Goal: Task Accomplishment & Management: Manage account settings

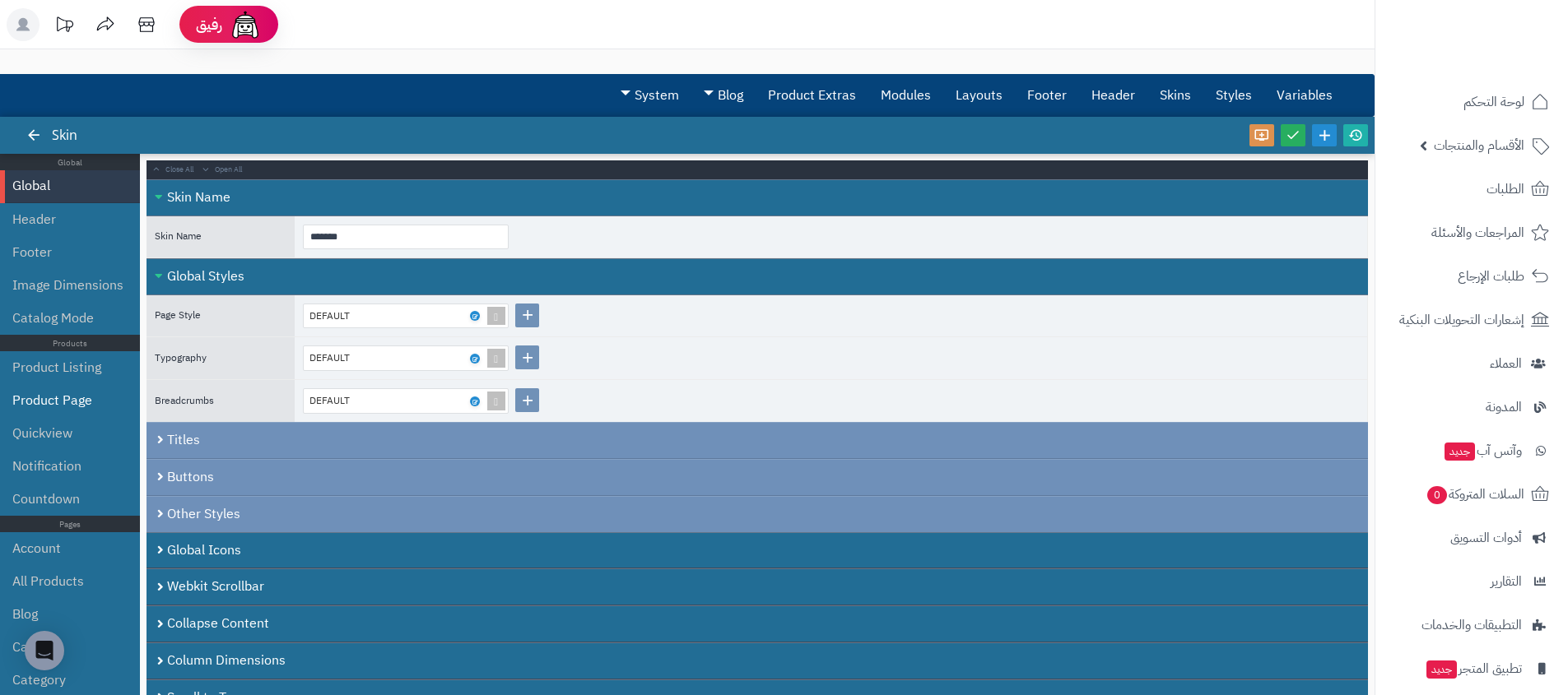
click at [110, 392] on li "Product Page" at bounding box center [70, 400] width 139 height 33
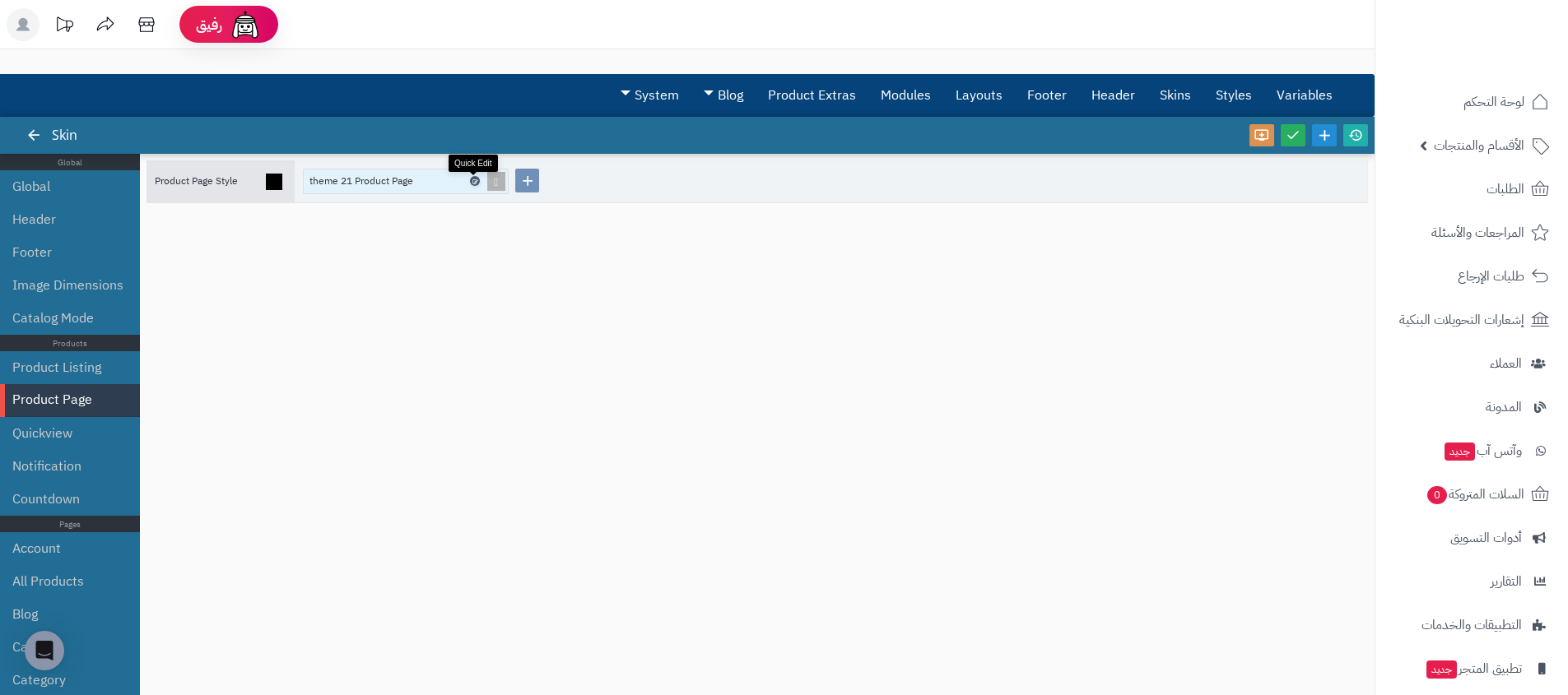
click at [478, 184] on link at bounding box center [475, 181] width 9 height 9
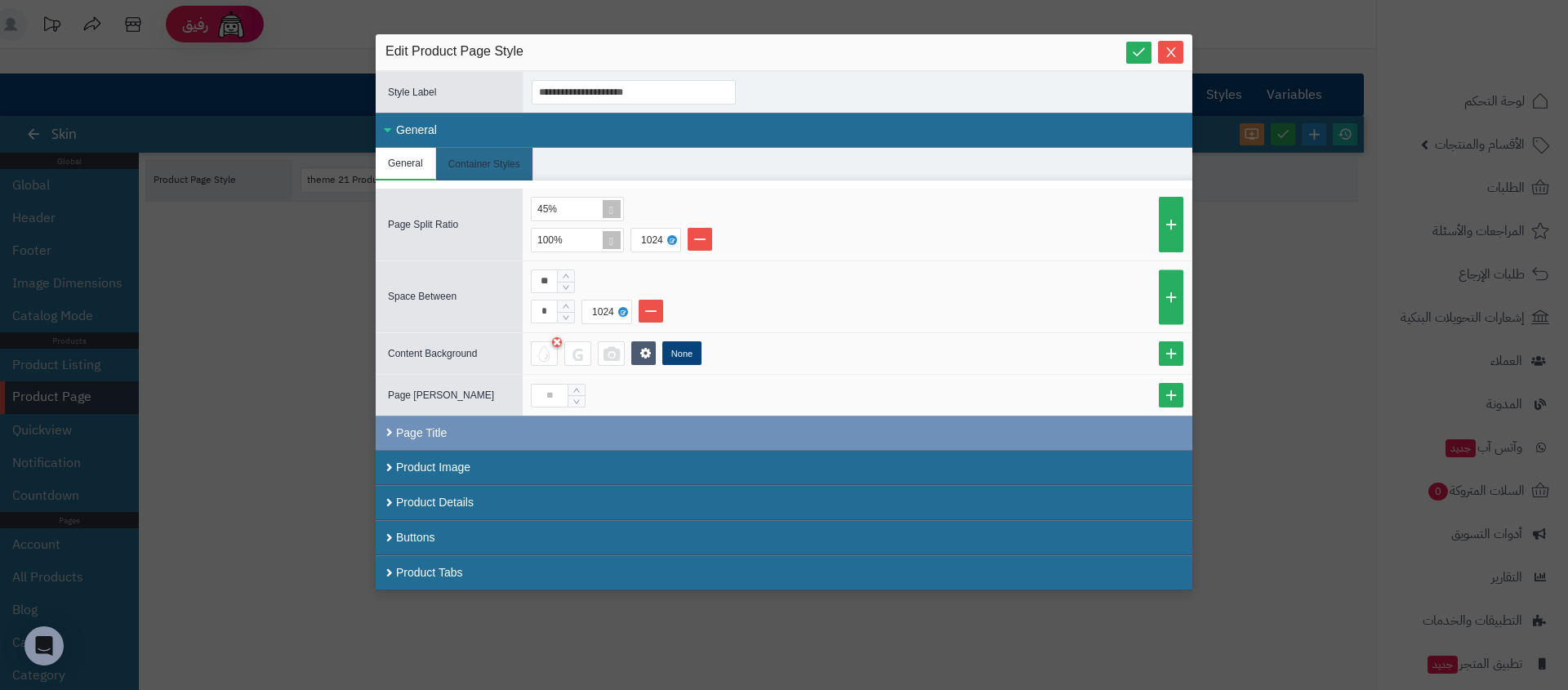
drag, startPoint x: 254, startPoint y: 266, endPoint x: 58, endPoint y: 239, distance: 197.9
click at [253, 266] on div "**********" at bounding box center [784, 345] width 1568 height 690
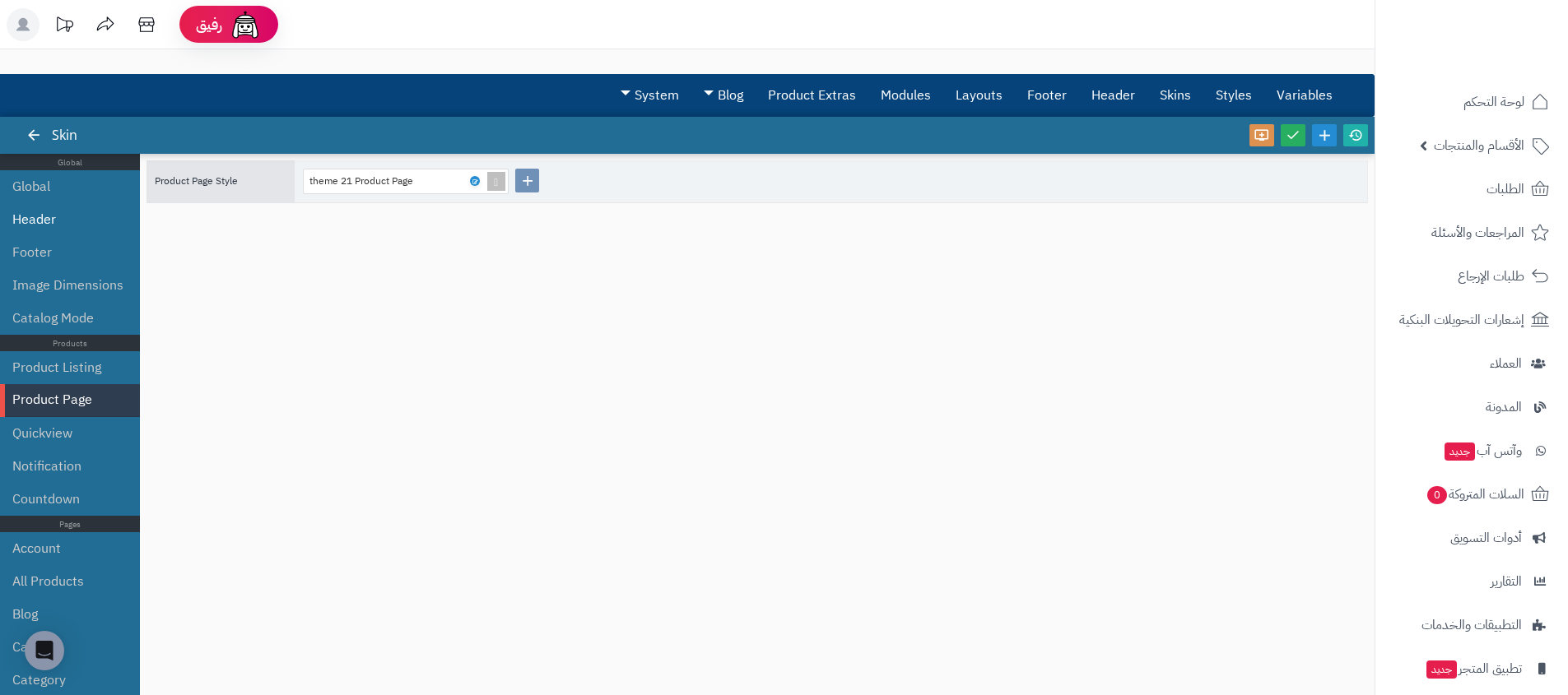
click at [45, 218] on li "Header" at bounding box center [70, 219] width 139 height 33
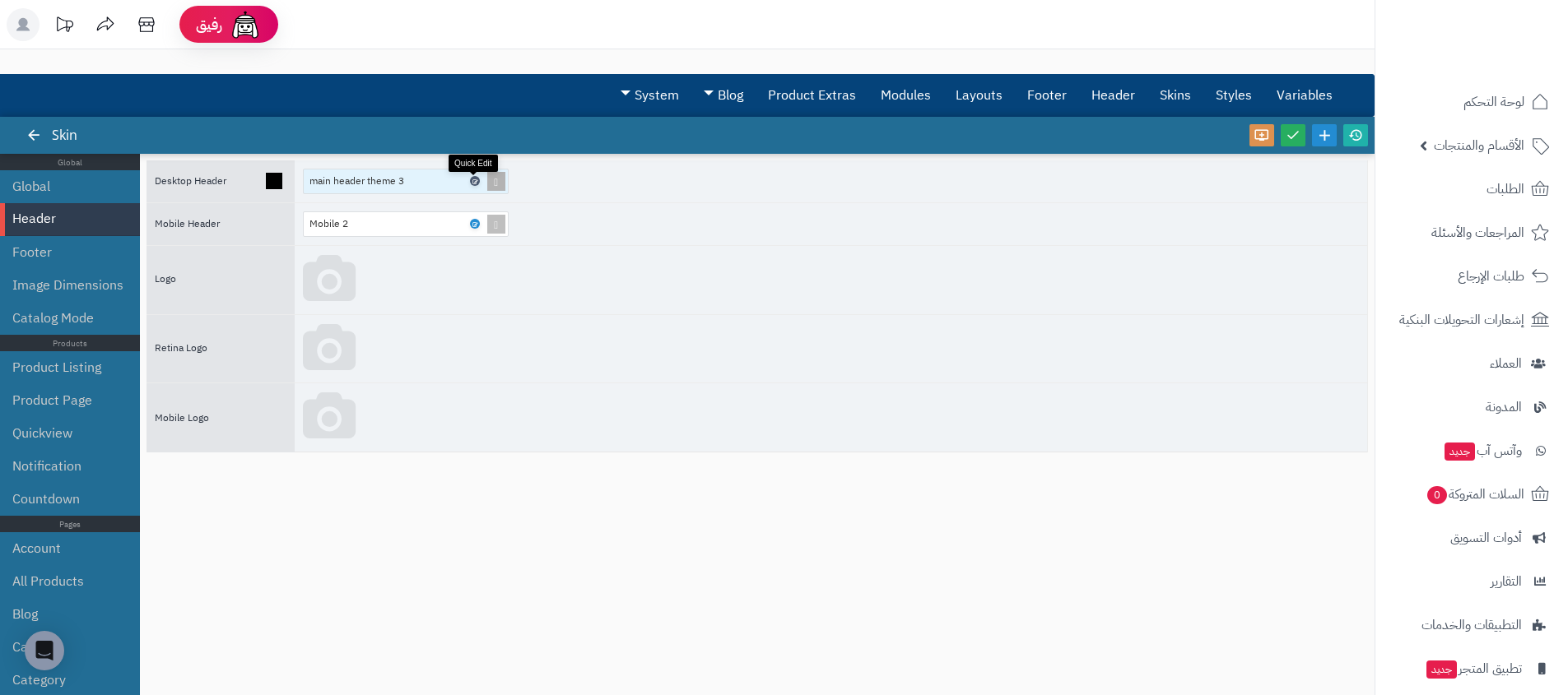
click at [473, 182] on icon at bounding box center [473, 182] width 5 height 8
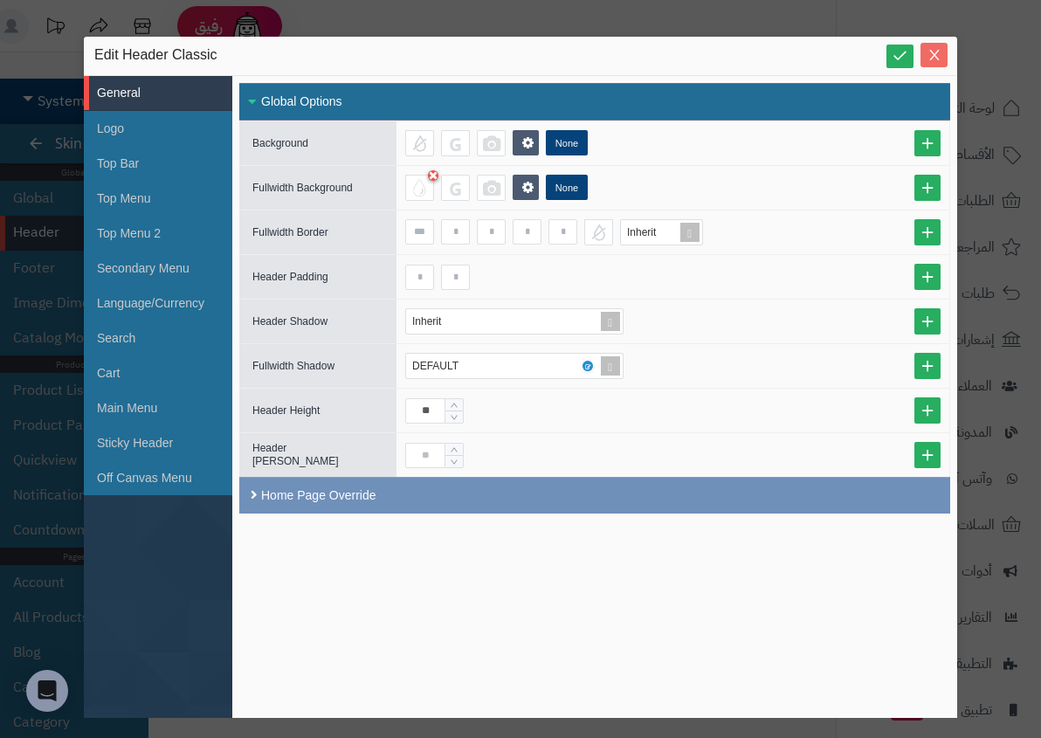
click at [933, 59] on icon "Close" at bounding box center [934, 55] width 14 height 14
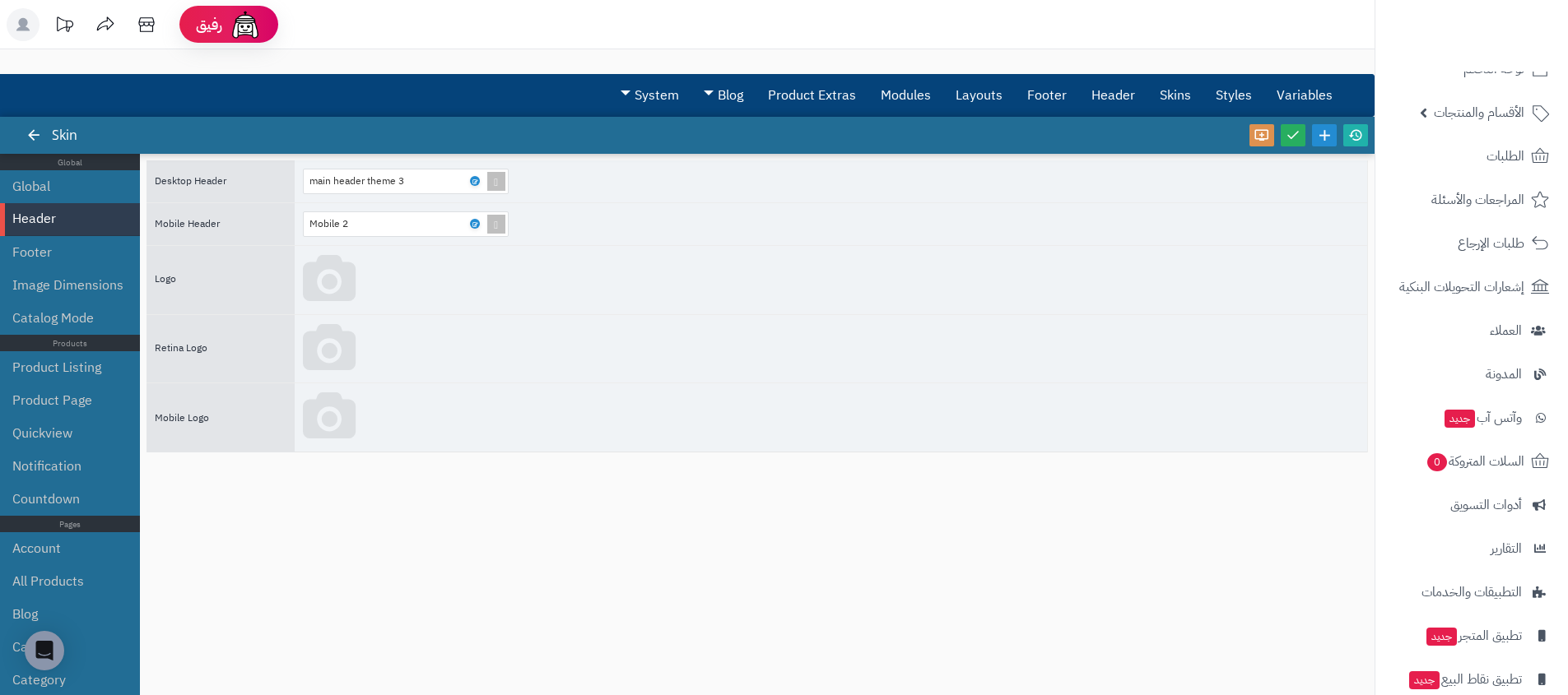
scroll to position [101, 0]
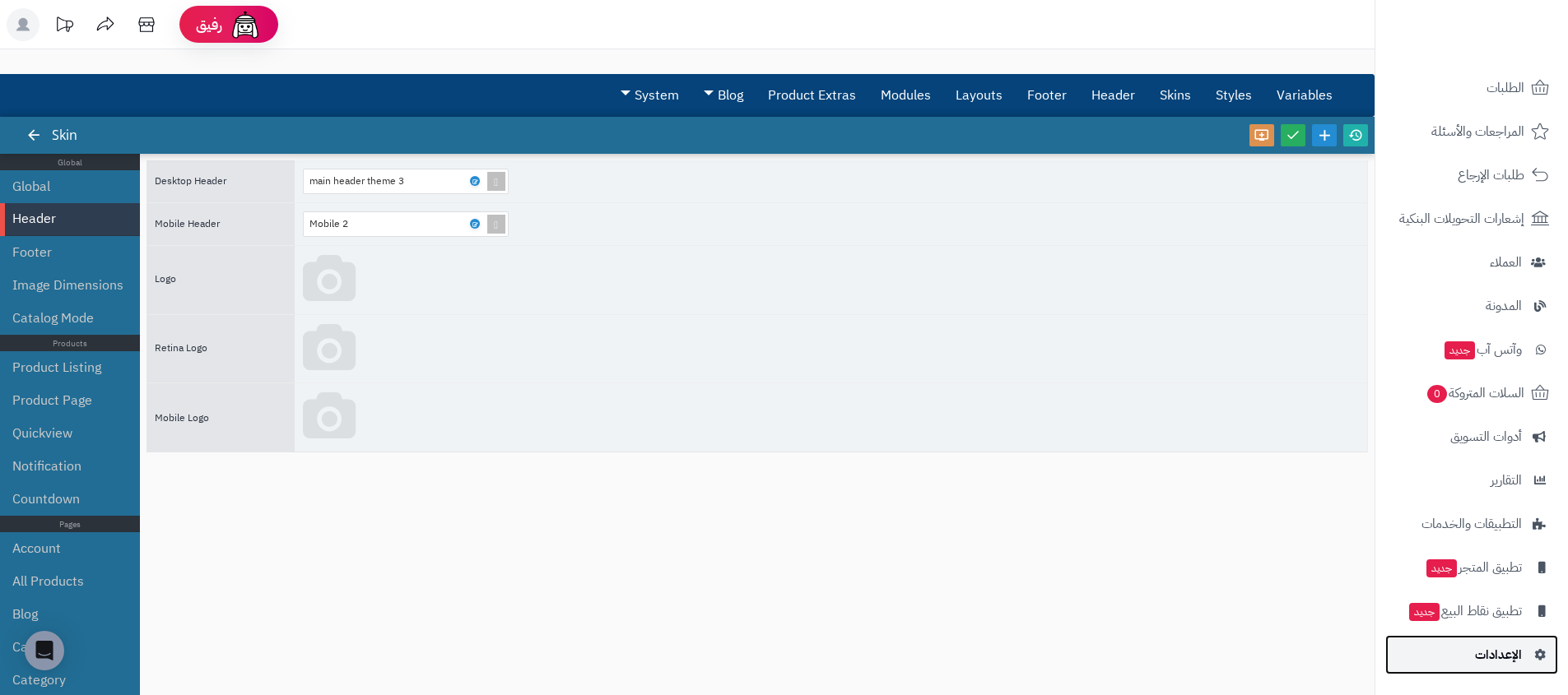
click at [1462, 651] on link "الإعدادات" at bounding box center [1471, 655] width 172 height 40
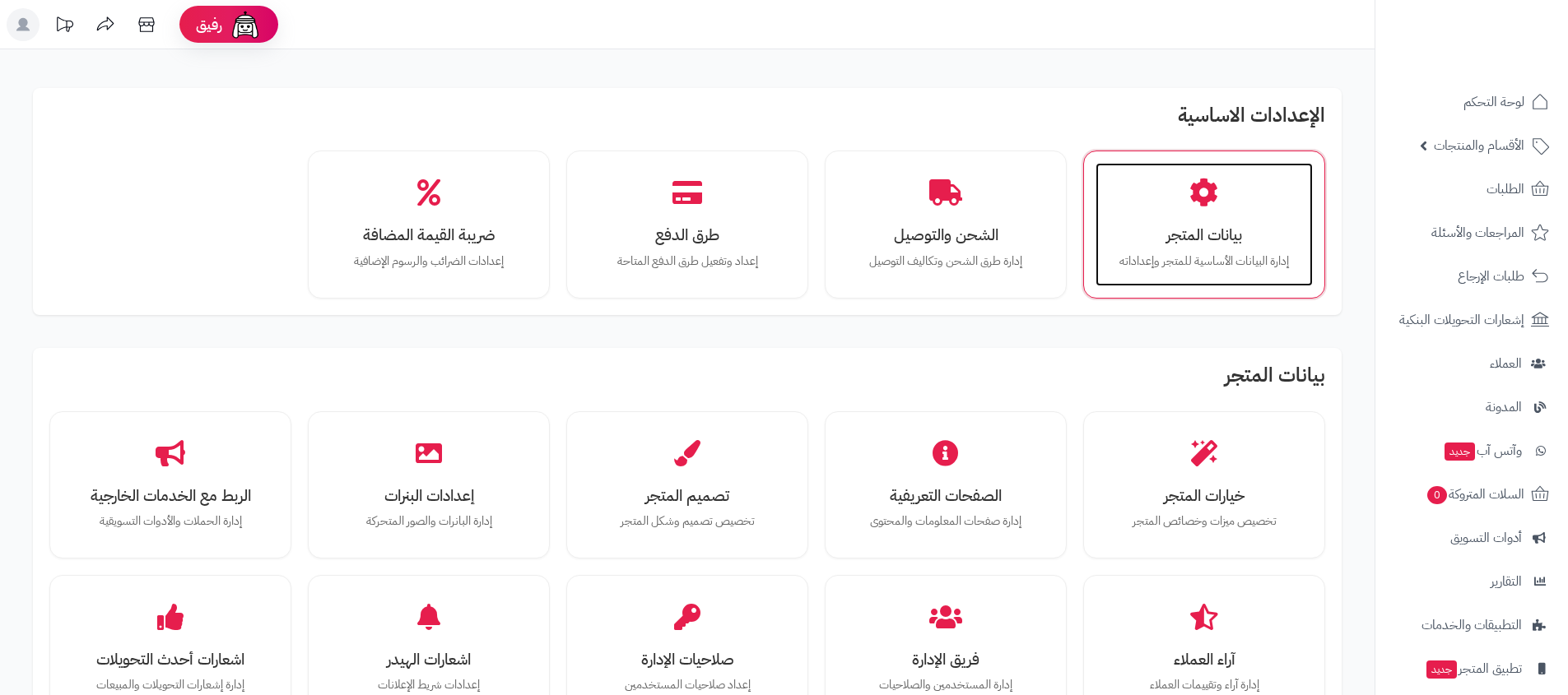
click at [1239, 249] on div "بيانات المتجر إدارة البيانات الأساسية للمتجر وإعداداته" at bounding box center [1203, 224] width 218 height 123
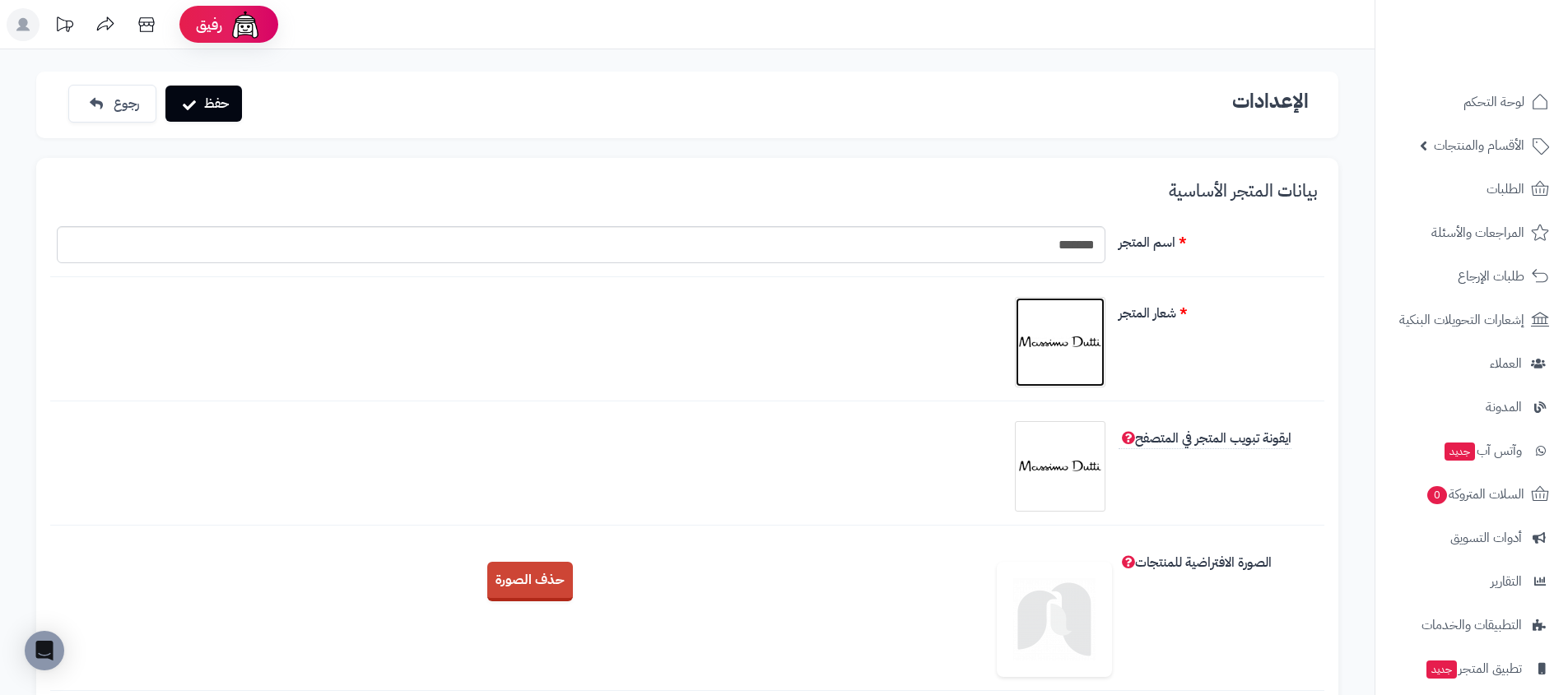
click at [1043, 349] on img at bounding box center [1059, 342] width 82 height 82
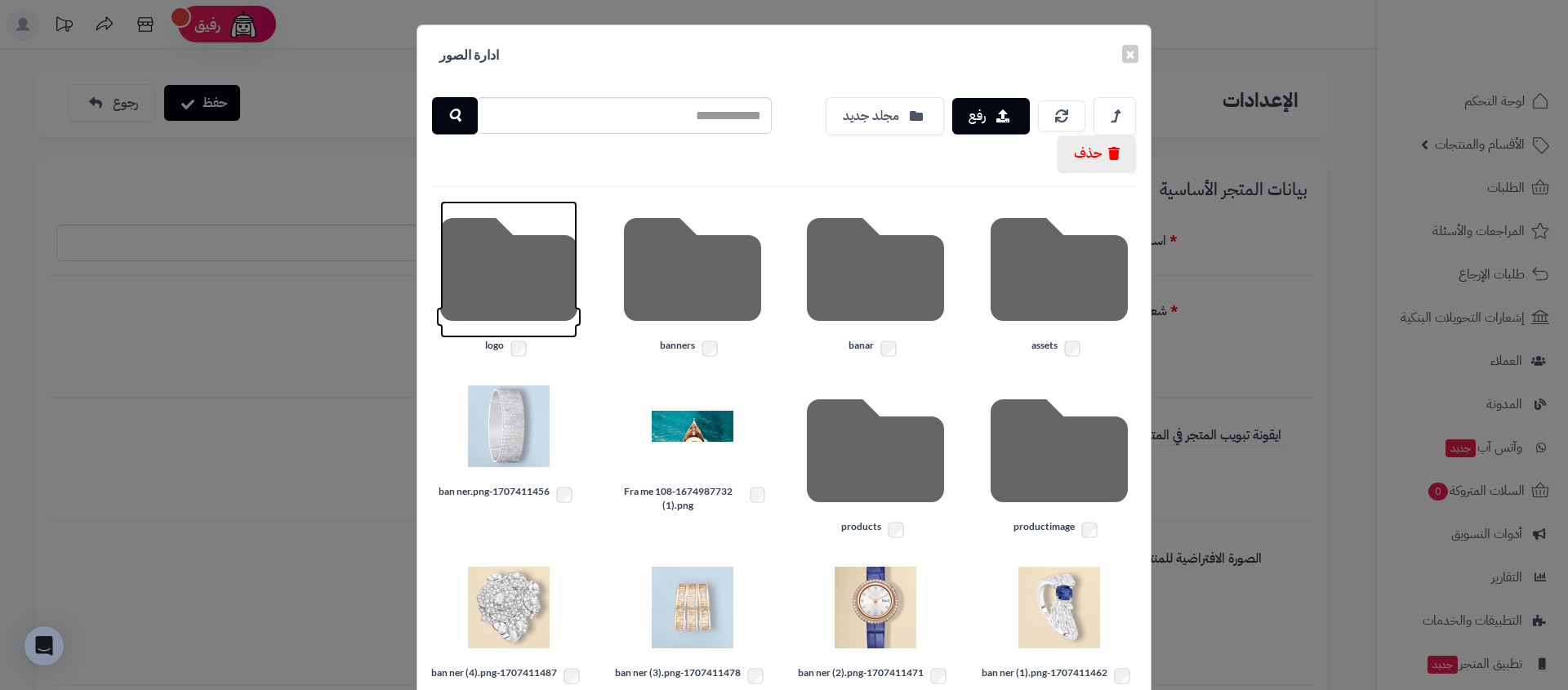
click at [518, 274] on icon at bounding box center [509, 269] width 137 height 137
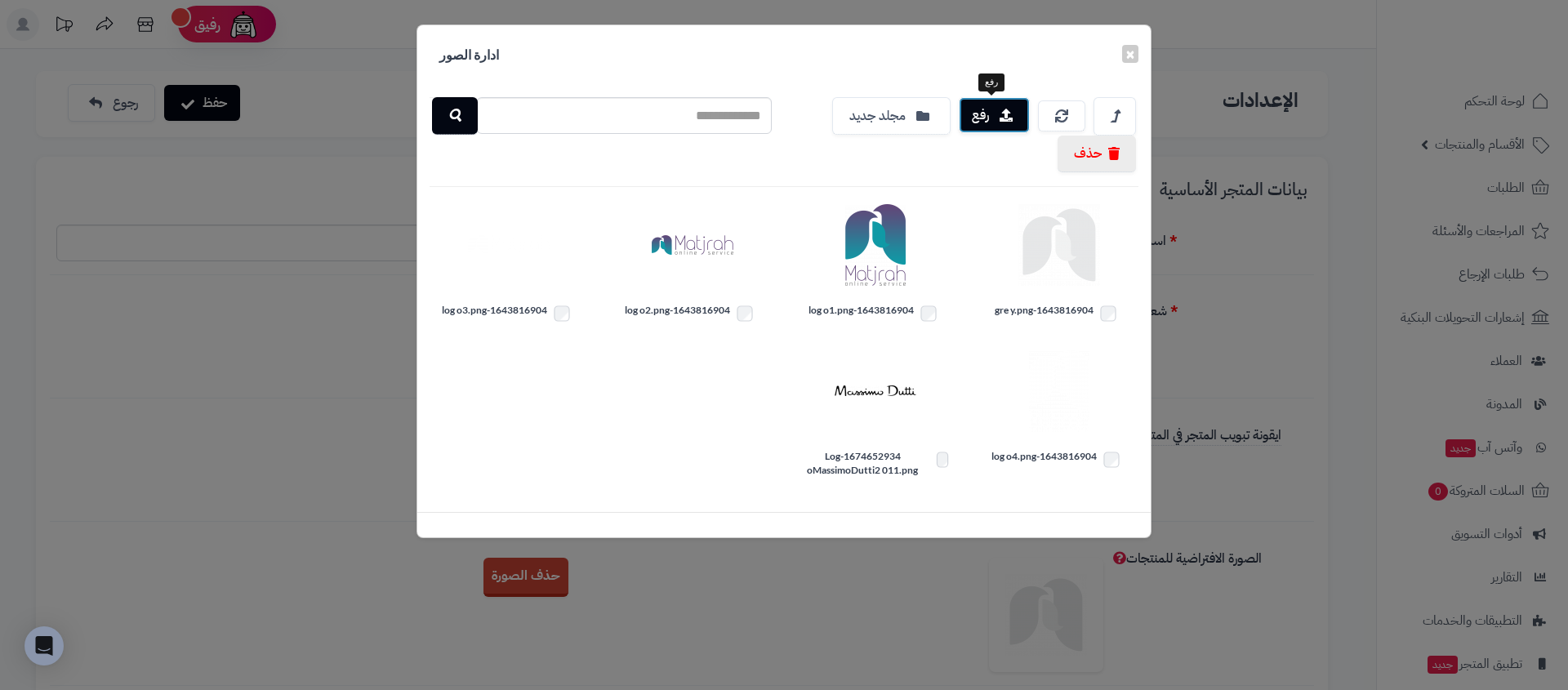
click at [995, 123] on button "رفع" at bounding box center [994, 115] width 71 height 36
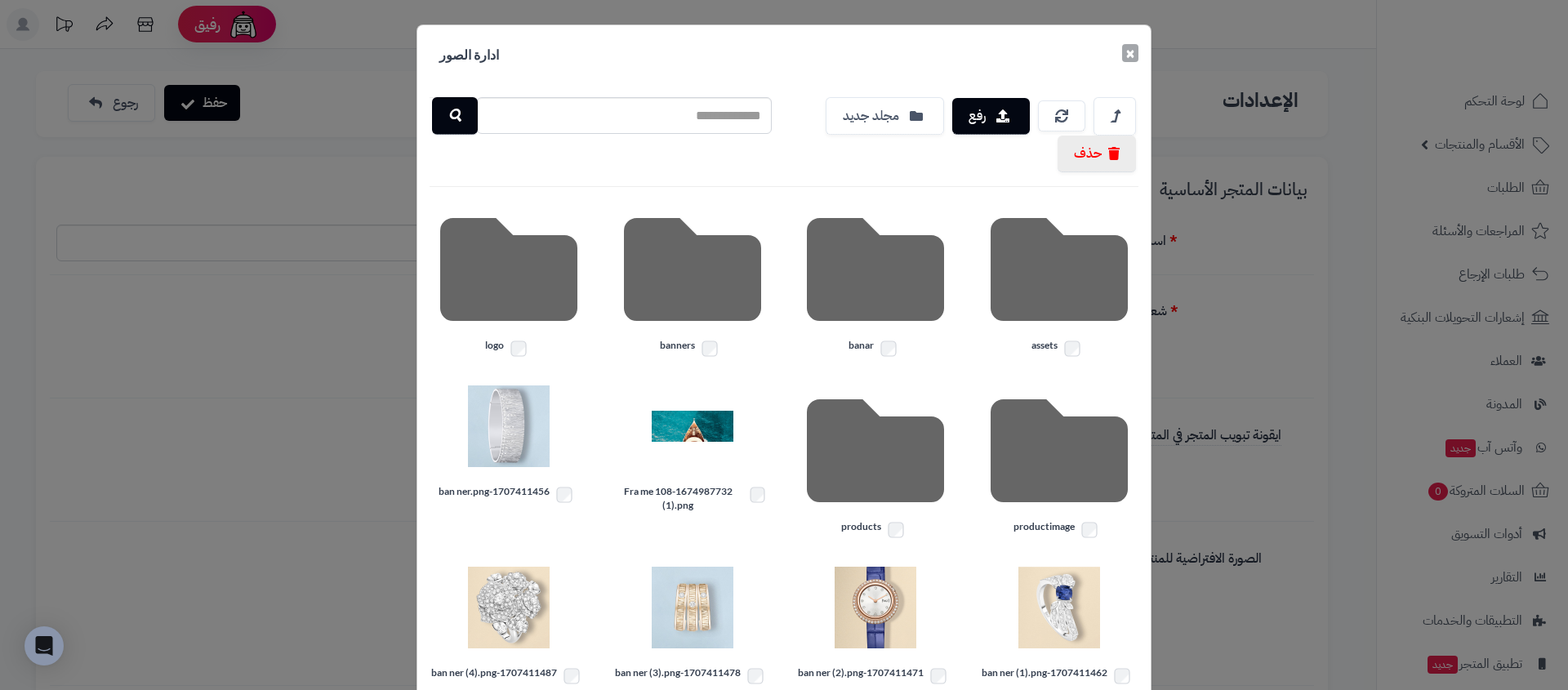
click at [1132, 50] on button "×" at bounding box center [1129, 52] width 16 height 18
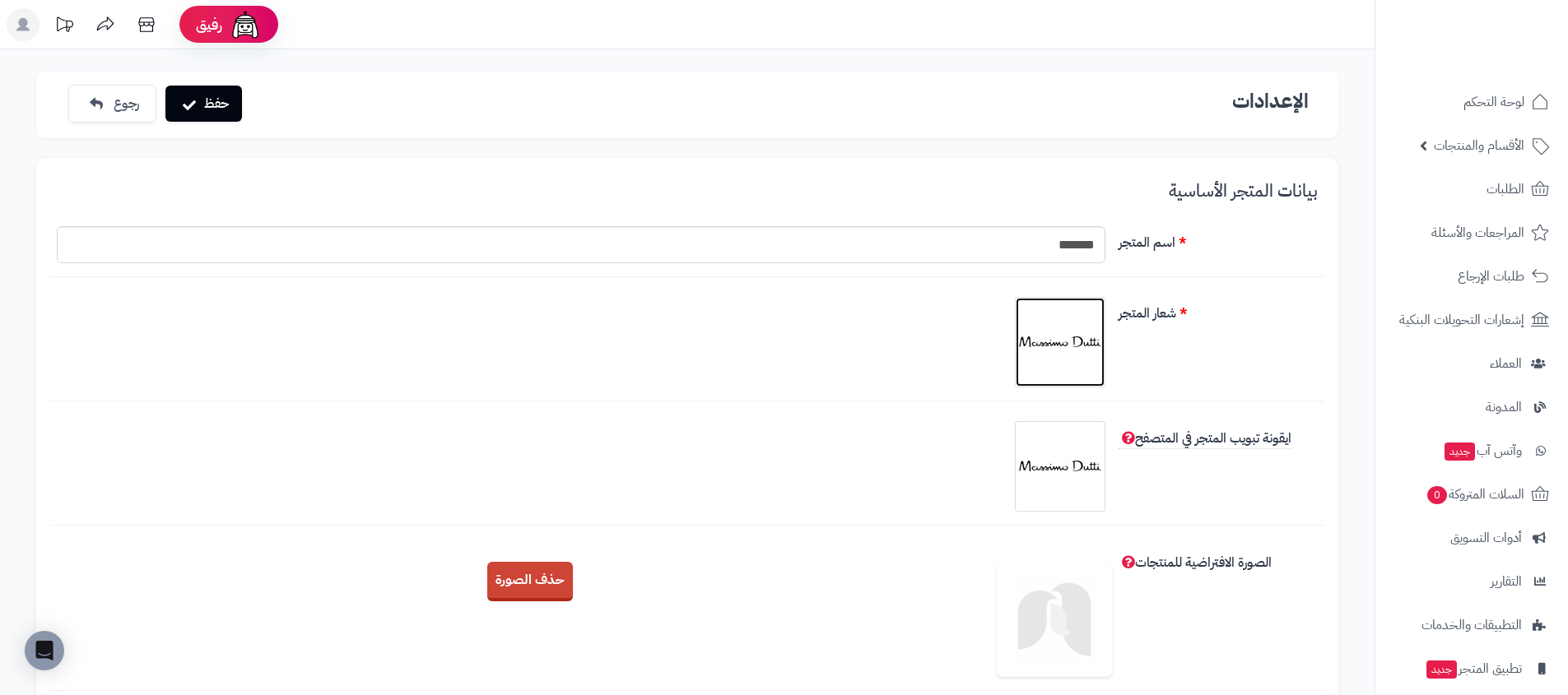
click at [1056, 361] on img at bounding box center [1059, 342] width 82 height 82
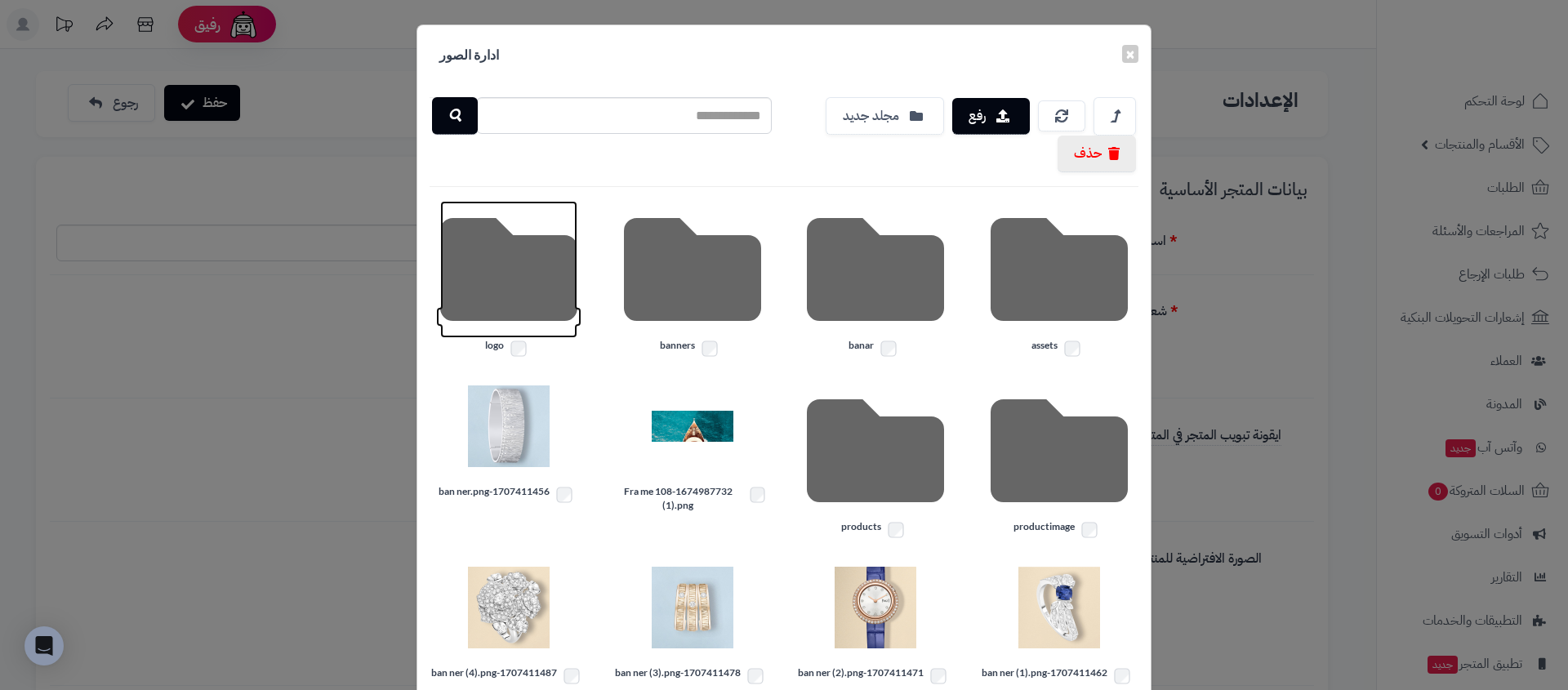
click at [565, 276] on icon at bounding box center [509, 269] width 137 height 137
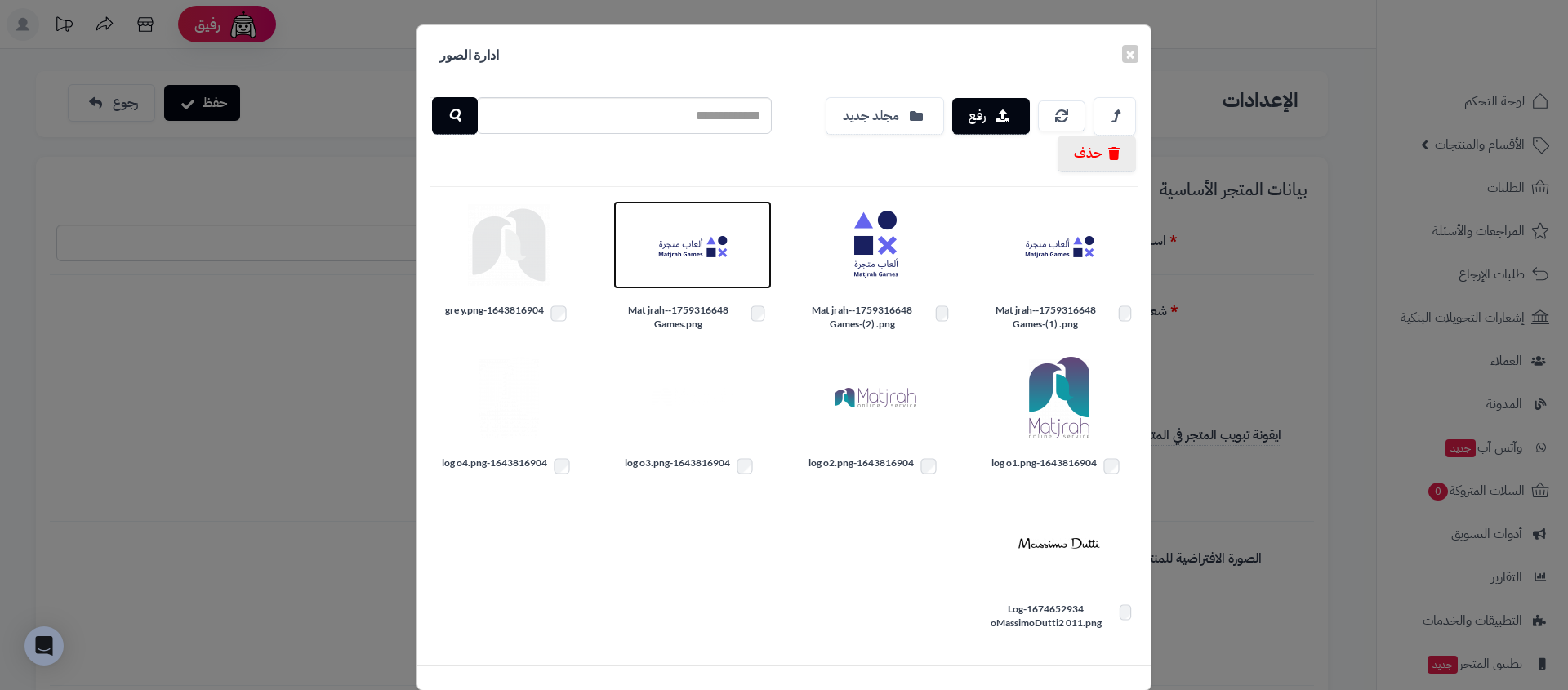
click at [678, 242] on img at bounding box center [692, 244] width 81 height 81
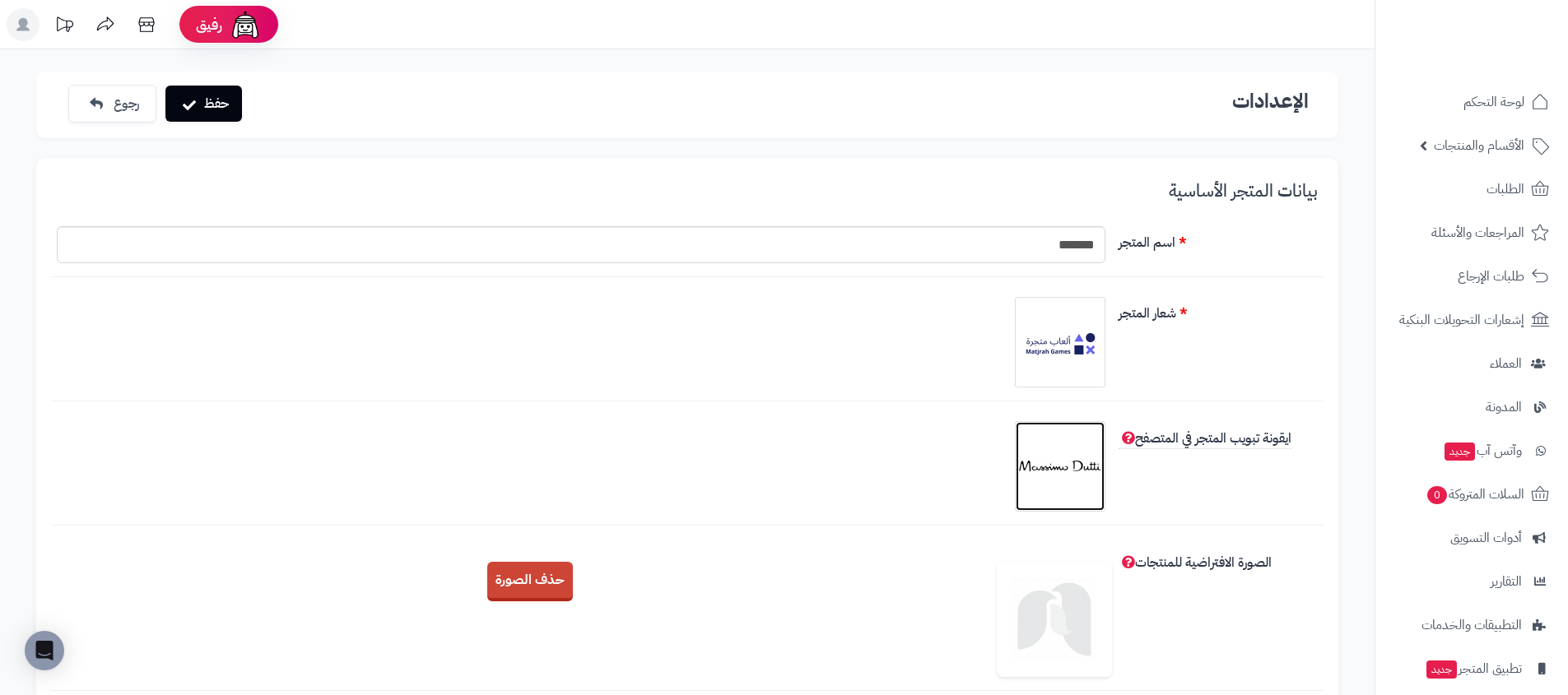
click at [1043, 461] on img at bounding box center [1059, 466] width 82 height 82
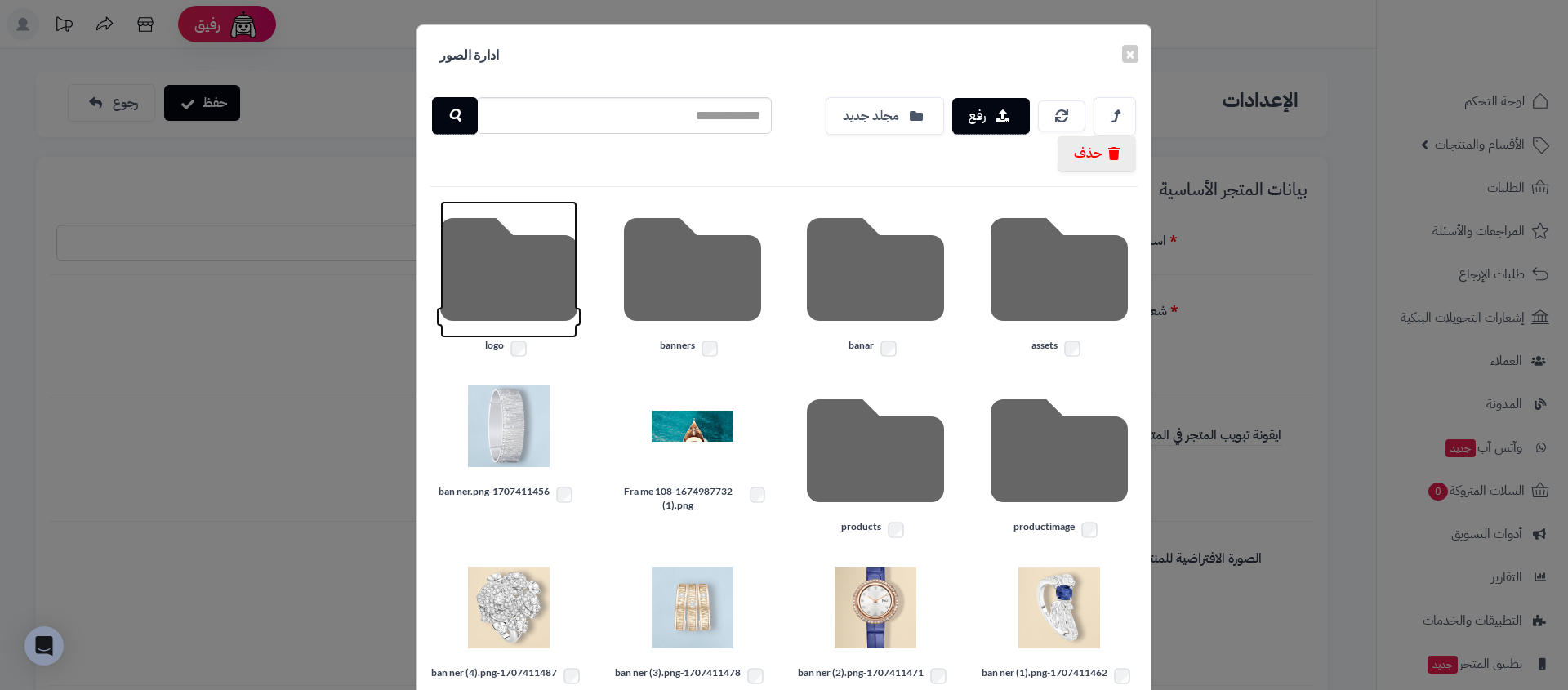
click at [497, 263] on icon at bounding box center [509, 269] width 137 height 137
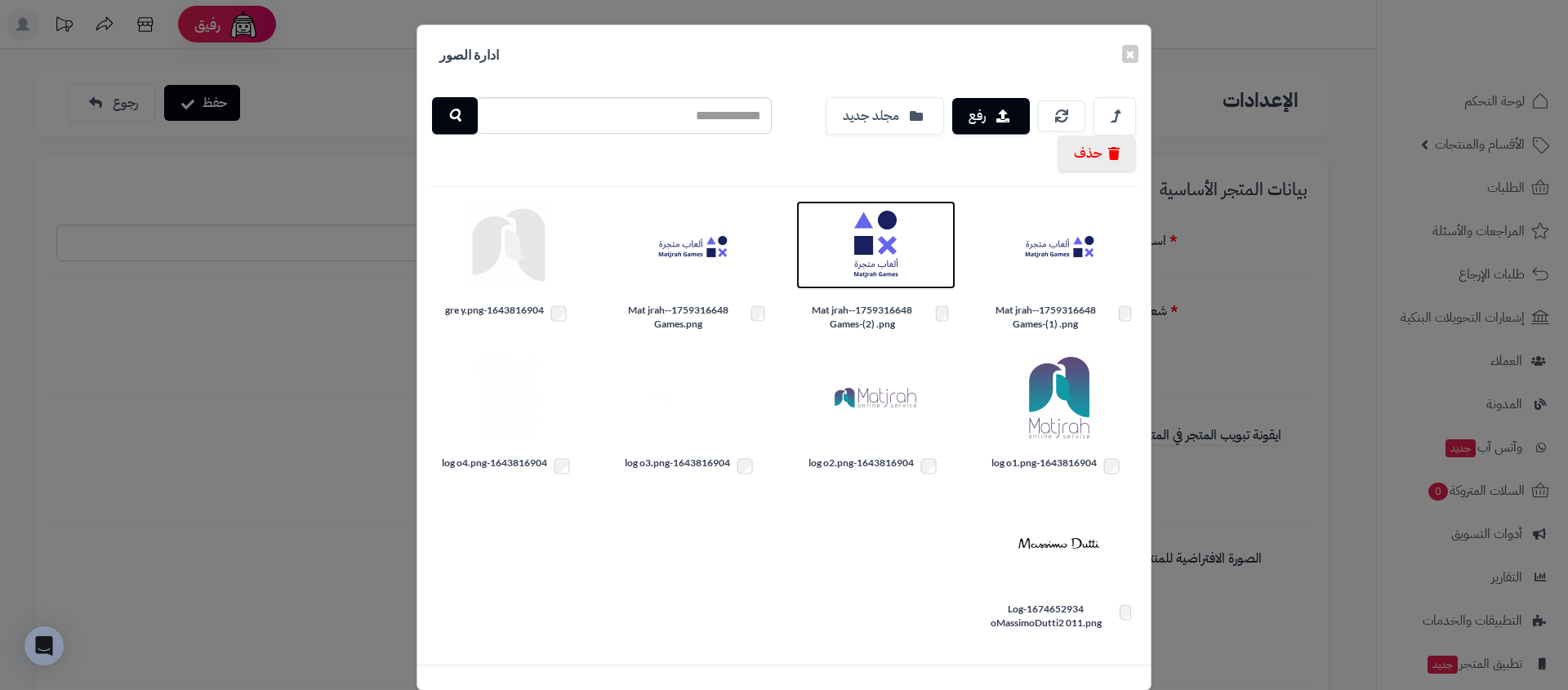
click at [883, 240] on img at bounding box center [875, 244] width 81 height 81
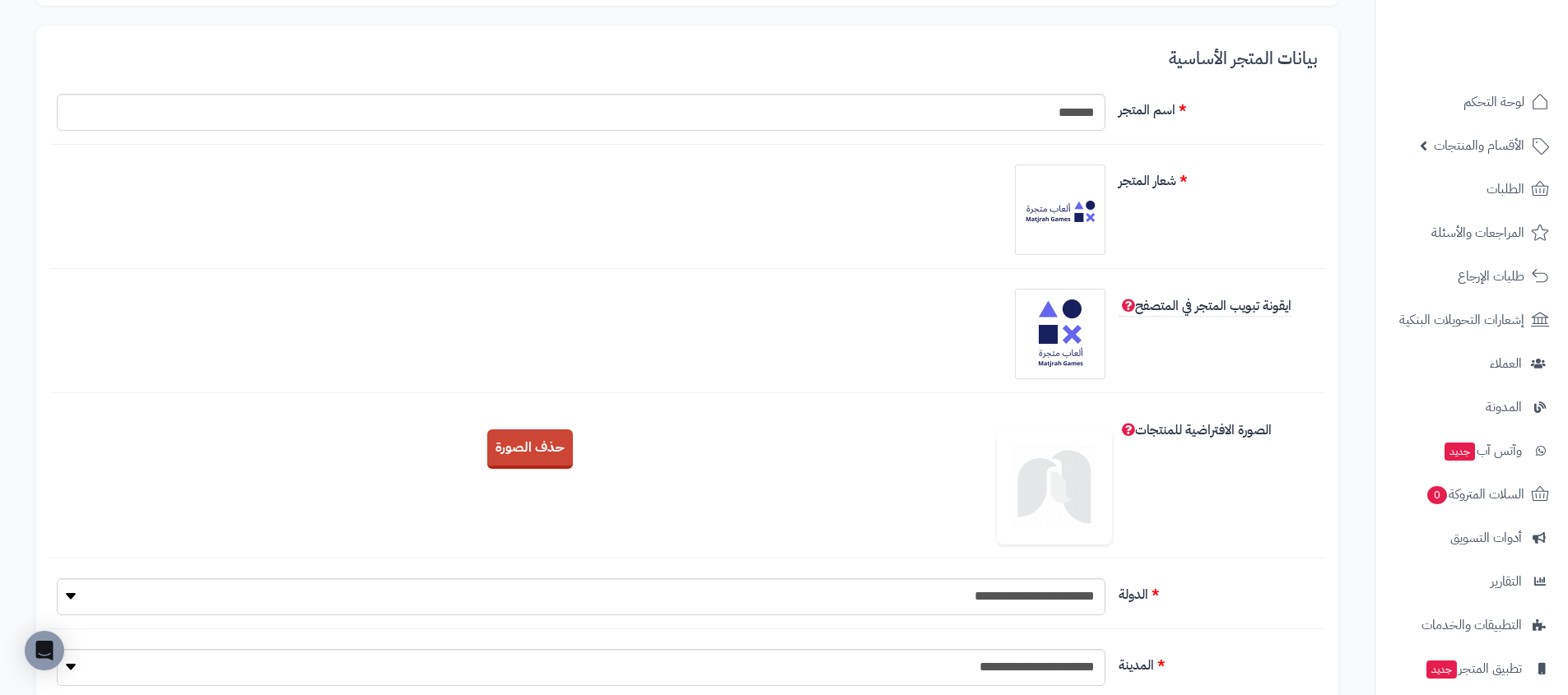
scroll to position [153, 0]
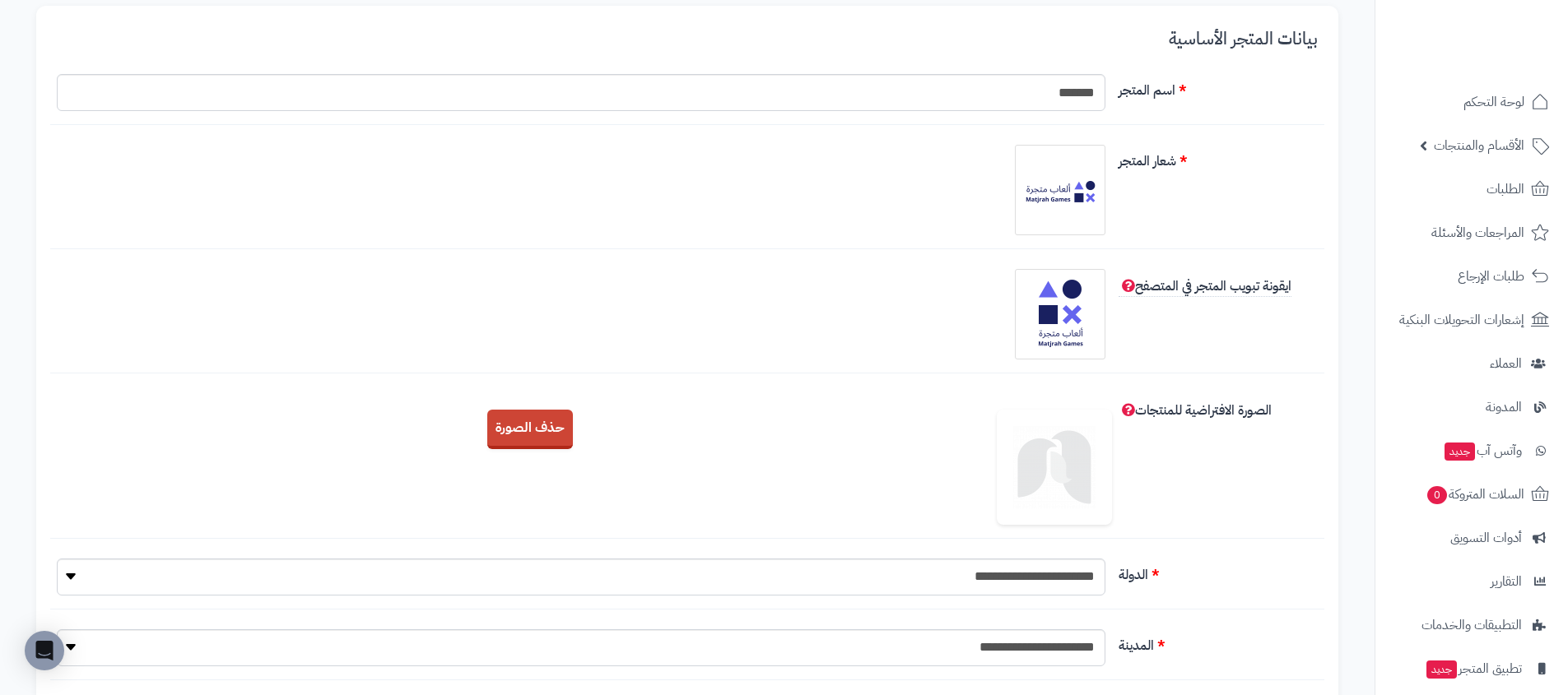
click at [1032, 495] on img at bounding box center [1054, 467] width 115 height 115
click at [495, 436] on button "حذف الصورة" at bounding box center [530, 428] width 86 height 40
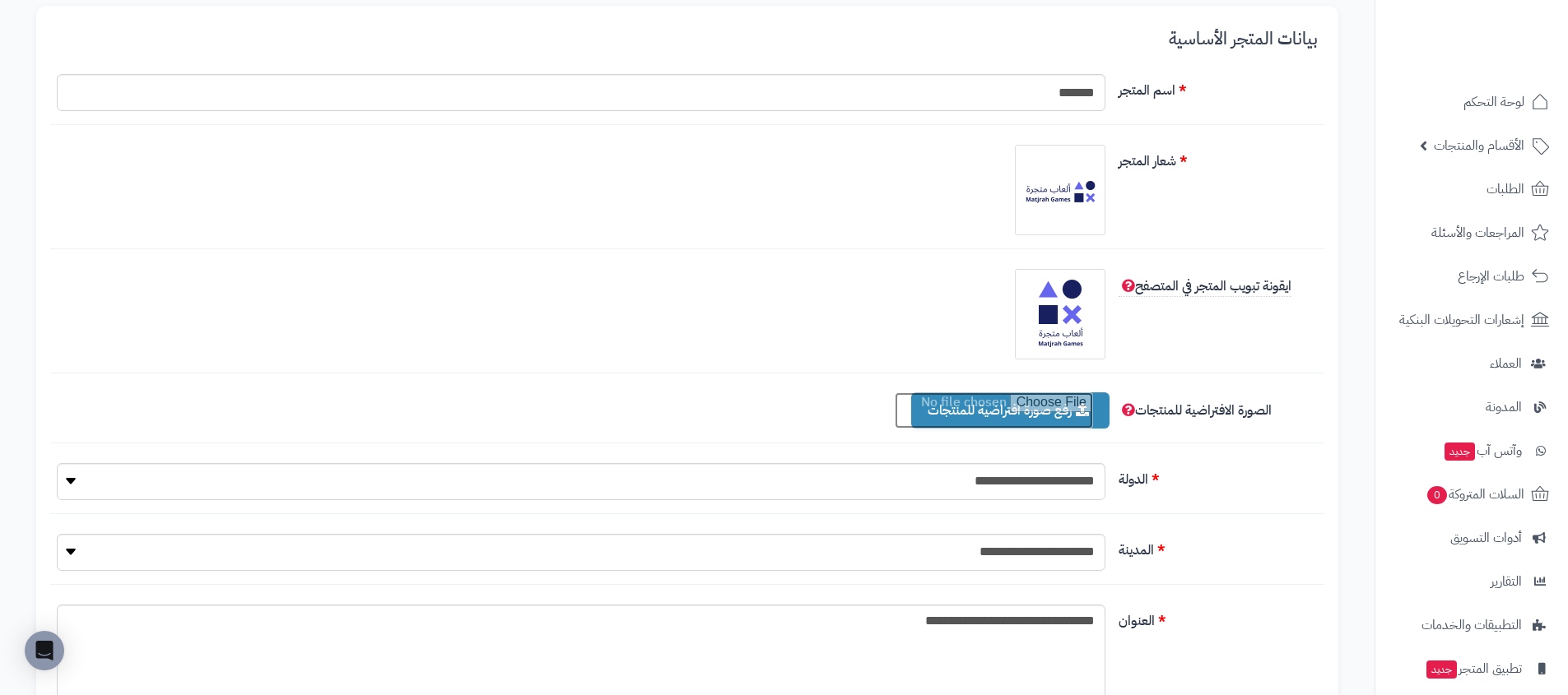
click at [1062, 414] on input "file" at bounding box center [993, 411] width 198 height 36
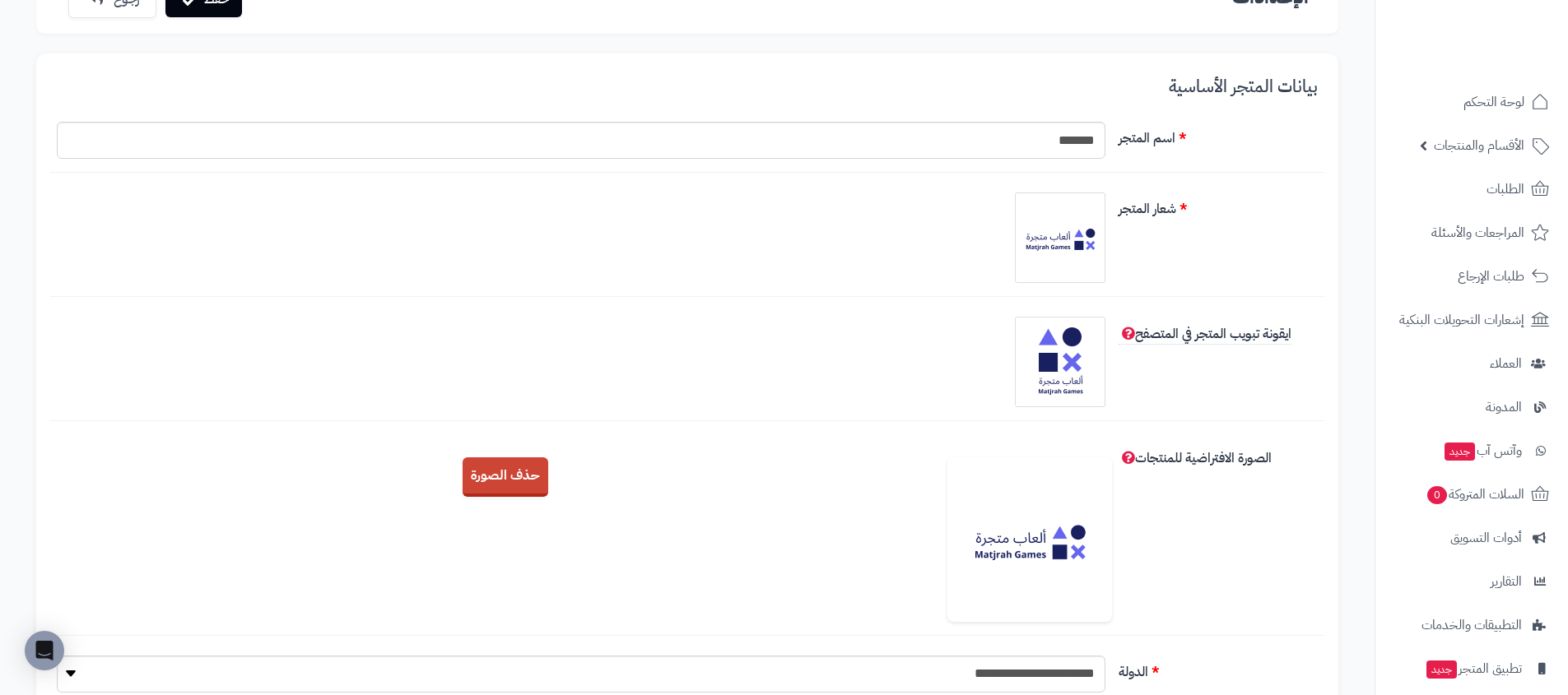
scroll to position [0, 0]
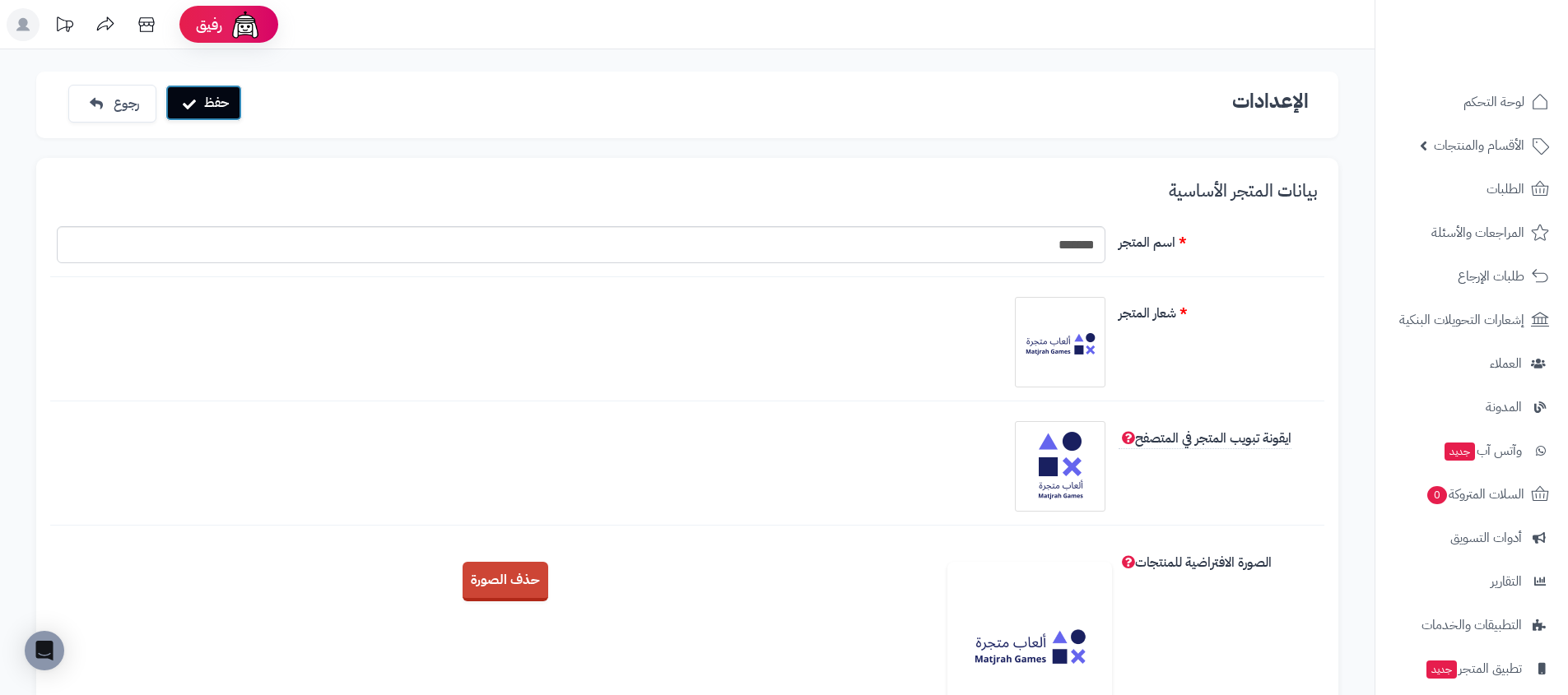
click at [208, 110] on button "حفظ" at bounding box center [204, 103] width 76 height 36
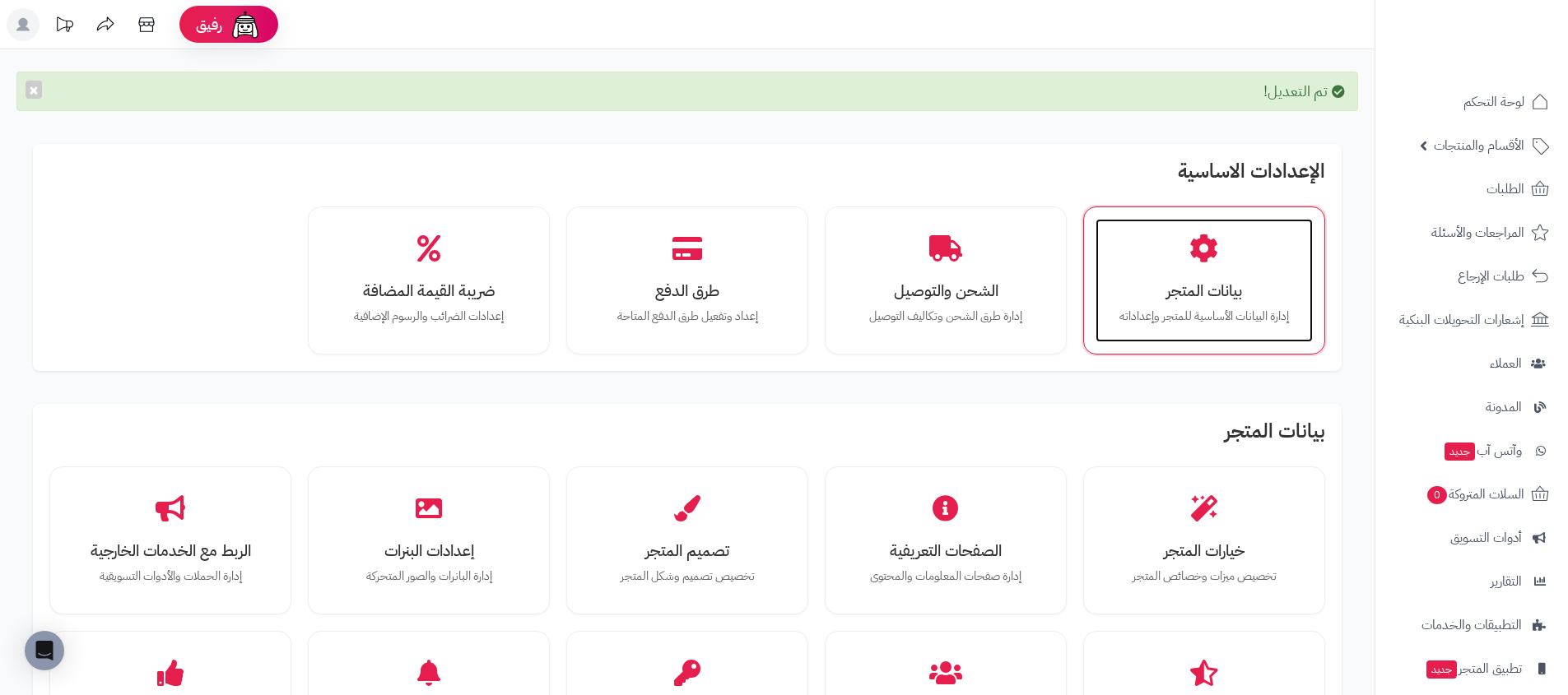
click at [1201, 259] on icon at bounding box center [1203, 248] width 29 height 29
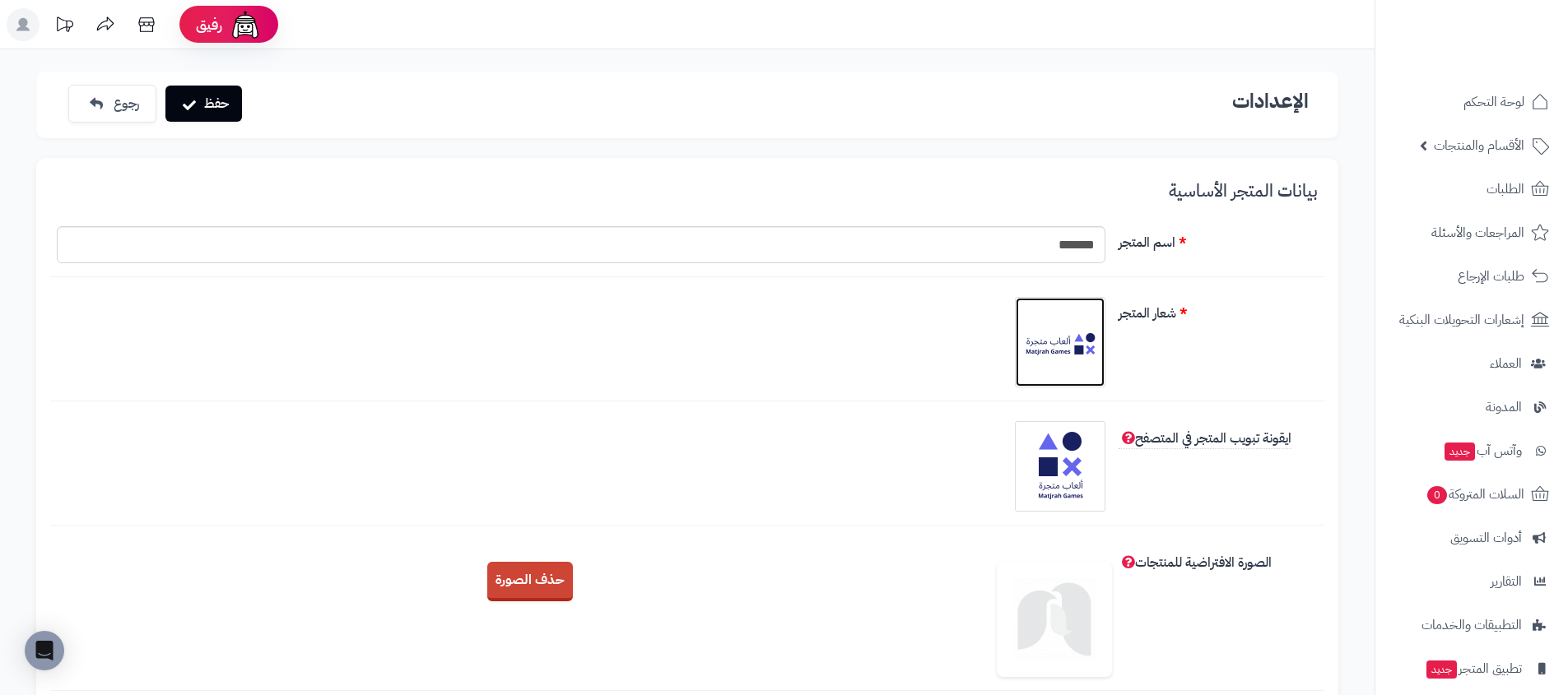
click at [1077, 349] on img at bounding box center [1059, 342] width 82 height 82
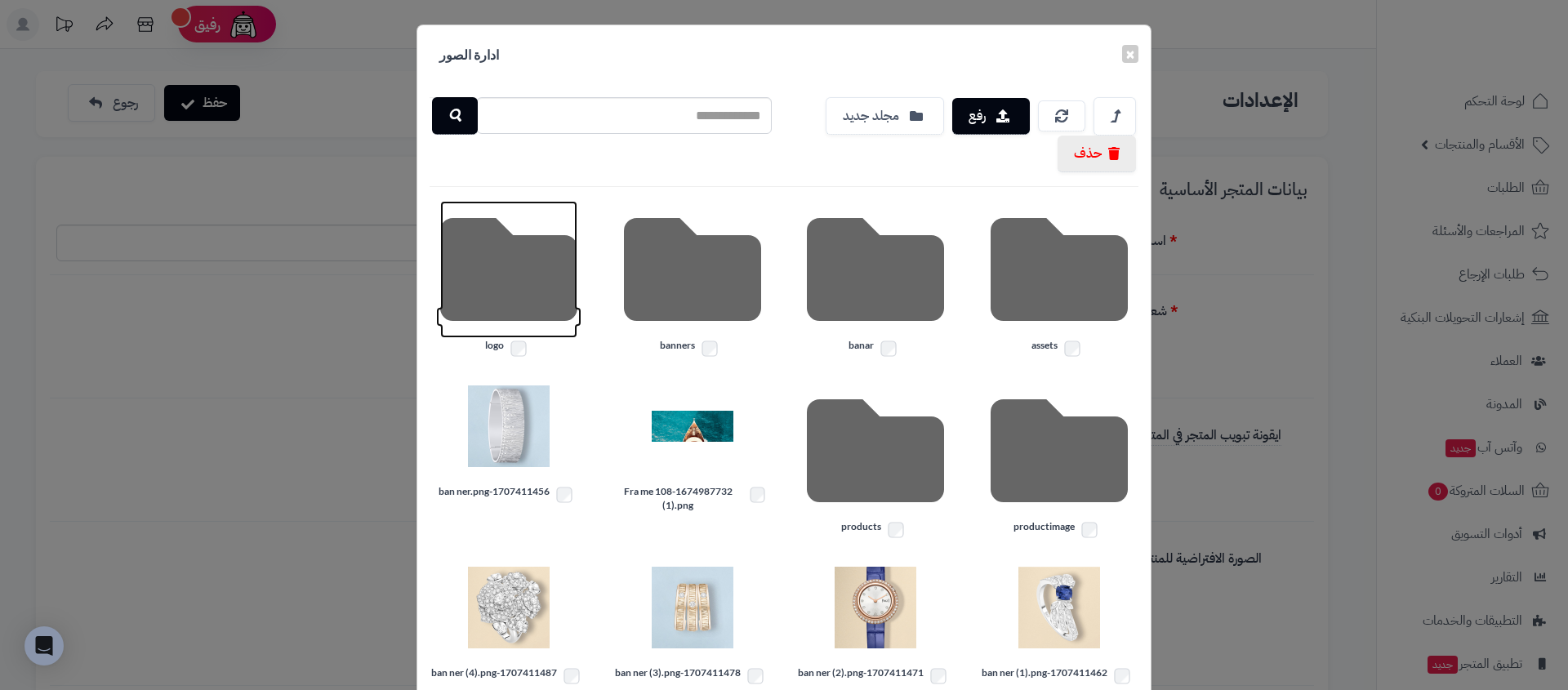
click at [482, 302] on icon at bounding box center [509, 269] width 137 height 137
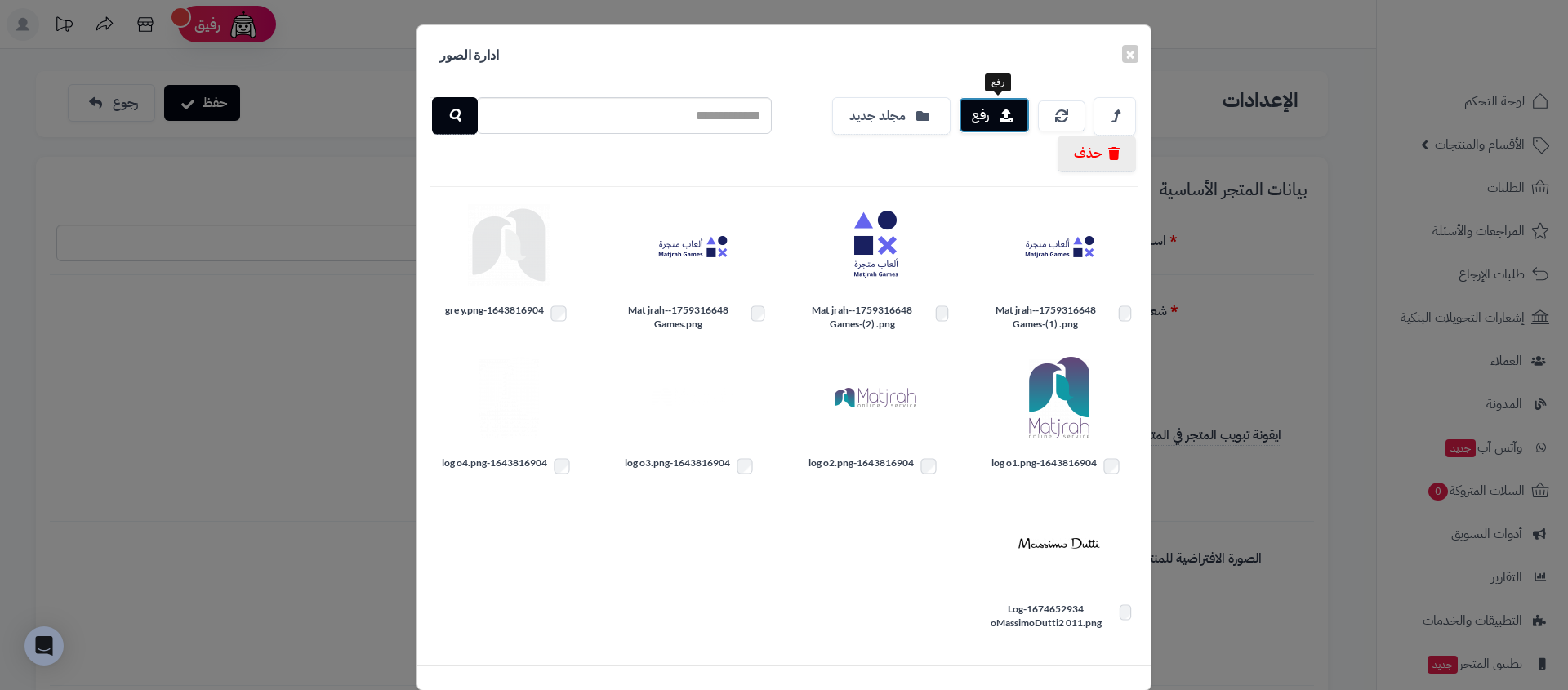
click at [994, 120] on button "رفع" at bounding box center [994, 115] width 71 height 36
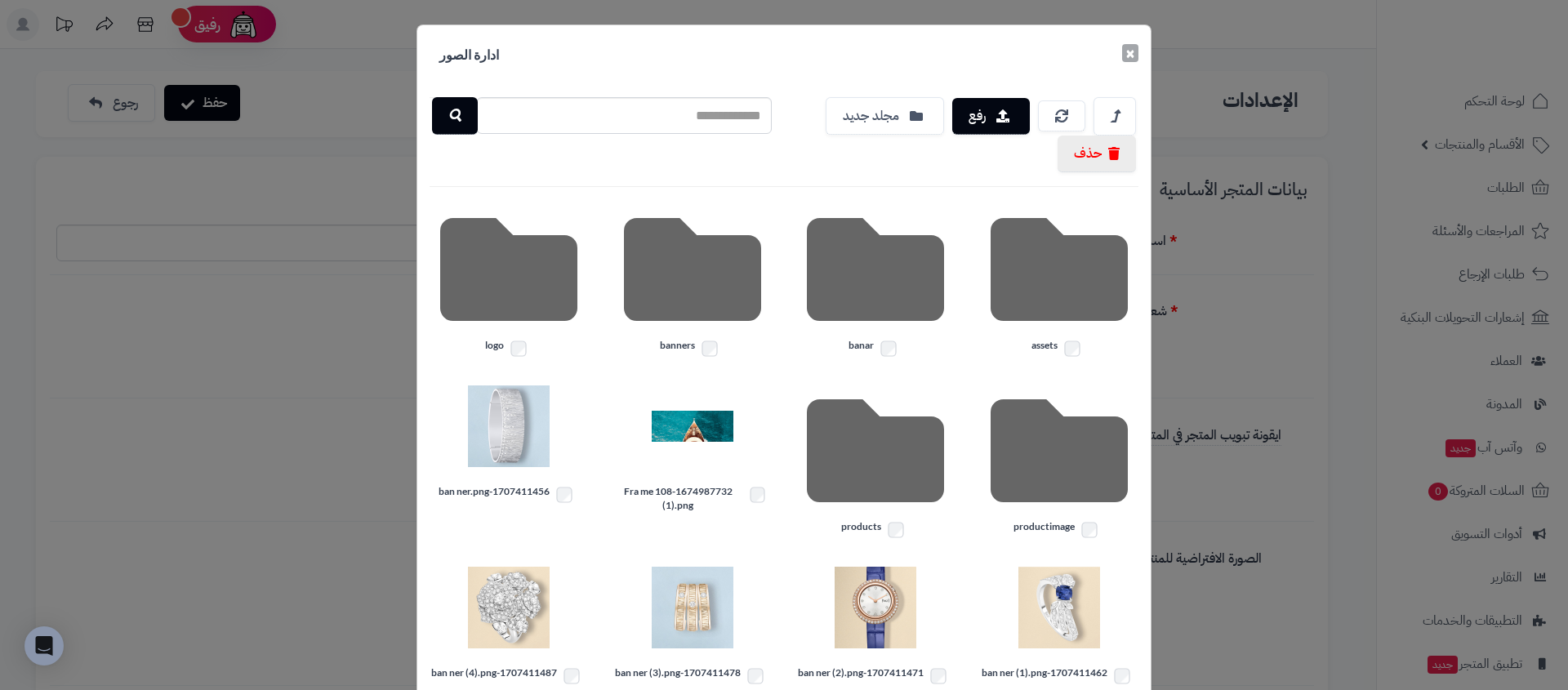
click at [1138, 50] on button "×" at bounding box center [1129, 52] width 16 height 18
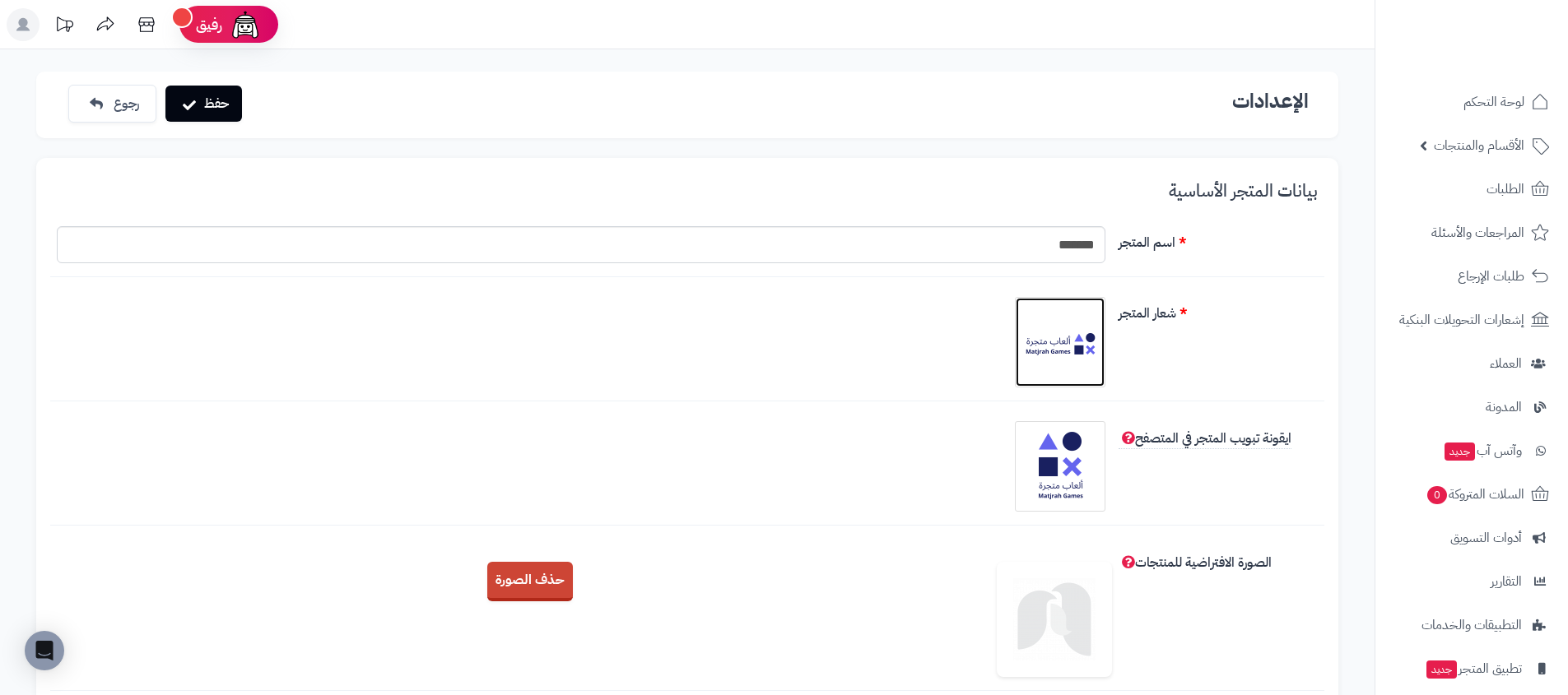
click at [1077, 338] on img at bounding box center [1059, 342] width 82 height 82
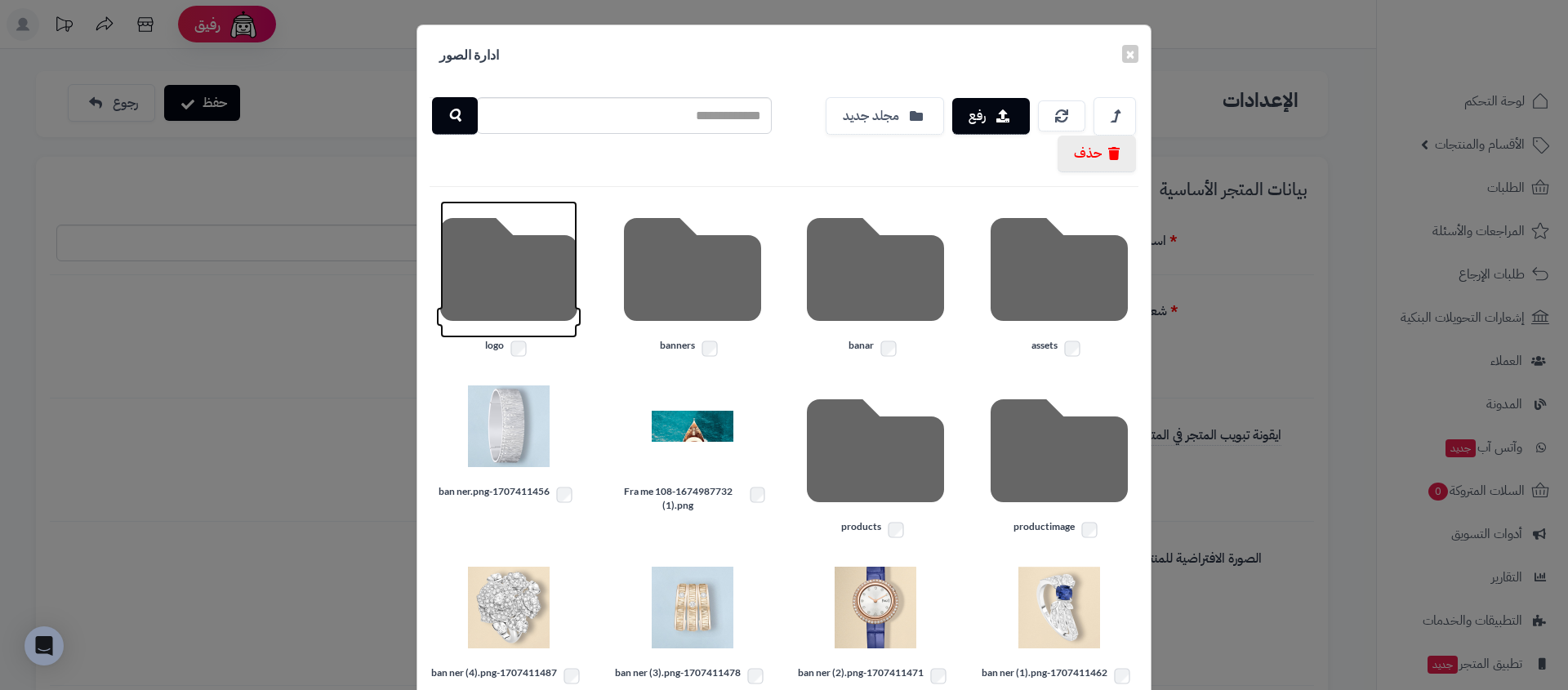
click at [481, 260] on icon at bounding box center [509, 269] width 137 height 137
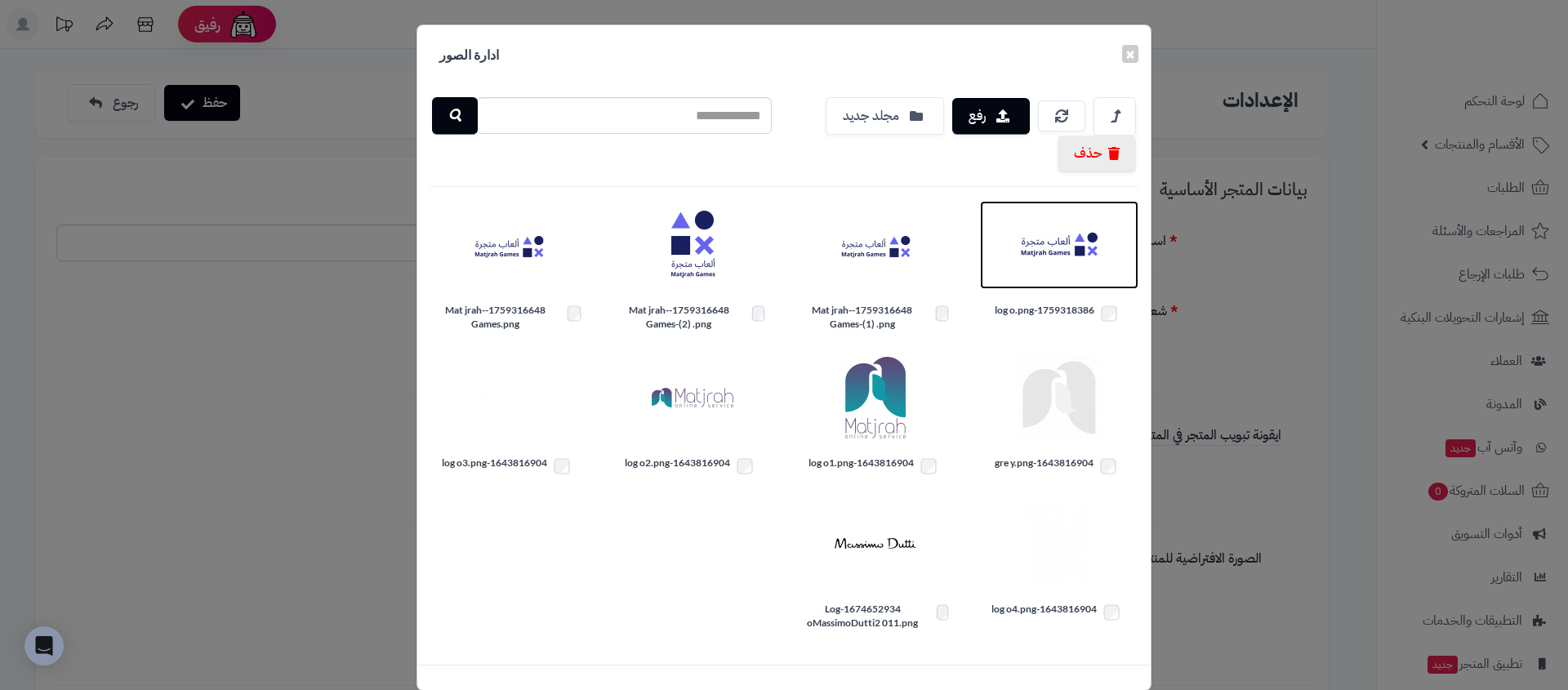
click at [1078, 251] on img at bounding box center [1058, 244] width 81 height 81
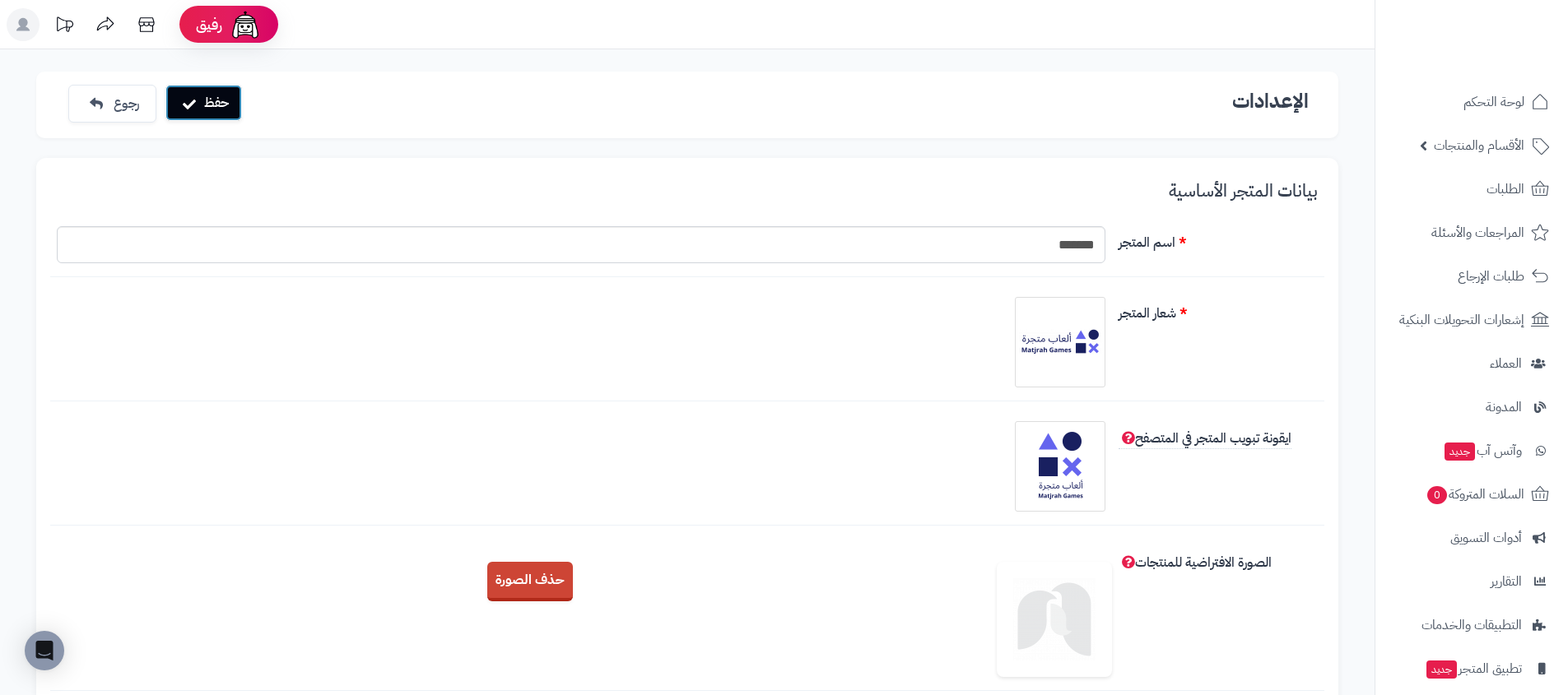
click at [228, 95] on button "حفظ" at bounding box center [204, 103] width 76 height 36
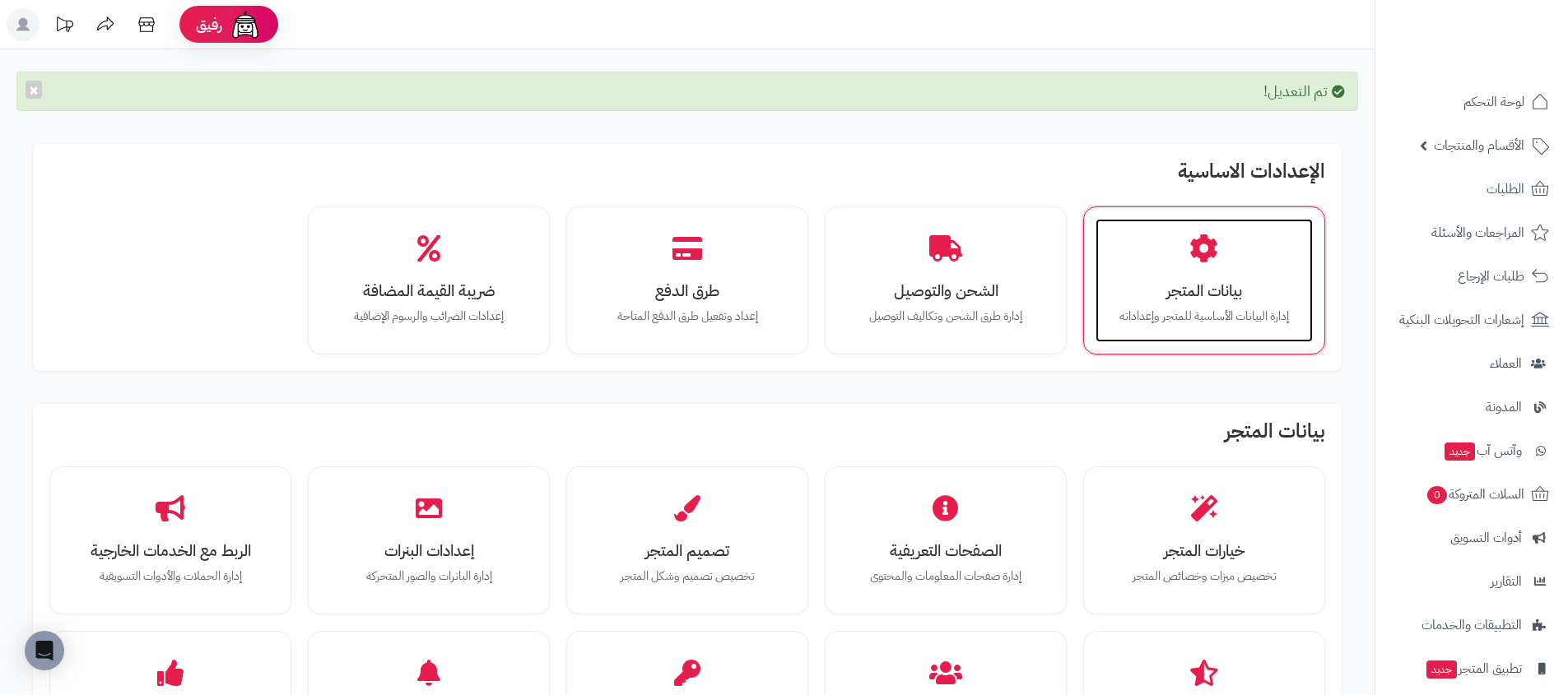
click at [1144, 277] on div "بيانات المتجر إدارة البيانات الأساسية للمتجر وإعداداته" at bounding box center [1203, 280] width 218 height 123
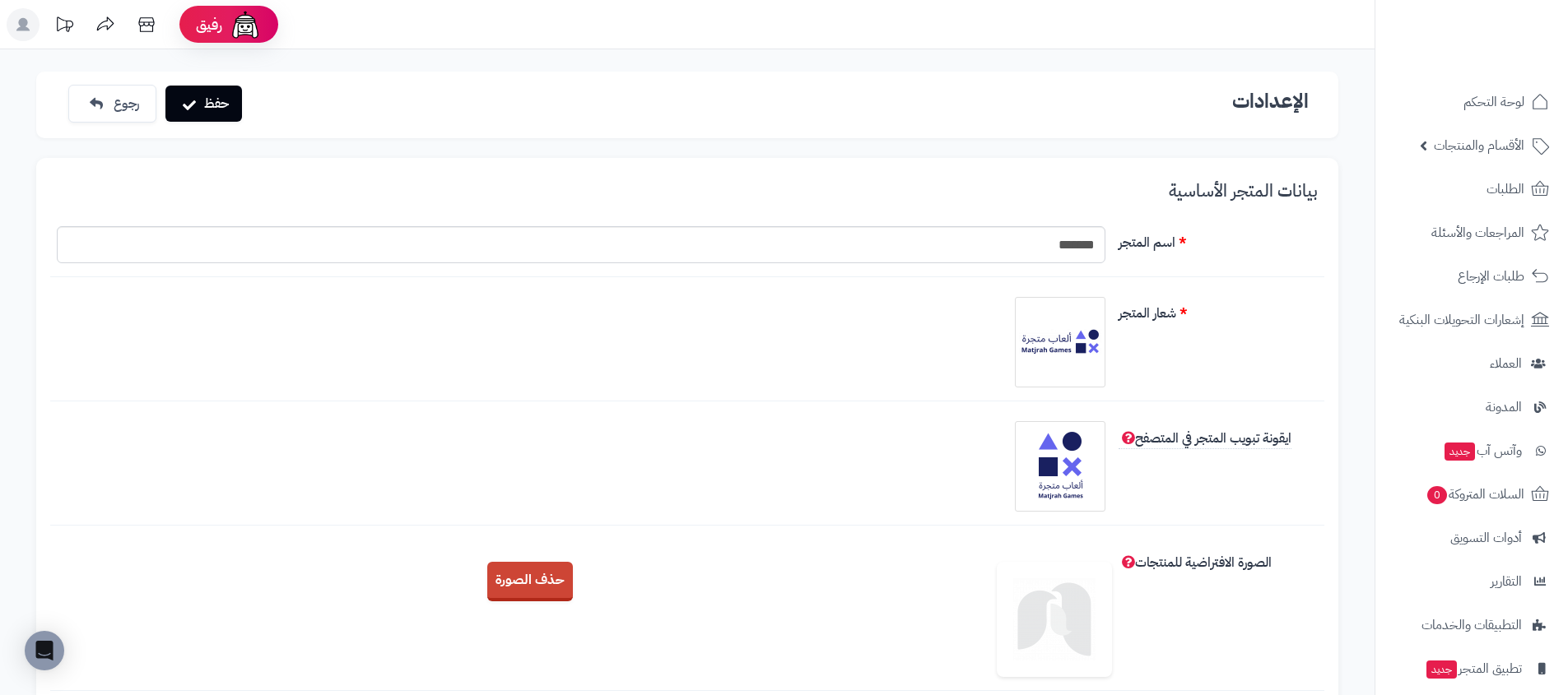
click at [500, 601] on div "حذف الصورة" at bounding box center [687, 587] width 1274 height 52
click at [529, 581] on button "حذف الصورة" at bounding box center [530, 581] width 86 height 40
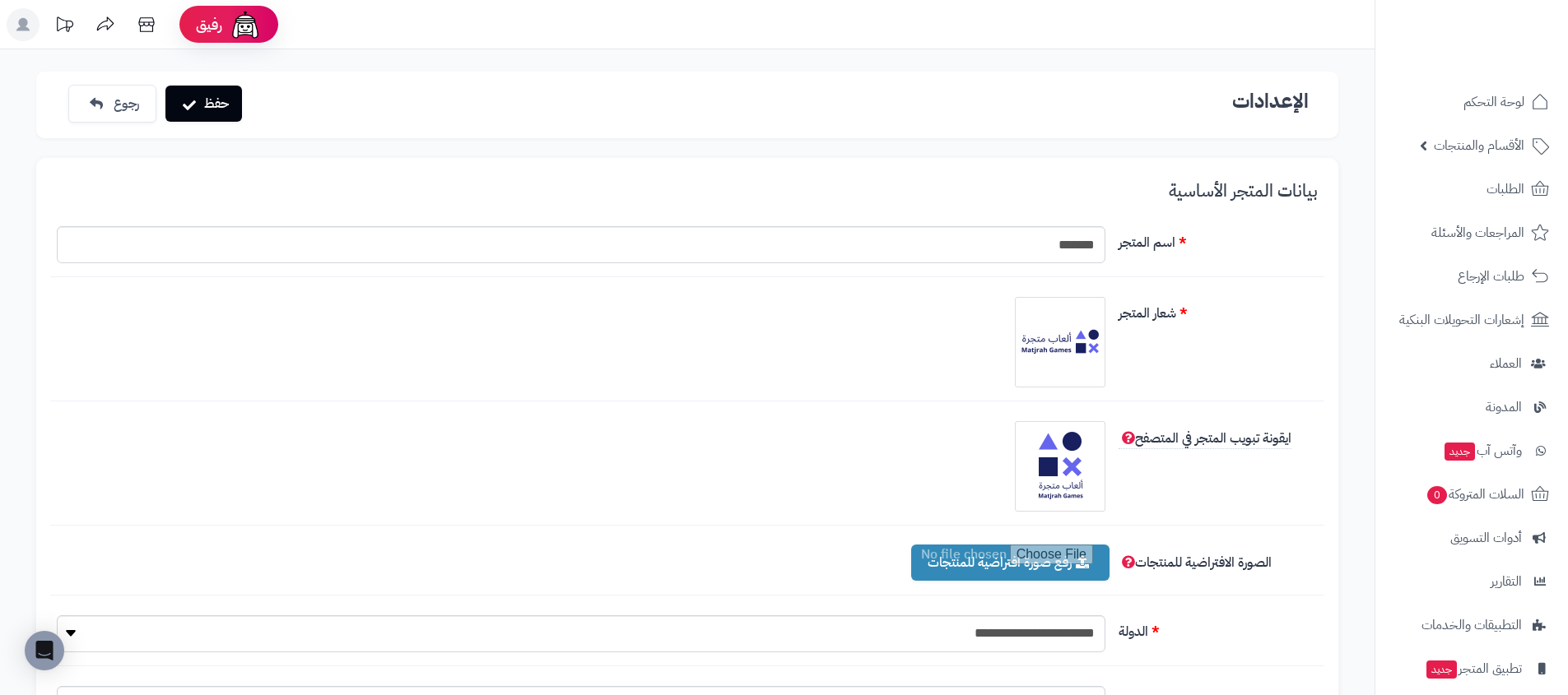
click at [1044, 581] on div "الصورة الافتراضية للمنتجات رفع صورة افتراضية للمنتجات حذف الصورة" at bounding box center [687, 570] width 1274 height 50
click at [1052, 568] on input "file" at bounding box center [993, 562] width 198 height 36
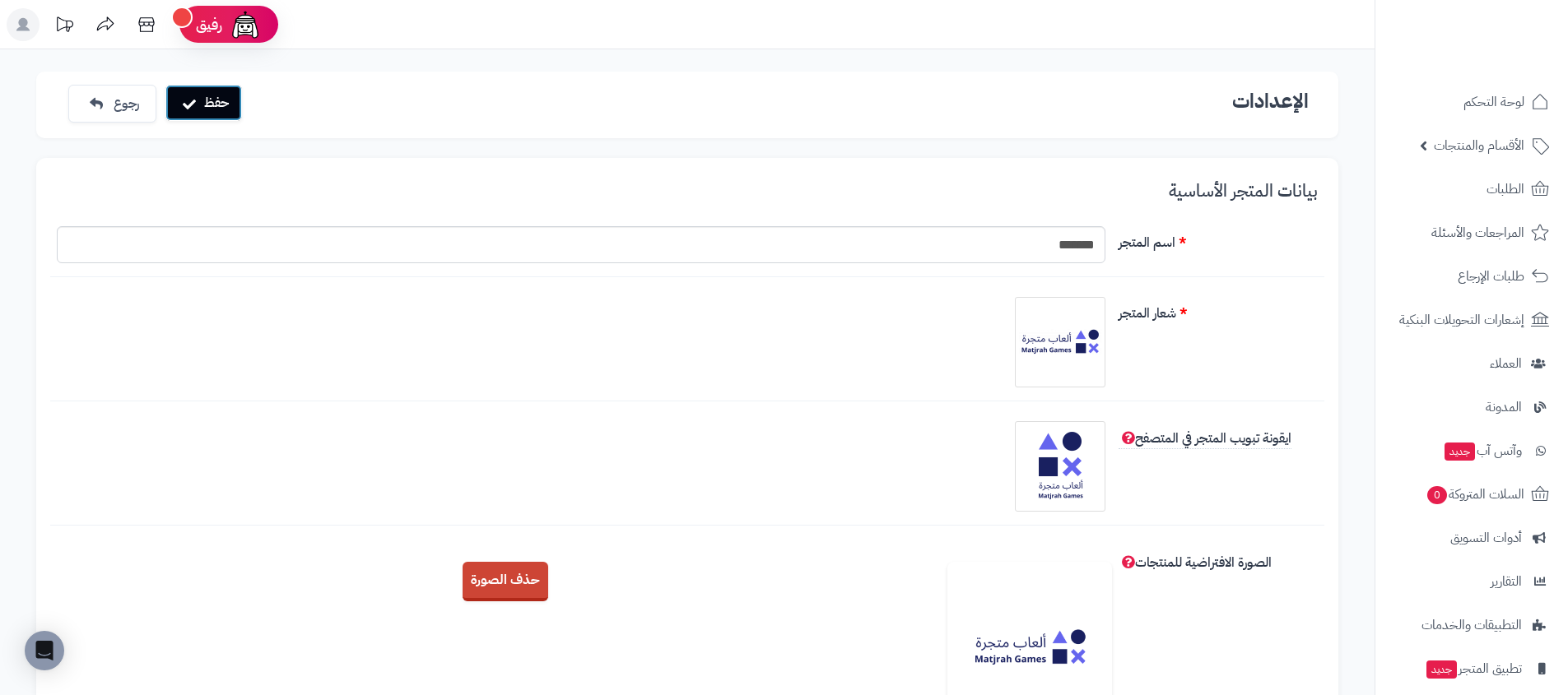
click at [200, 97] on button "حفظ" at bounding box center [204, 103] width 76 height 36
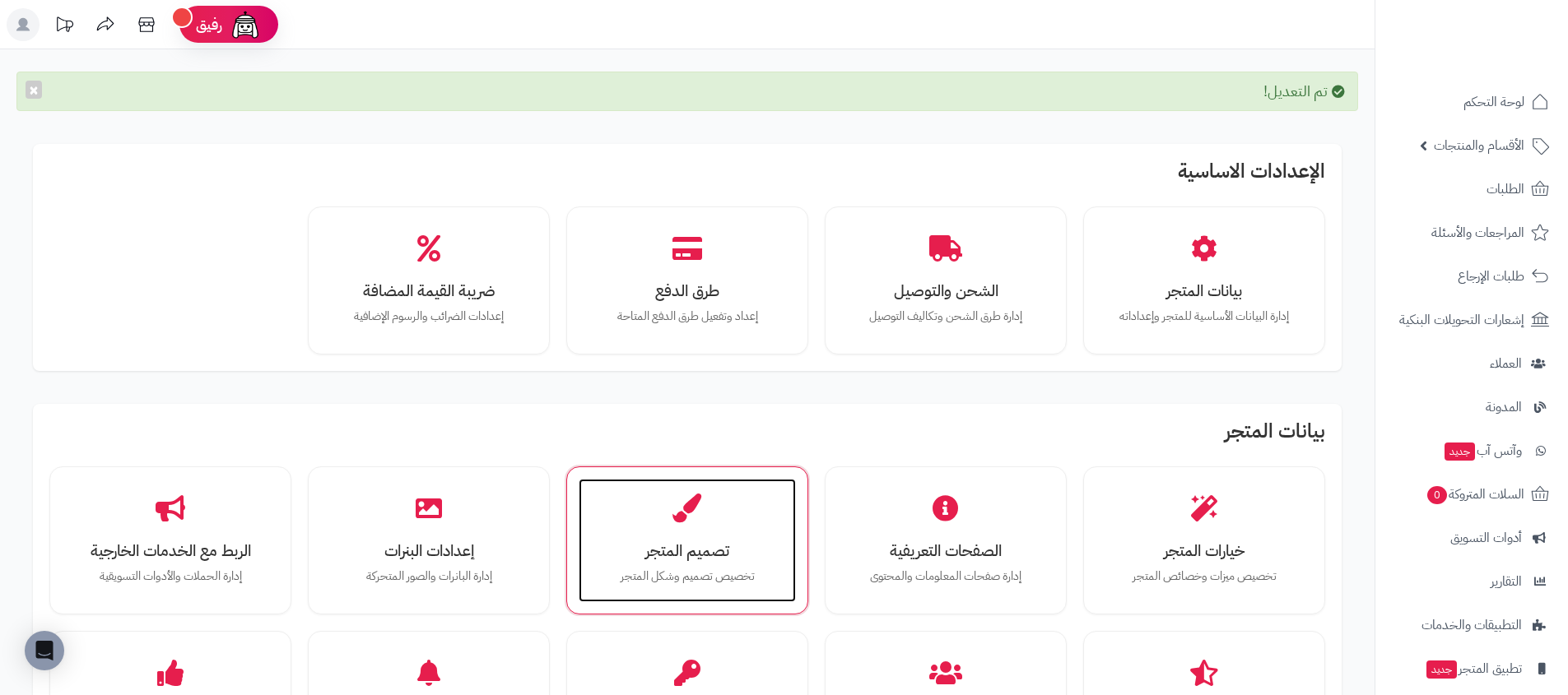
click at [617, 561] on div "تصميم المتجر تخصيص تصميم وشكل المتجر" at bounding box center [687, 540] width 218 height 123
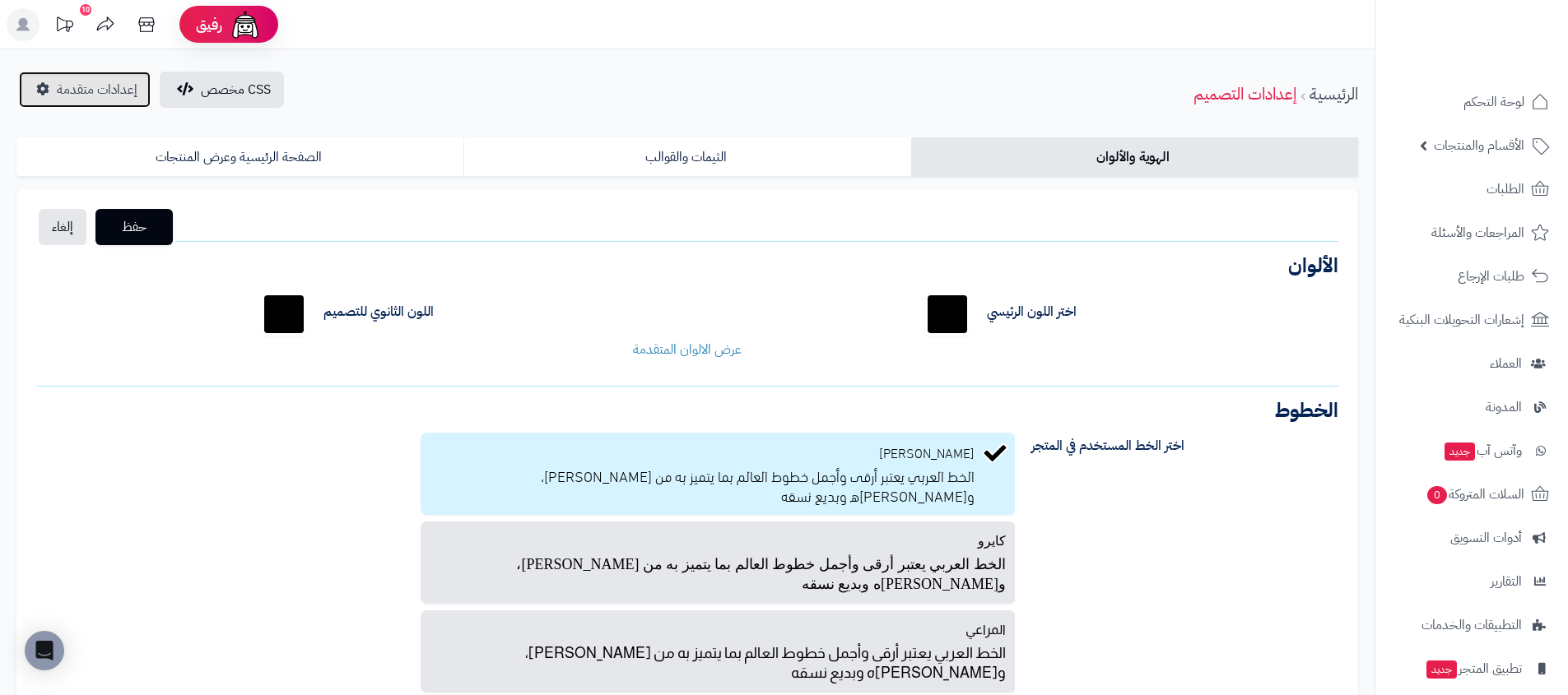
click at [35, 72] on link "إعدادات متقدمة" at bounding box center [85, 89] width 132 height 36
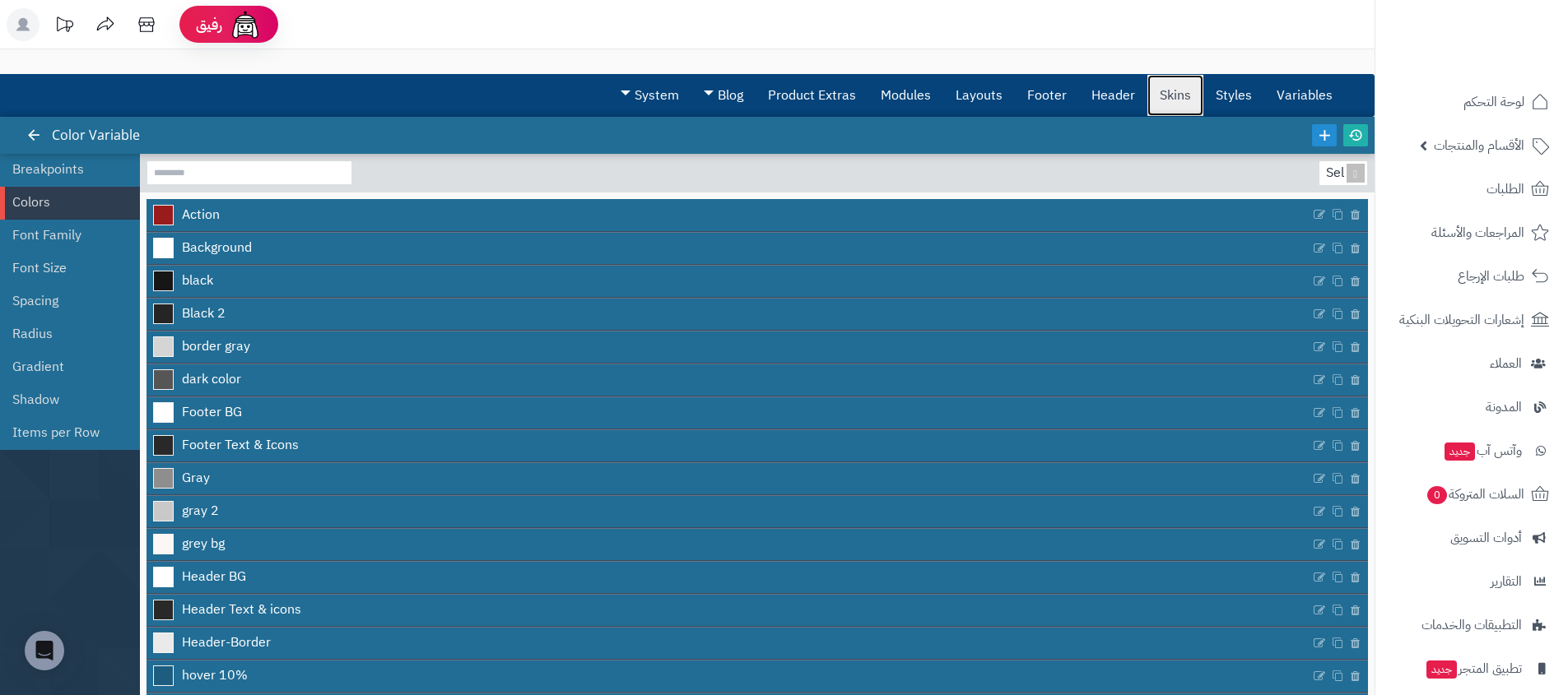
click at [1184, 101] on link "Skins" at bounding box center [1174, 95] width 56 height 41
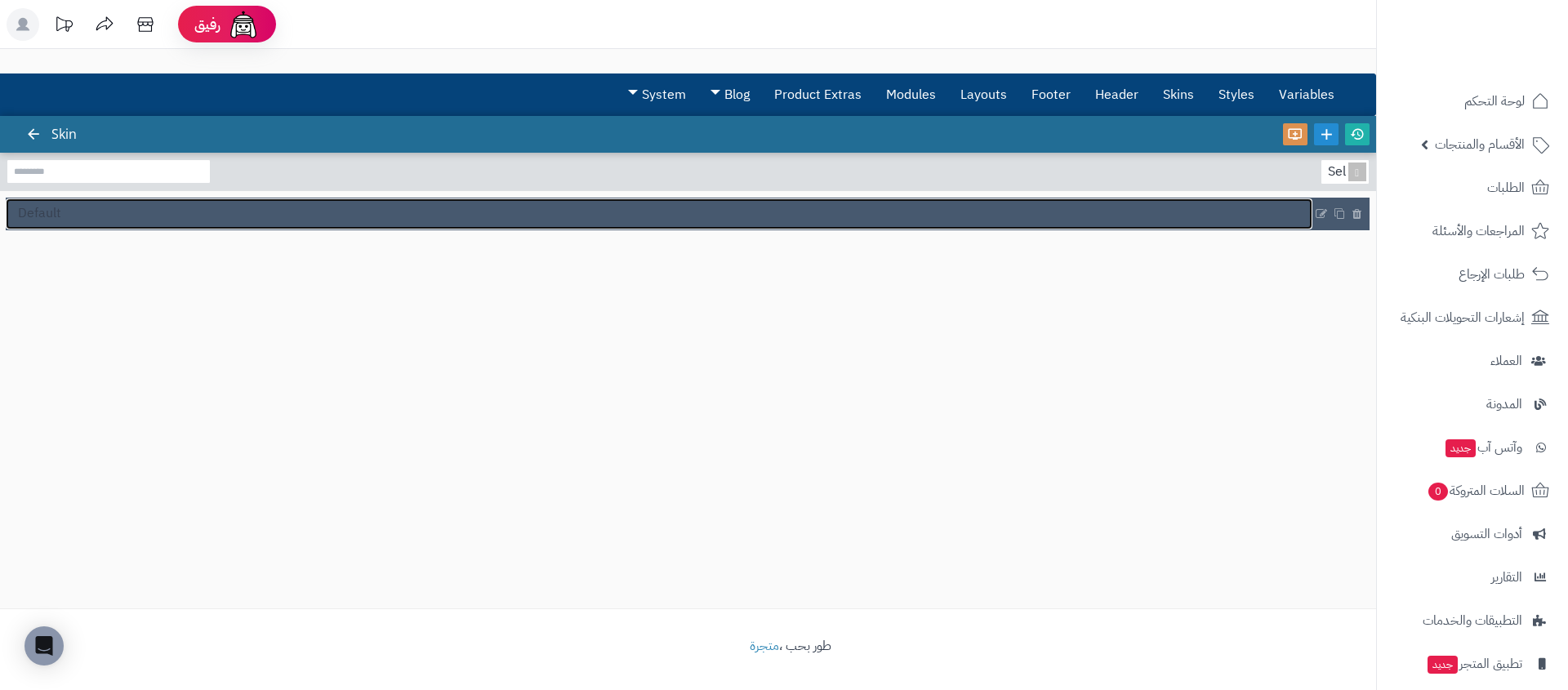
click at [258, 205] on link "Default" at bounding box center [658, 213] width 1306 height 31
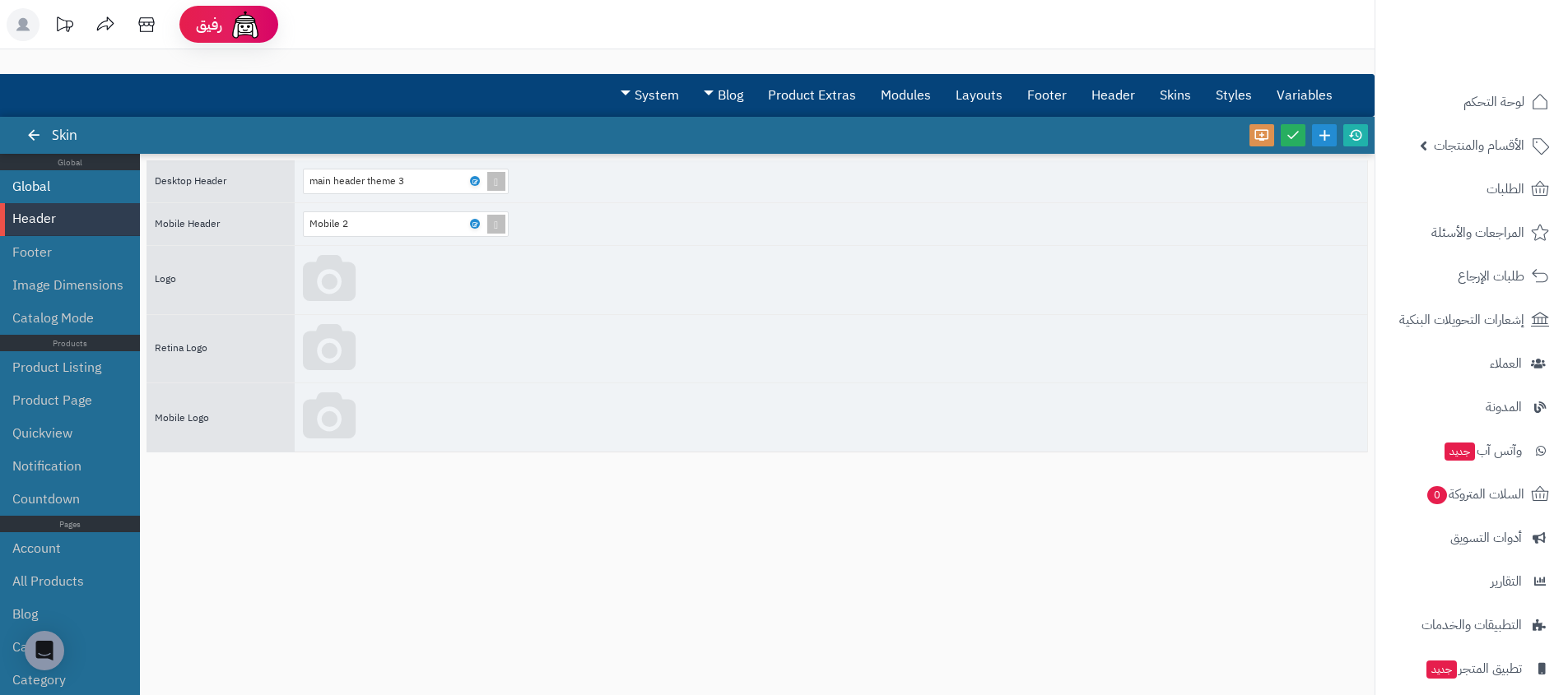
click at [57, 177] on li "Global" at bounding box center [70, 186] width 139 height 33
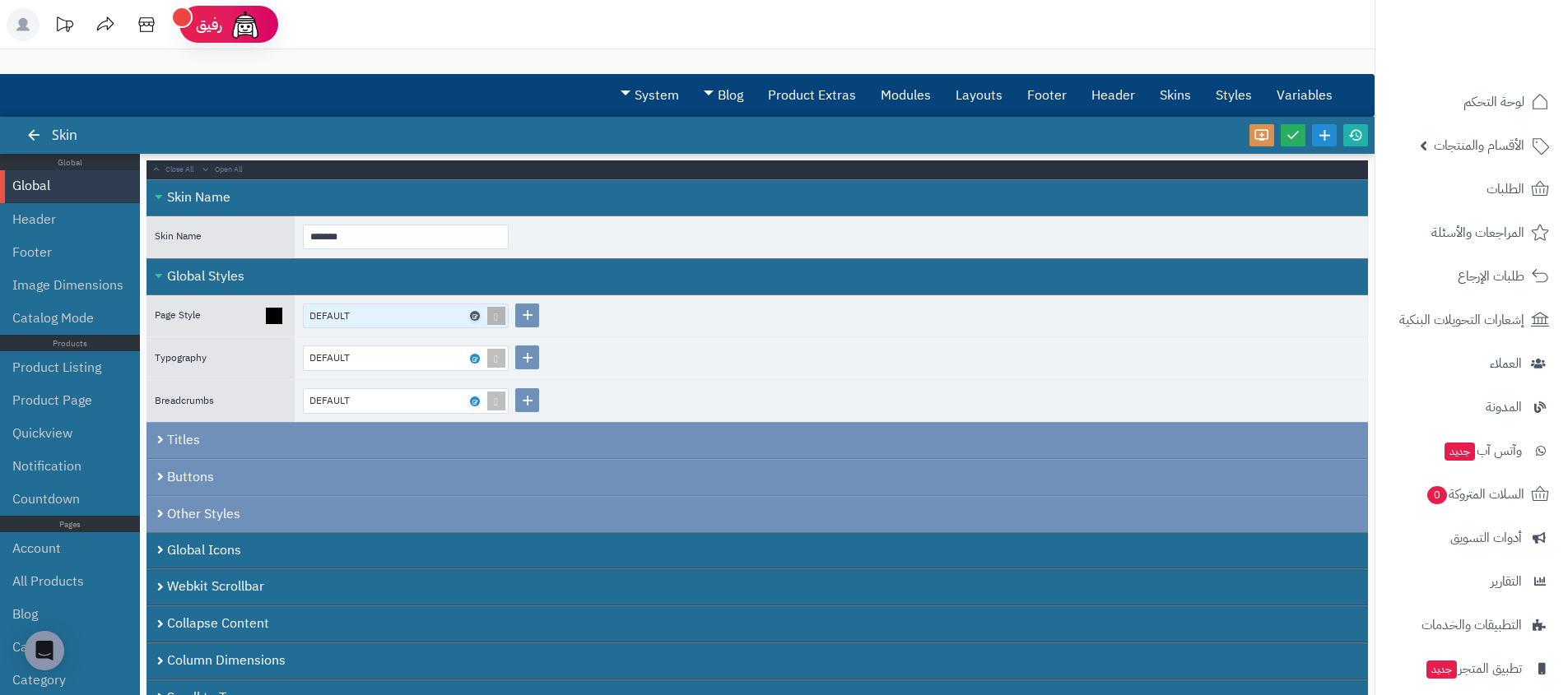
click at [470, 315] on link at bounding box center [475, 315] width 9 height 9
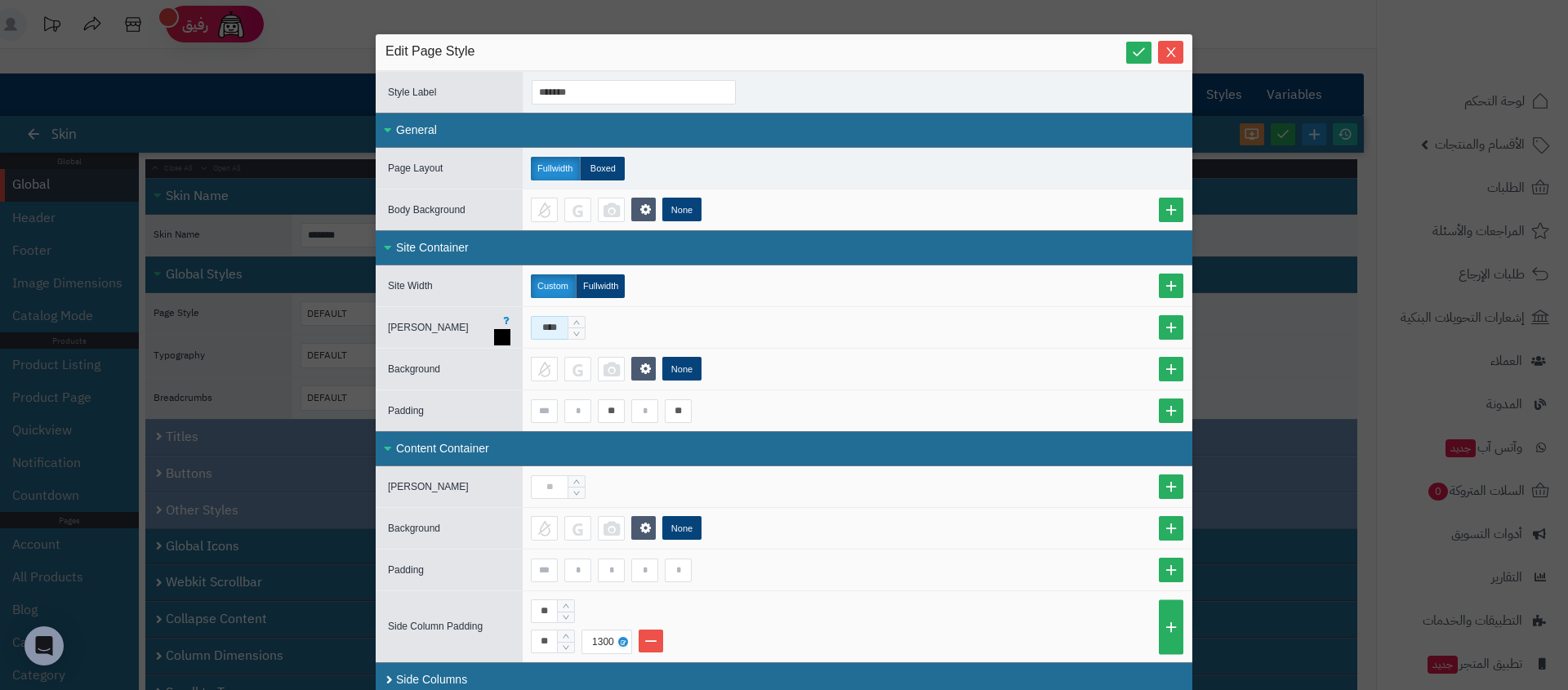
click at [554, 323] on input "****" at bounding box center [550, 327] width 37 height 23
click at [557, 329] on input "****" at bounding box center [550, 327] width 37 height 23
type input "****"
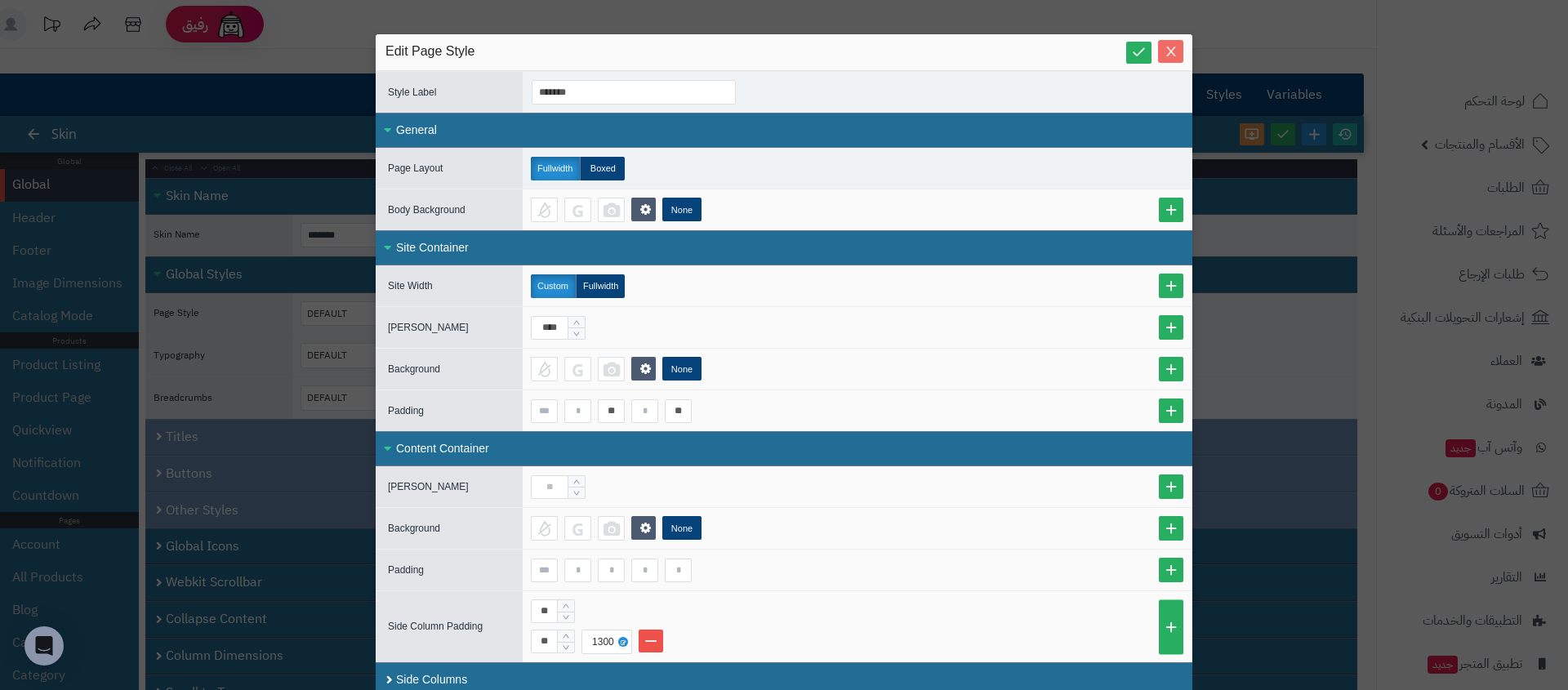
click at [1169, 55] on span "Close" at bounding box center [1170, 51] width 25 height 14
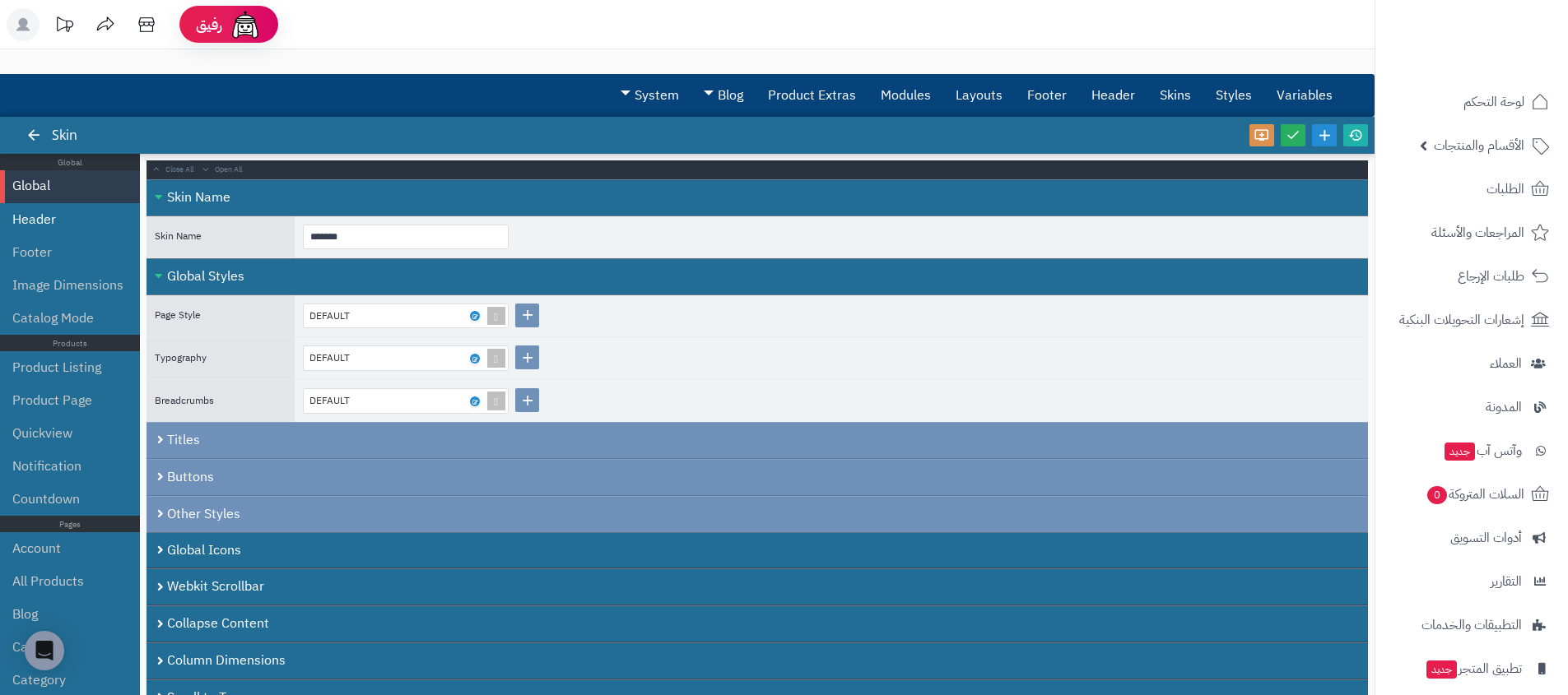
click at [80, 231] on li "Header" at bounding box center [70, 219] width 139 height 33
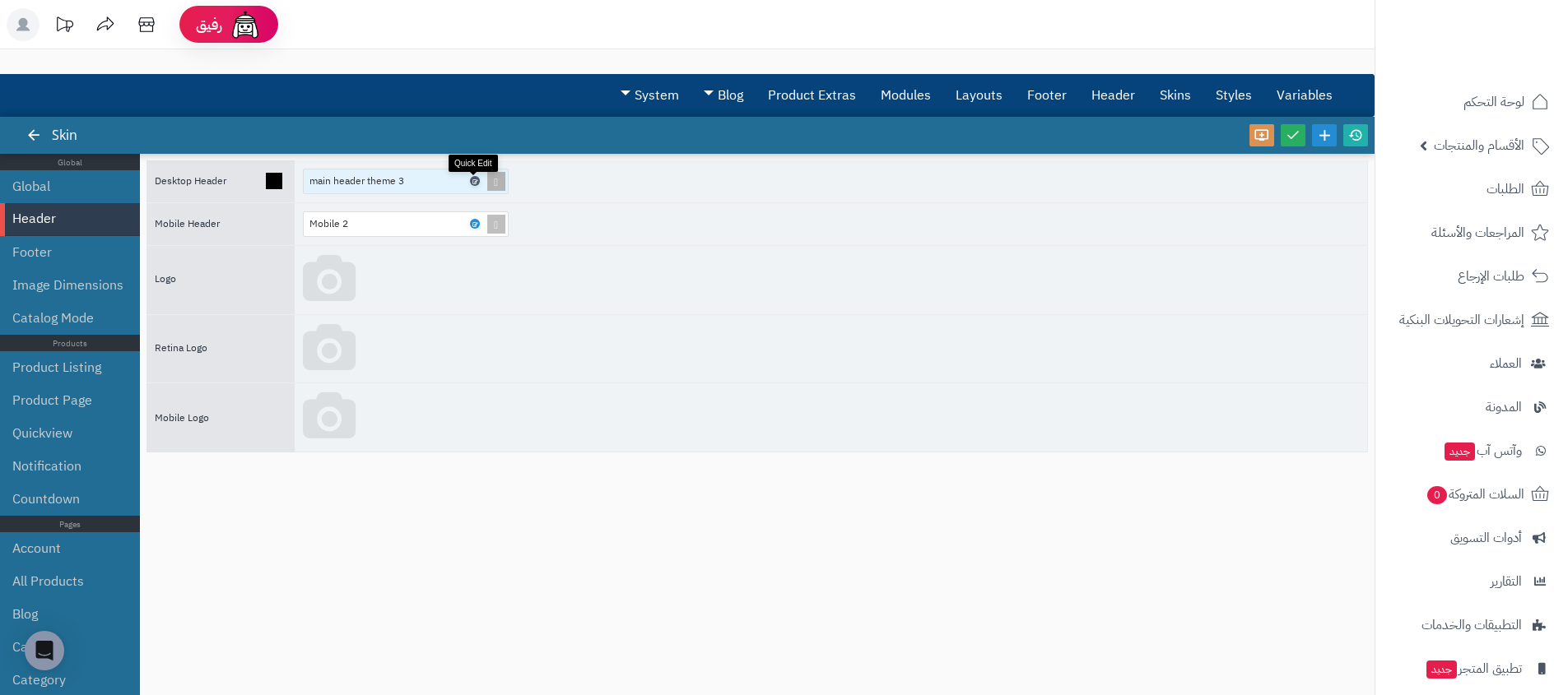
click at [474, 183] on icon at bounding box center [473, 182] width 5 height 8
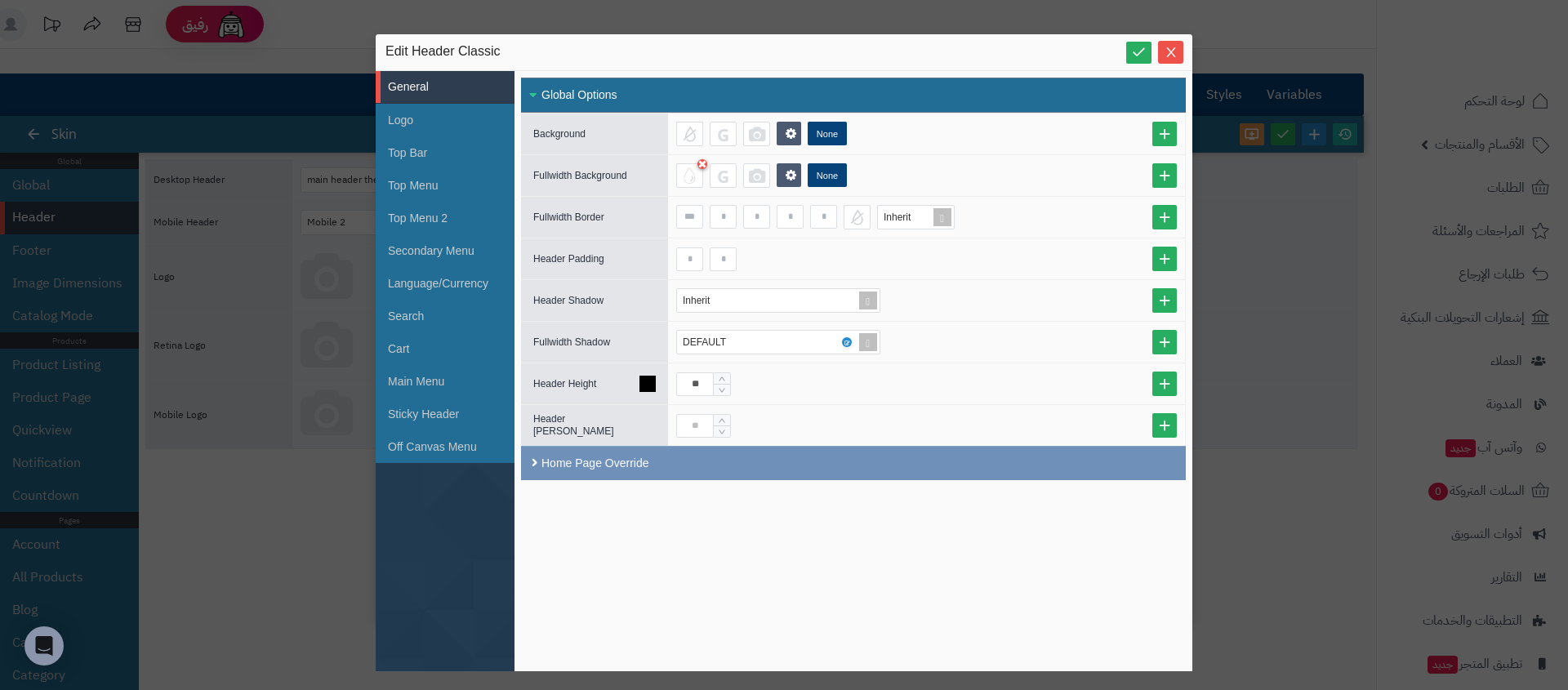
click at [1002, 390] on div "**" at bounding box center [926, 383] width 500 height 23
click at [1100, 155] on div "None" at bounding box center [926, 176] width 517 height 41
click at [441, 334] on li "Cart" at bounding box center [445, 348] width 138 height 33
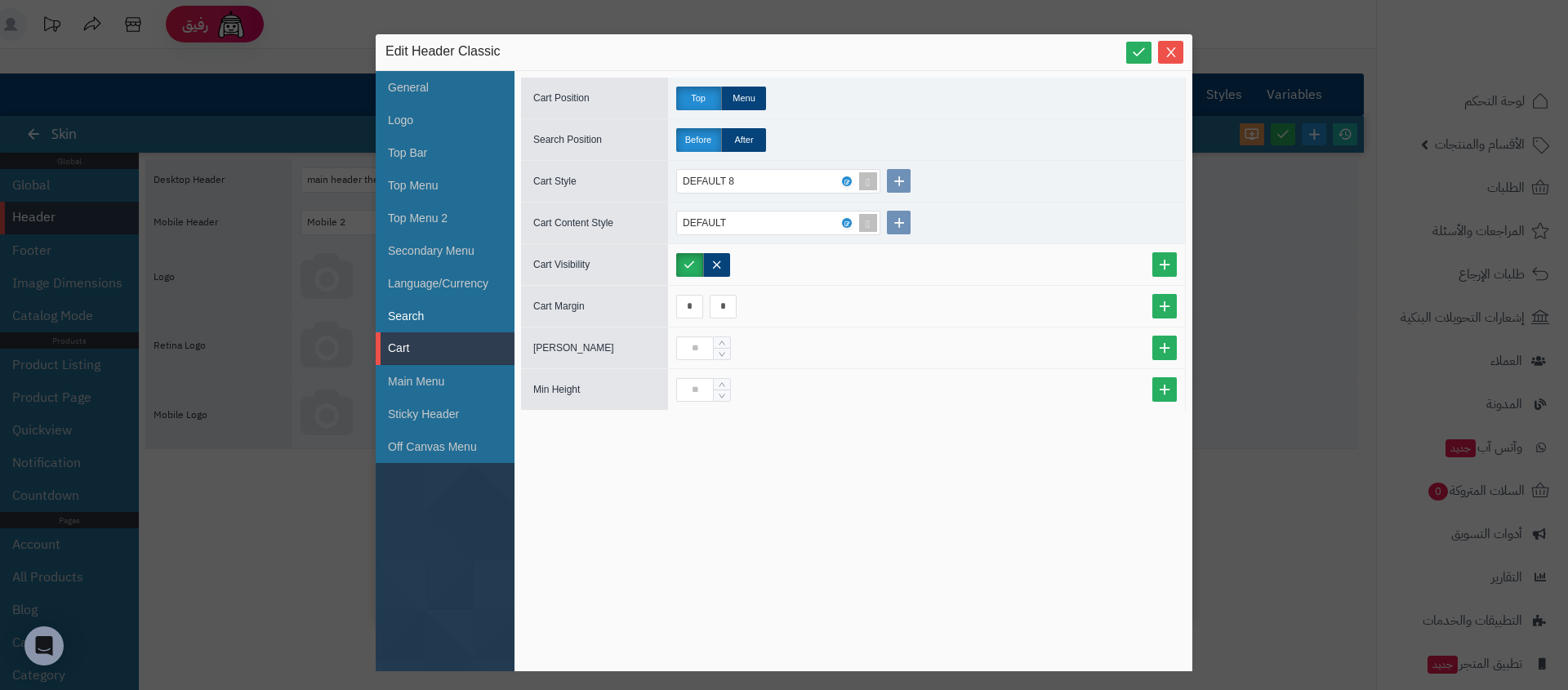
click at [445, 323] on li "Search" at bounding box center [445, 316] width 138 height 33
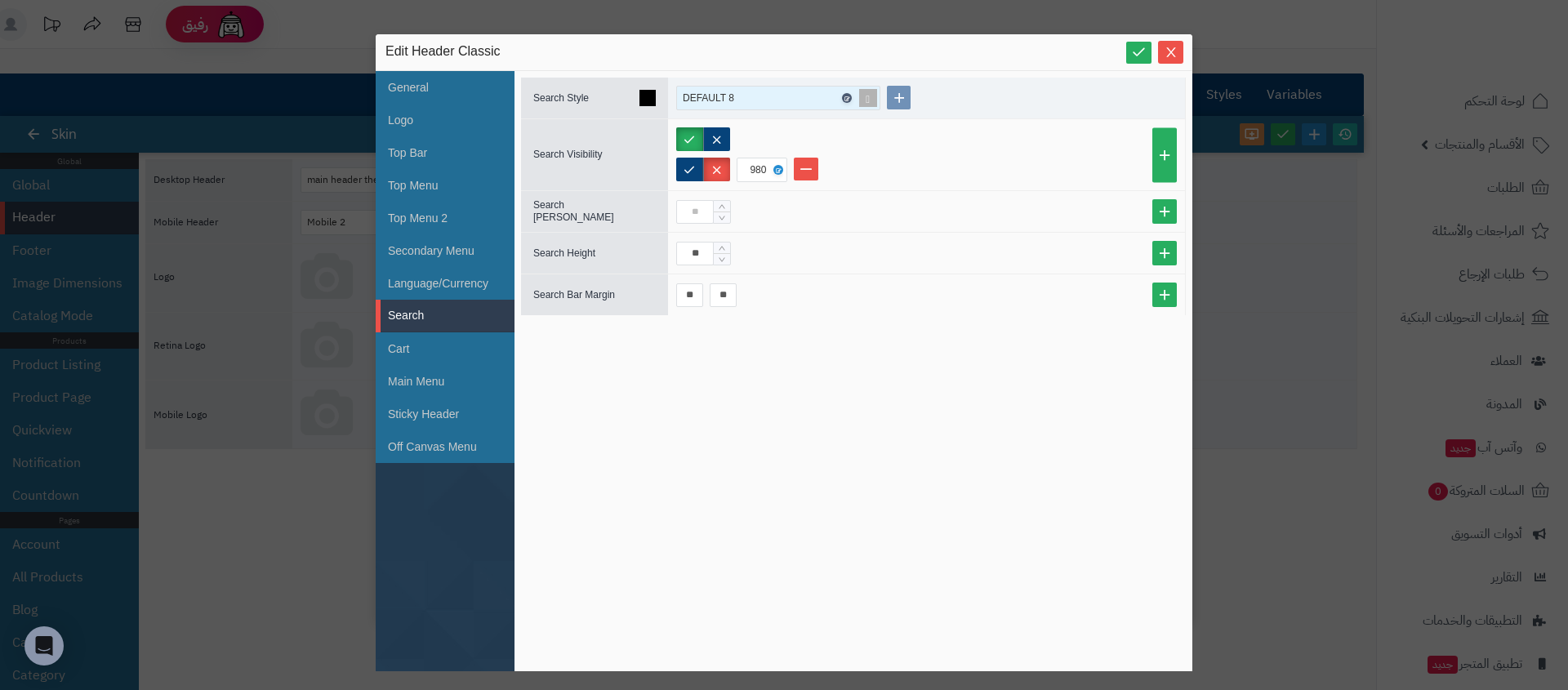
click at [848, 95] on icon at bounding box center [845, 98] width 5 height 7
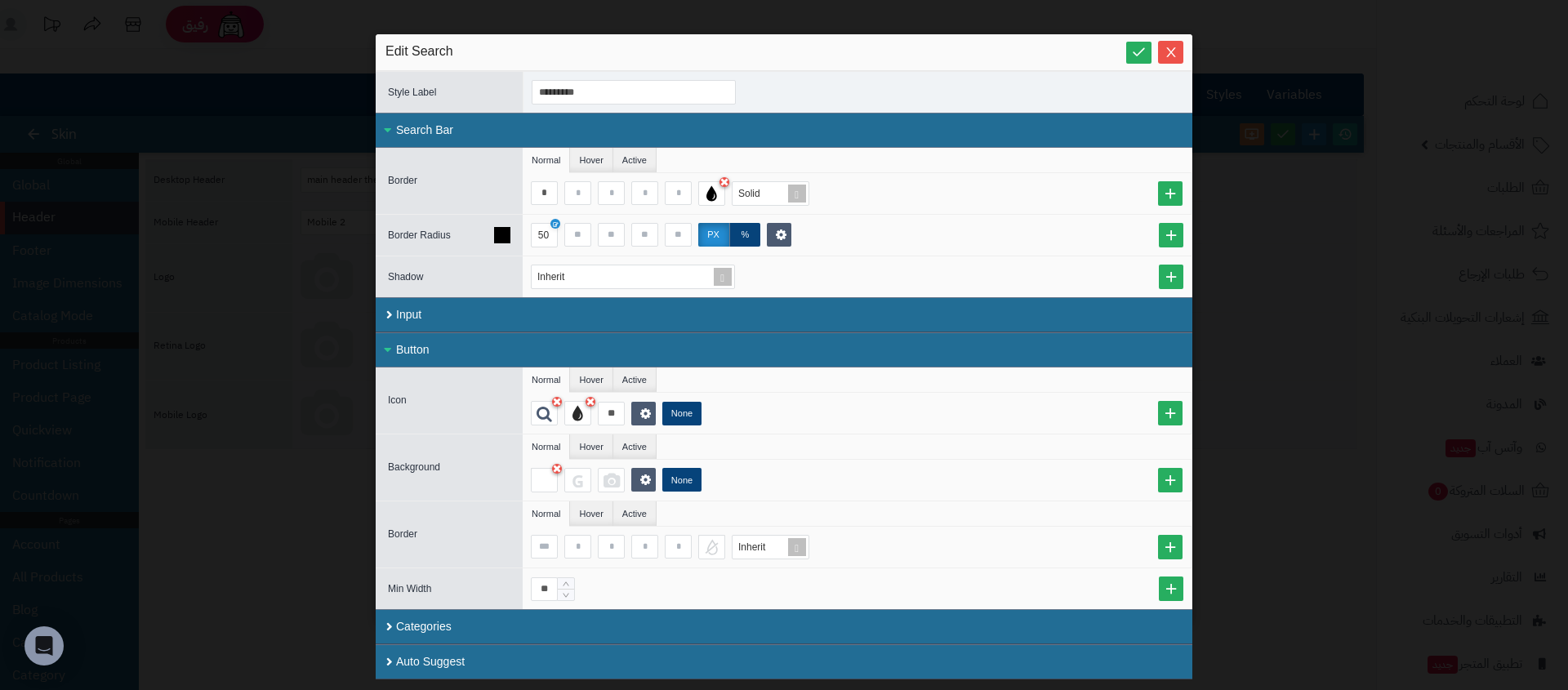
click at [827, 236] on div "50 px %" at bounding box center [857, 235] width 653 height 24
click at [719, 196] on div at bounding box center [712, 194] width 27 height 24
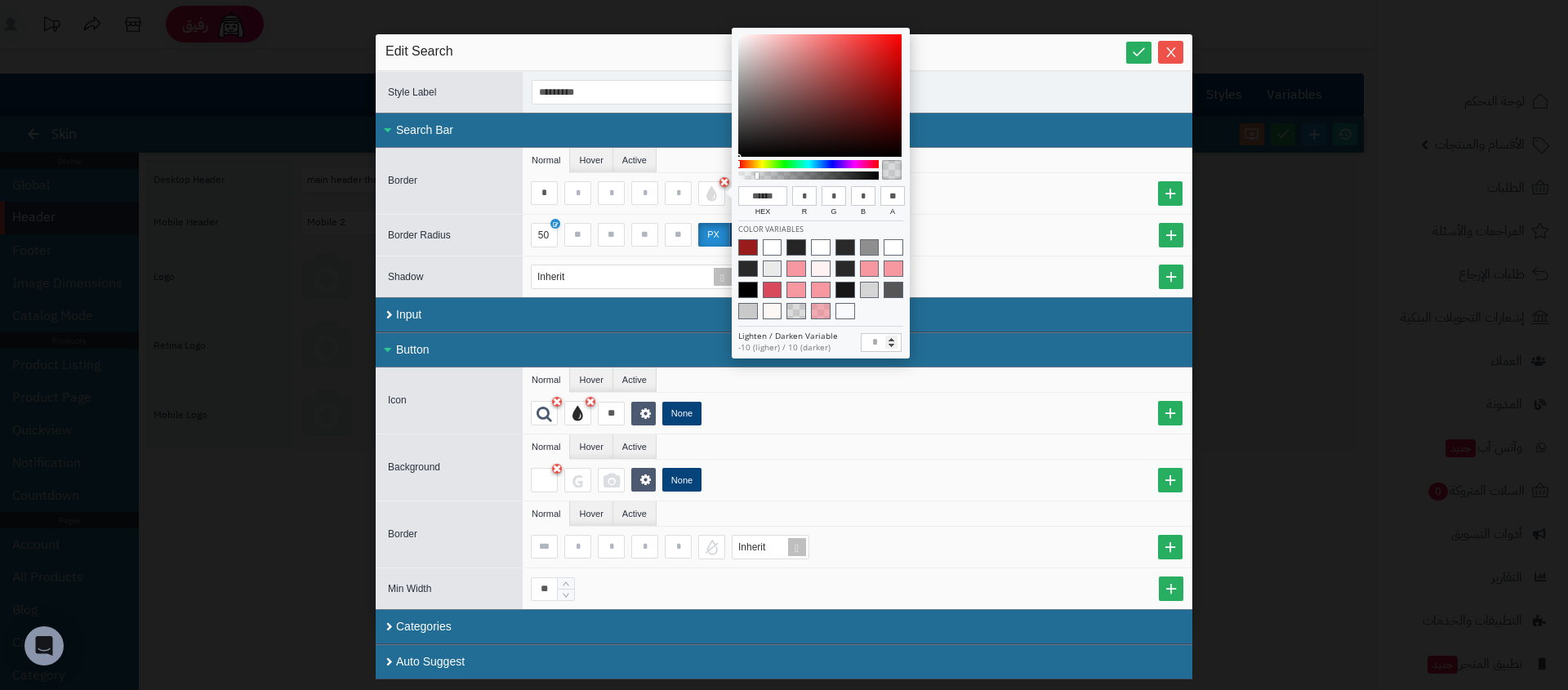
type input "**"
click at [755, 178] on div at bounding box center [808, 175] width 136 height 8
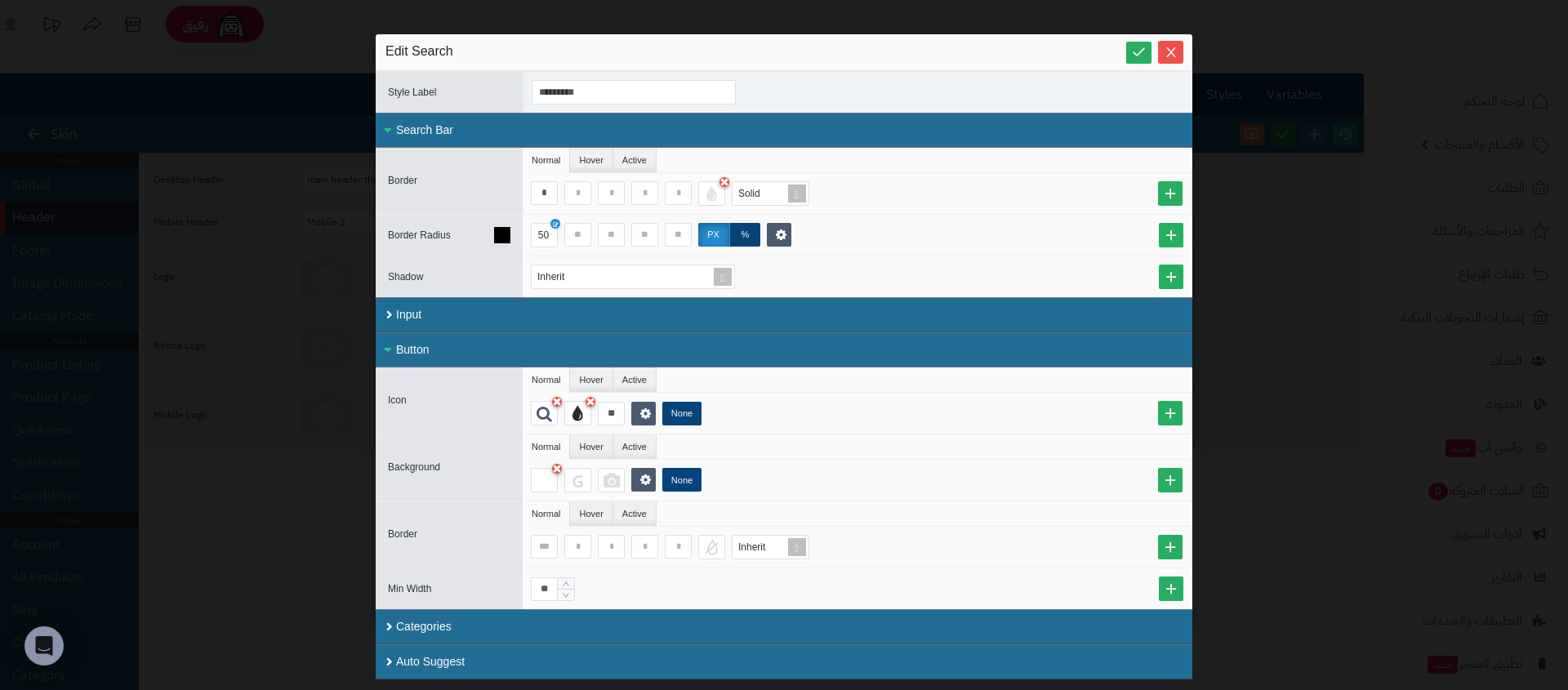
click at [935, 219] on div "50 px %" at bounding box center [856, 236] width 669 height 41
click at [548, 493] on div "None" at bounding box center [856, 481] width 669 height 41
click at [548, 485] on div at bounding box center [544, 480] width 27 height 24
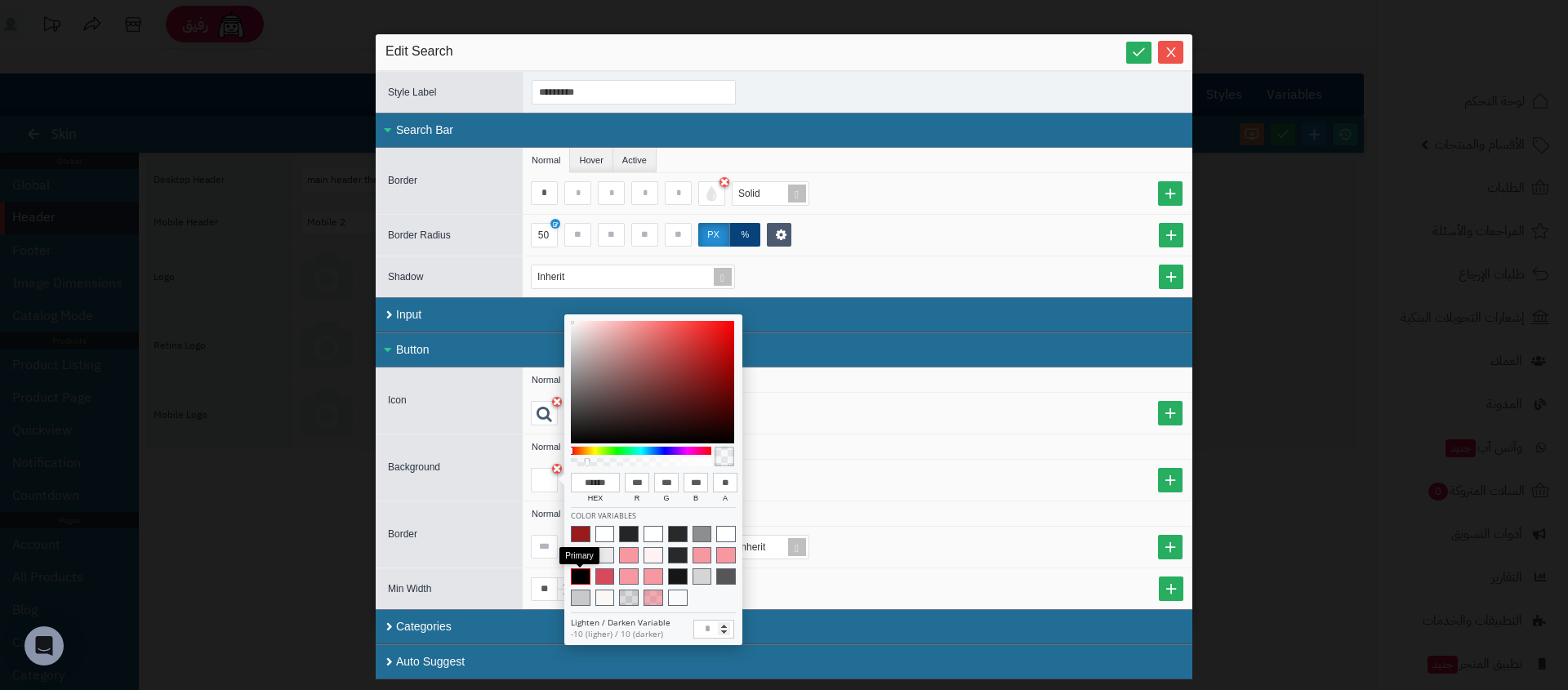
click at [580, 577] on span at bounding box center [580, 576] width 20 height 16
type input "******"
type input "*"
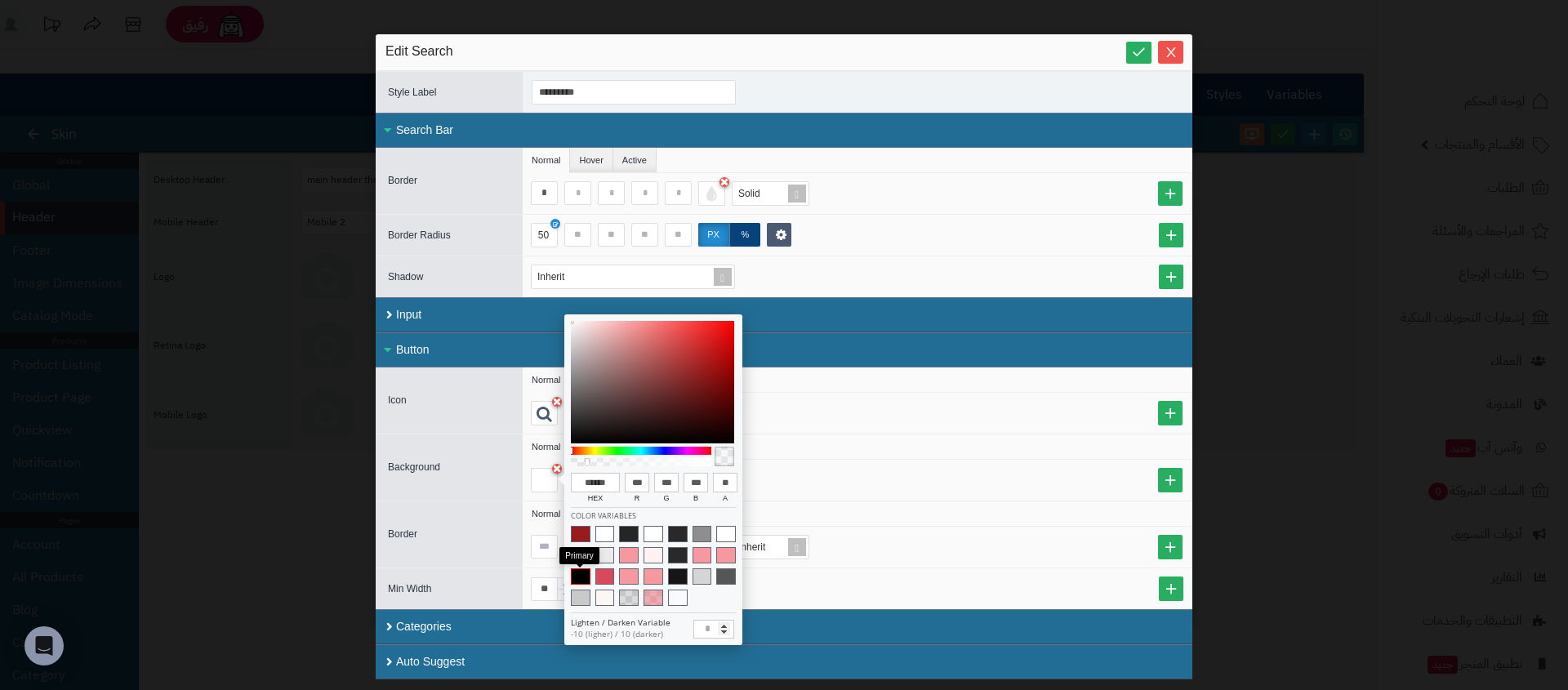
type input "***"
drag, startPoint x: 809, startPoint y: 490, endPoint x: 663, endPoint y: 466, distance: 148.0
click at [807, 489] on div "None" at bounding box center [861, 480] width 660 height 24
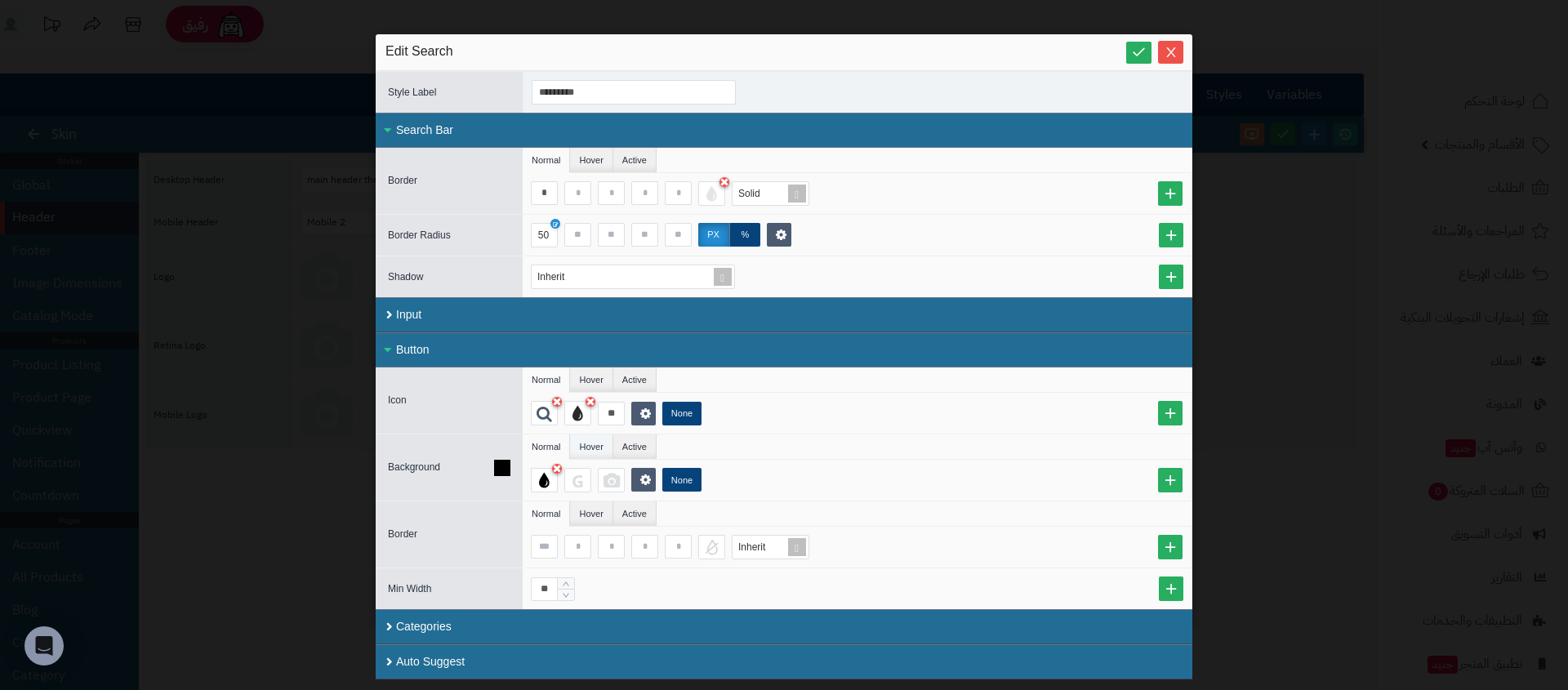
click at [593, 450] on li "Hover" at bounding box center [591, 447] width 42 height 24
click at [545, 484] on div at bounding box center [544, 480] width 27 height 24
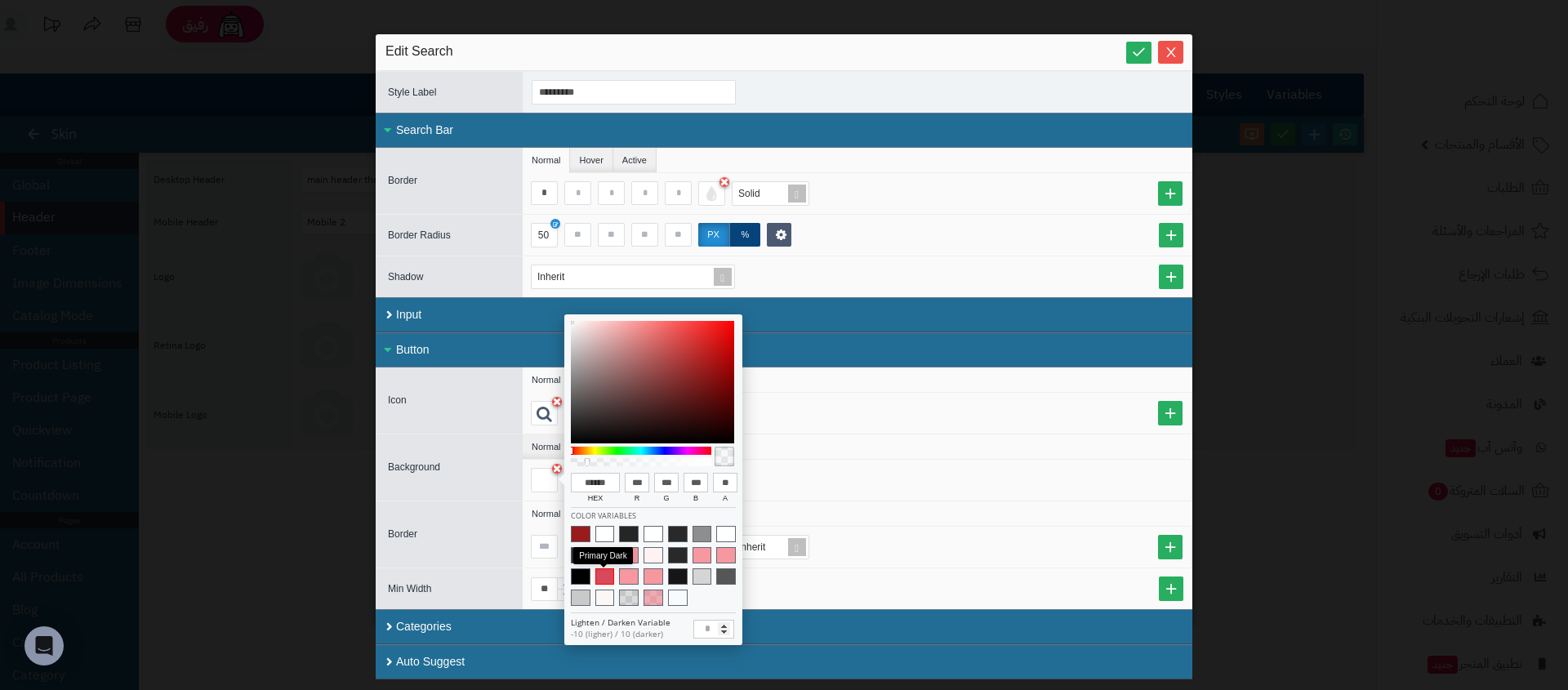
click at [606, 577] on span at bounding box center [605, 576] width 20 height 16
type input "******"
type input "***"
type input "**"
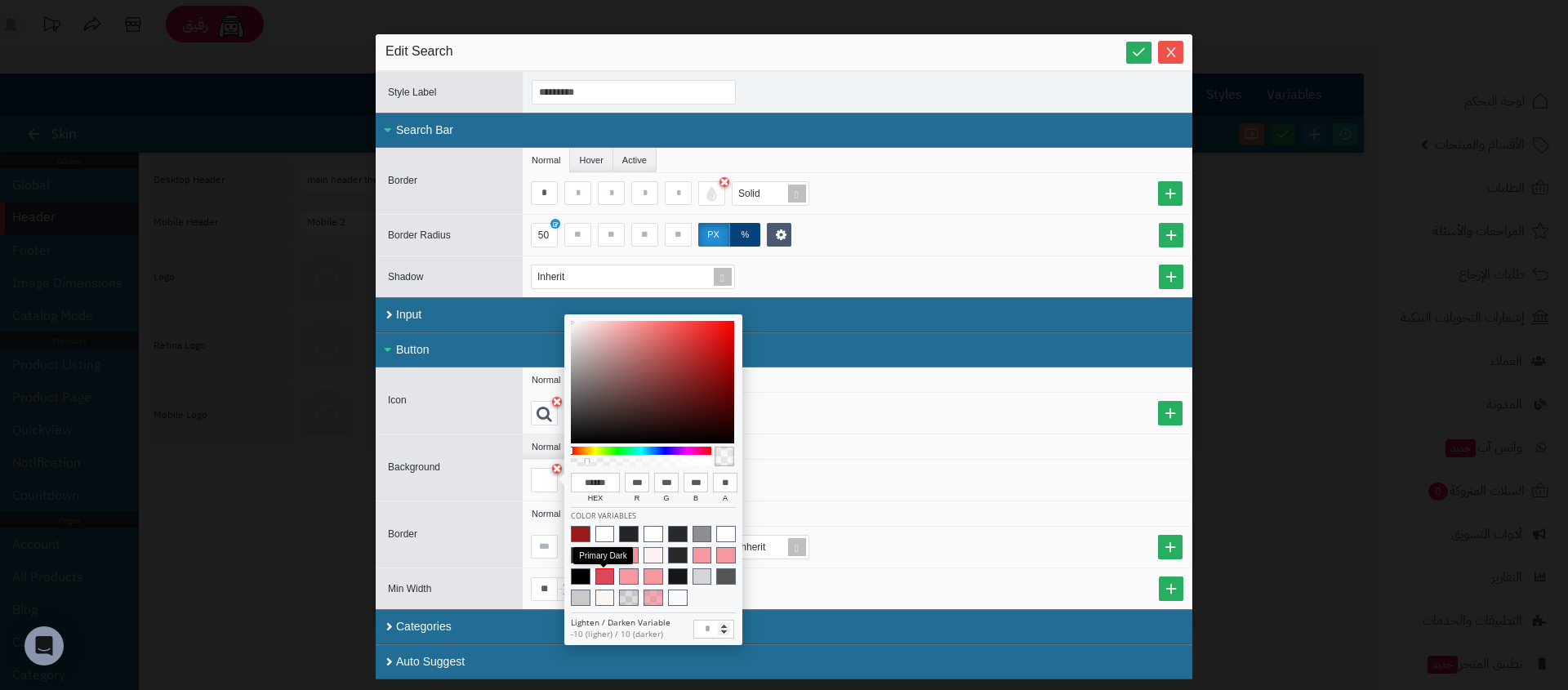
type input "***"
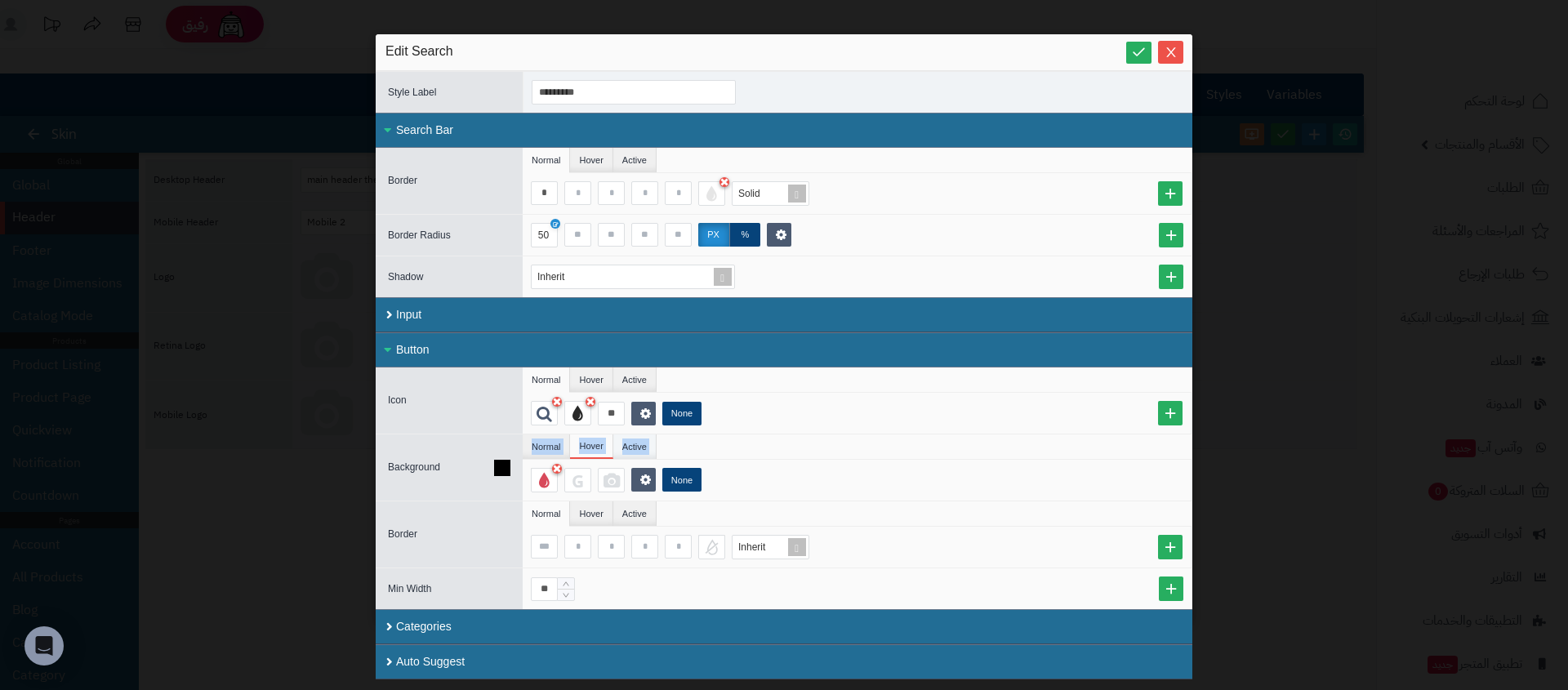
drag, startPoint x: 828, startPoint y: 460, endPoint x: 622, endPoint y: 437, distance: 207.3
click at [743, 438] on div "Normal Hover Active None" at bounding box center [856, 467] width 669 height 66
click at [569, 416] on div at bounding box center [577, 413] width 27 height 24
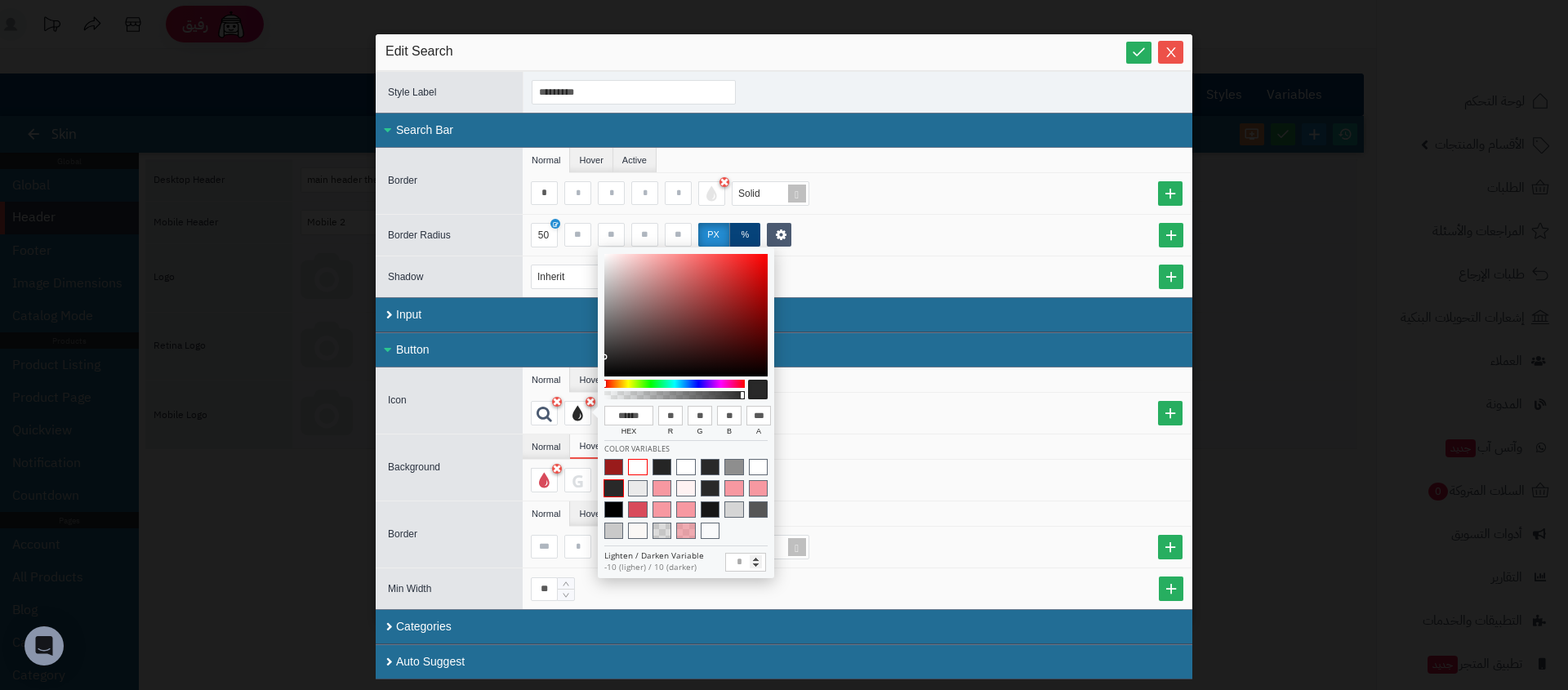
click at [635, 467] on span at bounding box center [638, 467] width 19 height 16
type input "******"
type input "***"
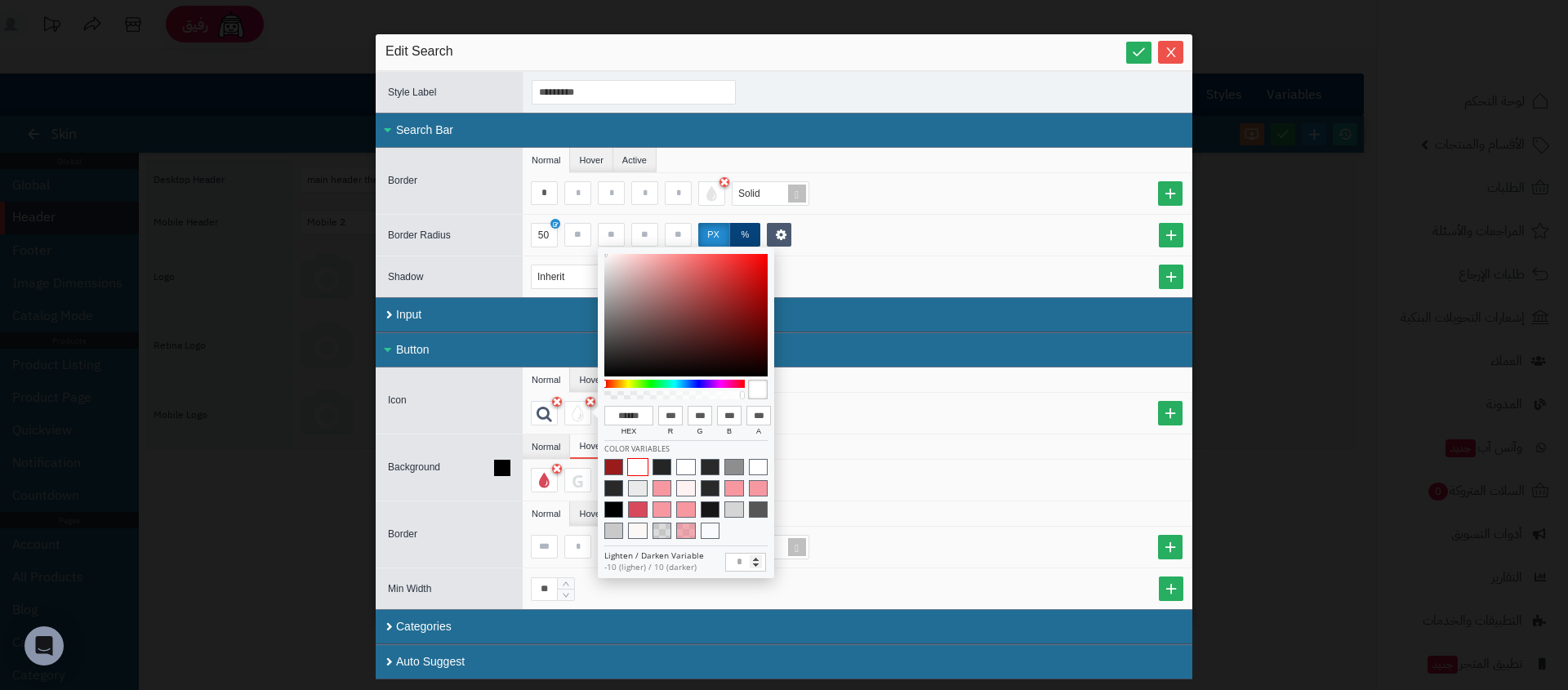
click at [901, 448] on ul "Normal Hover Active" at bounding box center [856, 447] width 669 height 25
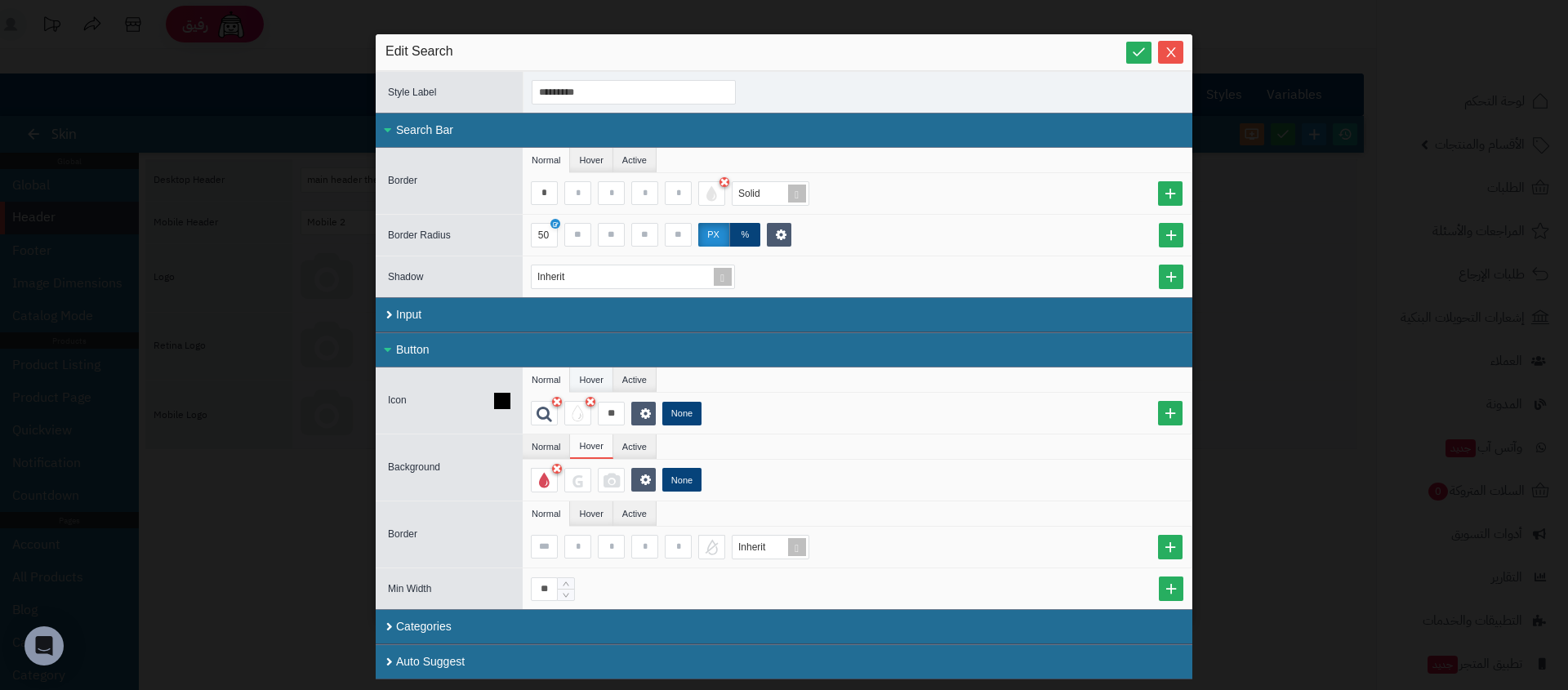
click at [581, 381] on li "Hover" at bounding box center [591, 380] width 42 height 24
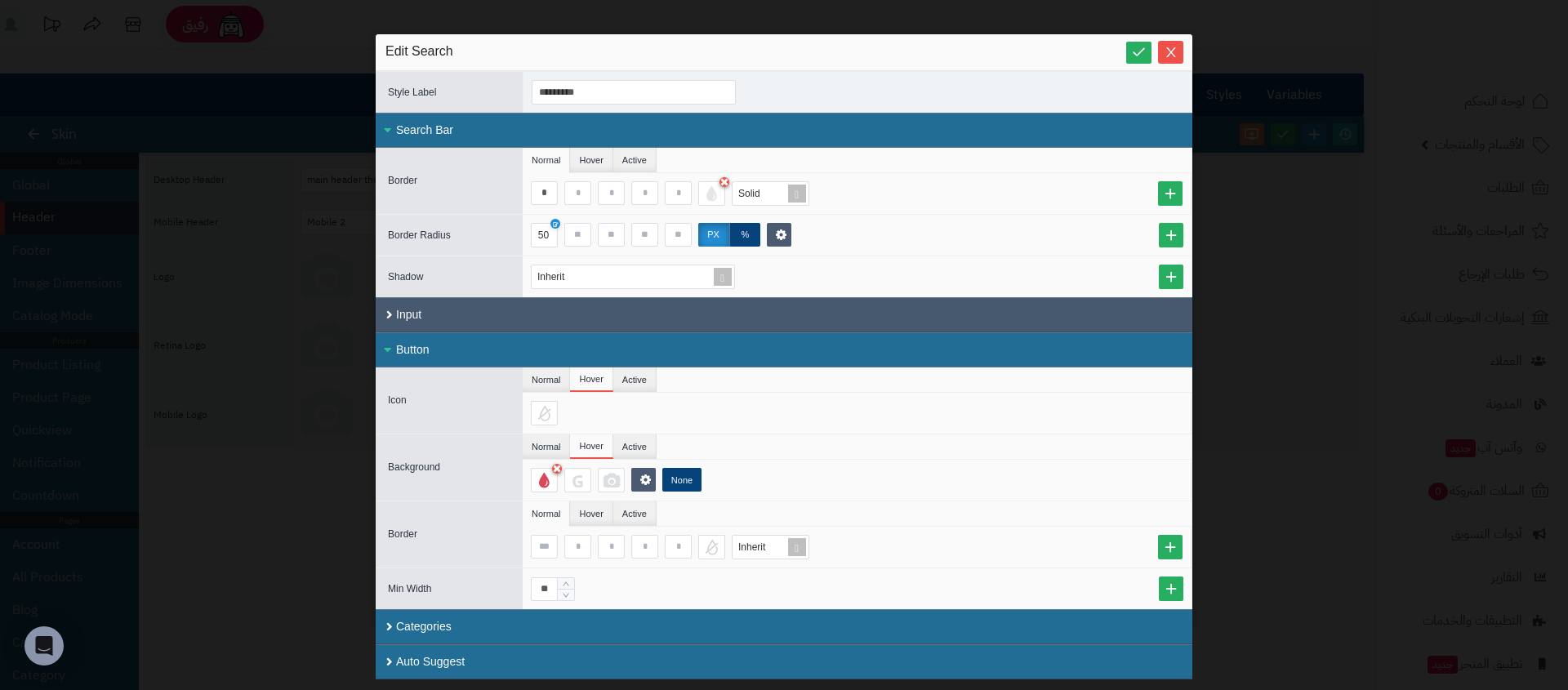
click at [487, 322] on div "Input" at bounding box center [784, 315] width 816 height 36
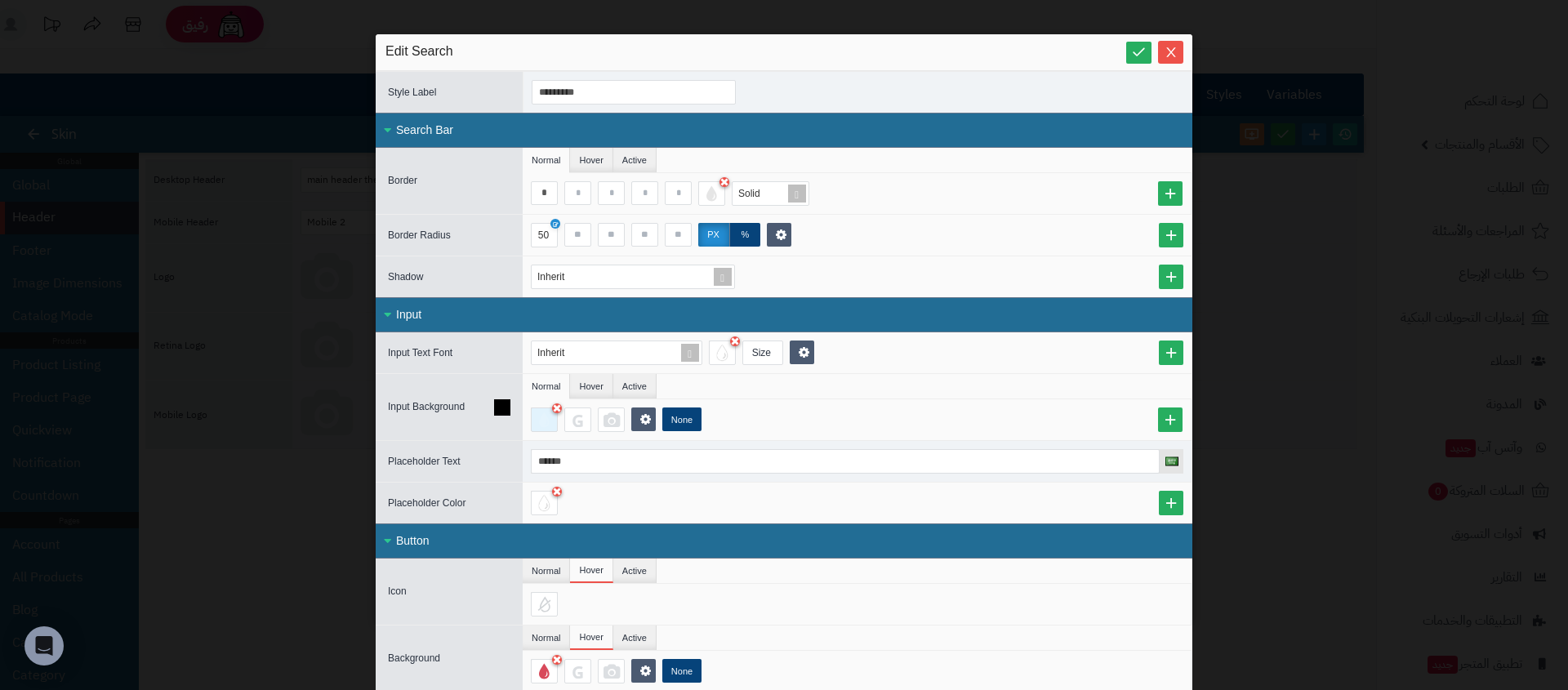
click at [557, 419] on div at bounding box center [544, 420] width 27 height 24
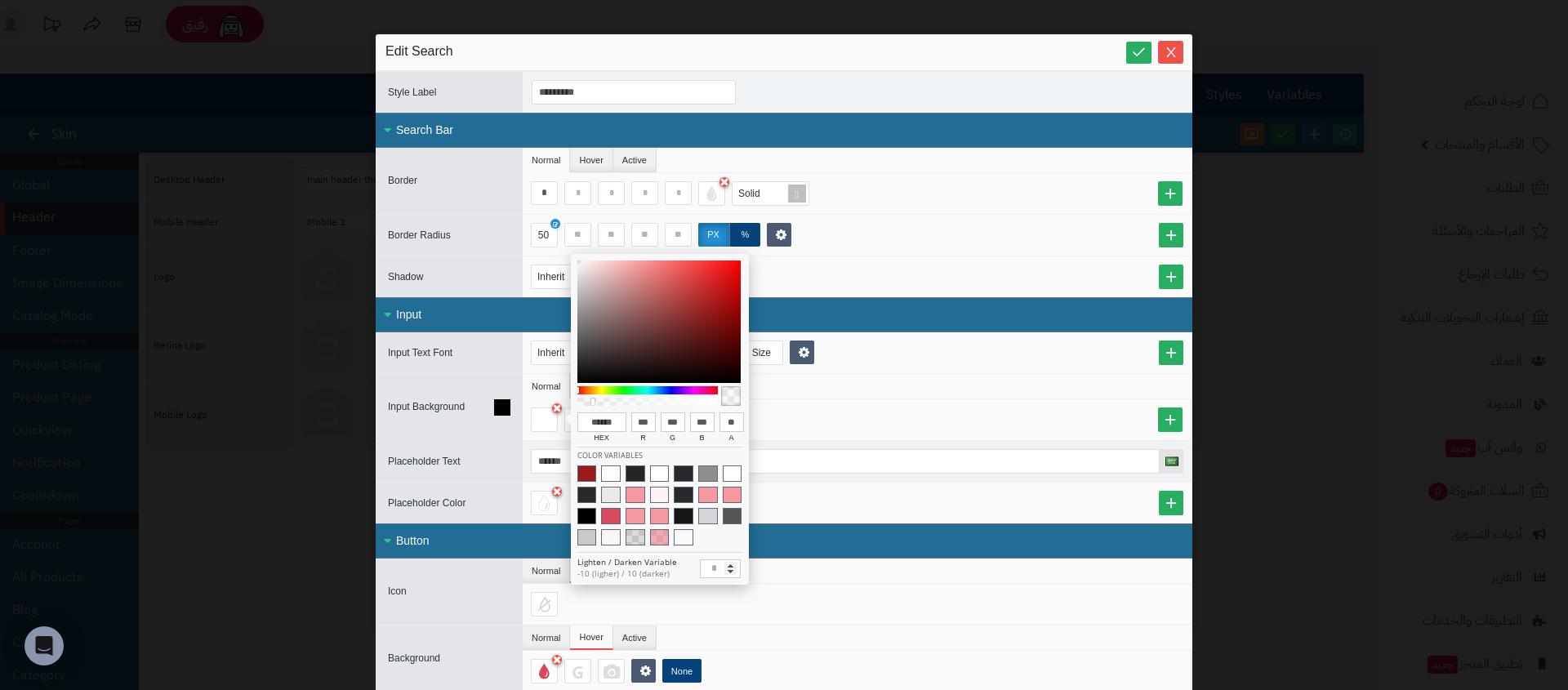
click at [794, 420] on div "None" at bounding box center [861, 420] width 660 height 24
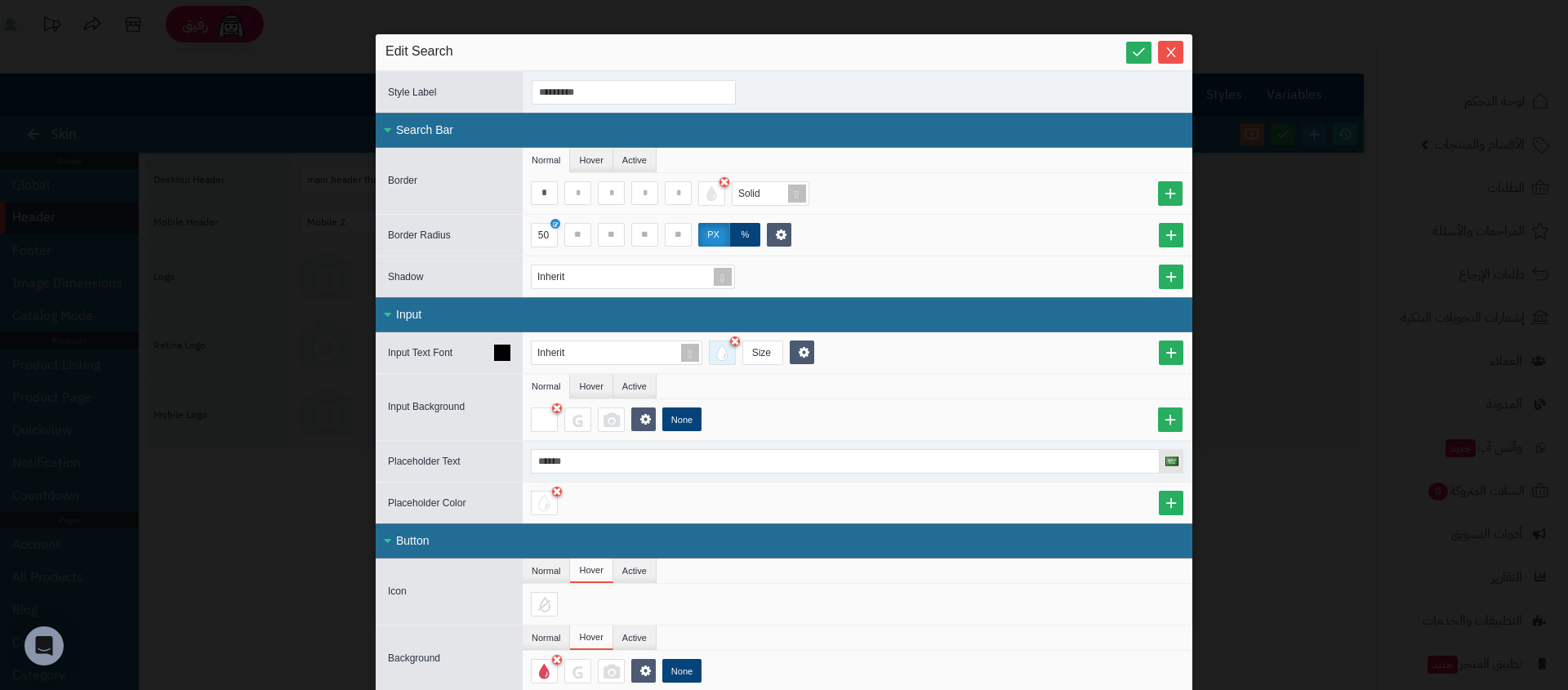
click at [719, 358] on div at bounding box center [722, 352] width 27 height 24
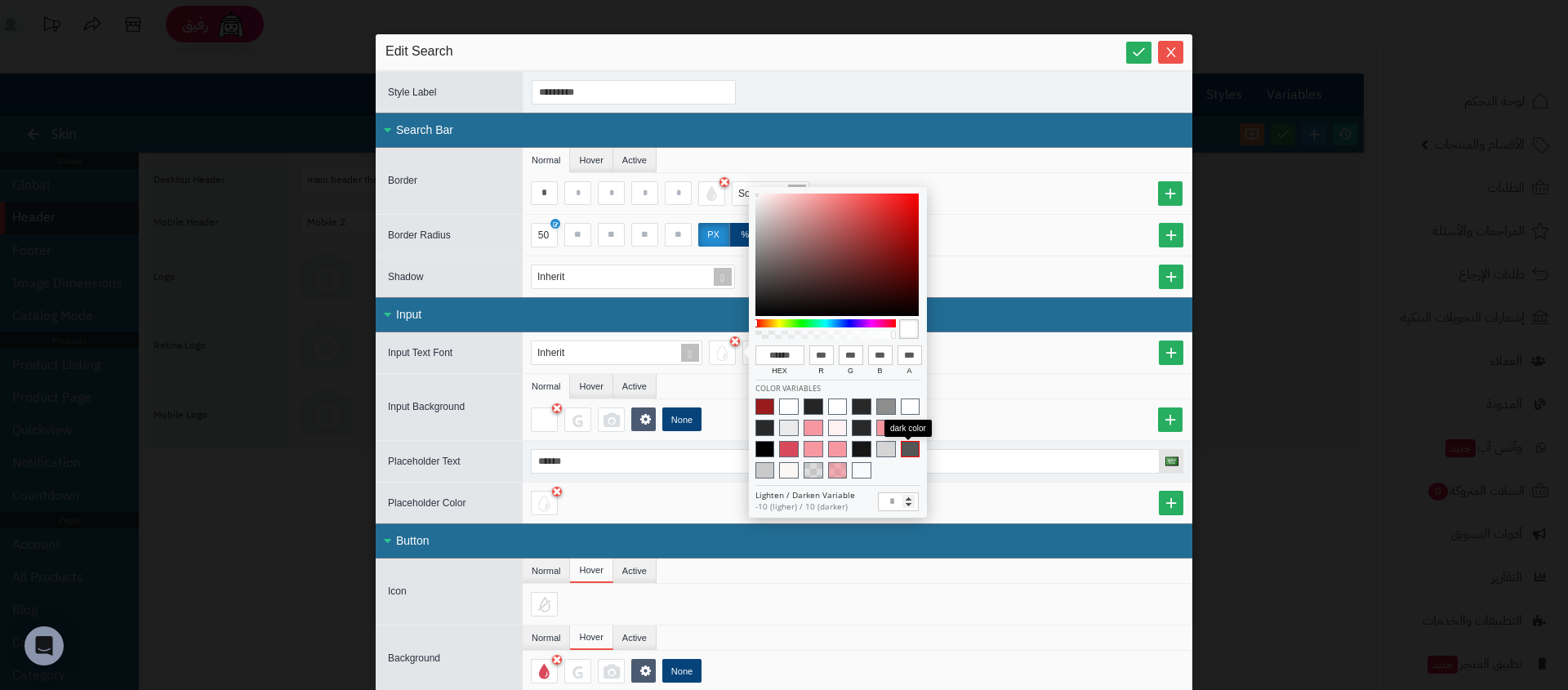
click at [906, 447] on span at bounding box center [910, 449] width 20 height 16
type input "******"
type input "**"
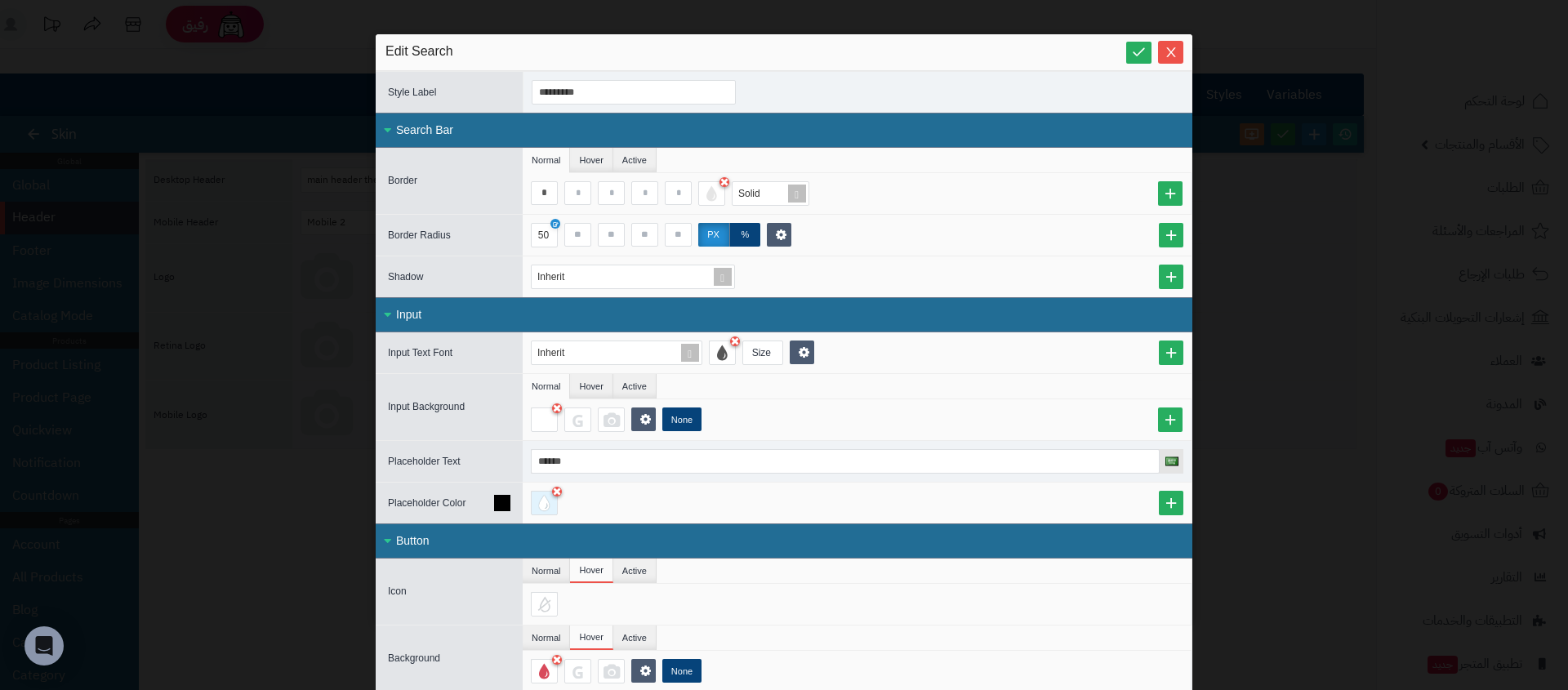
click at [557, 512] on div at bounding box center [544, 503] width 27 height 24
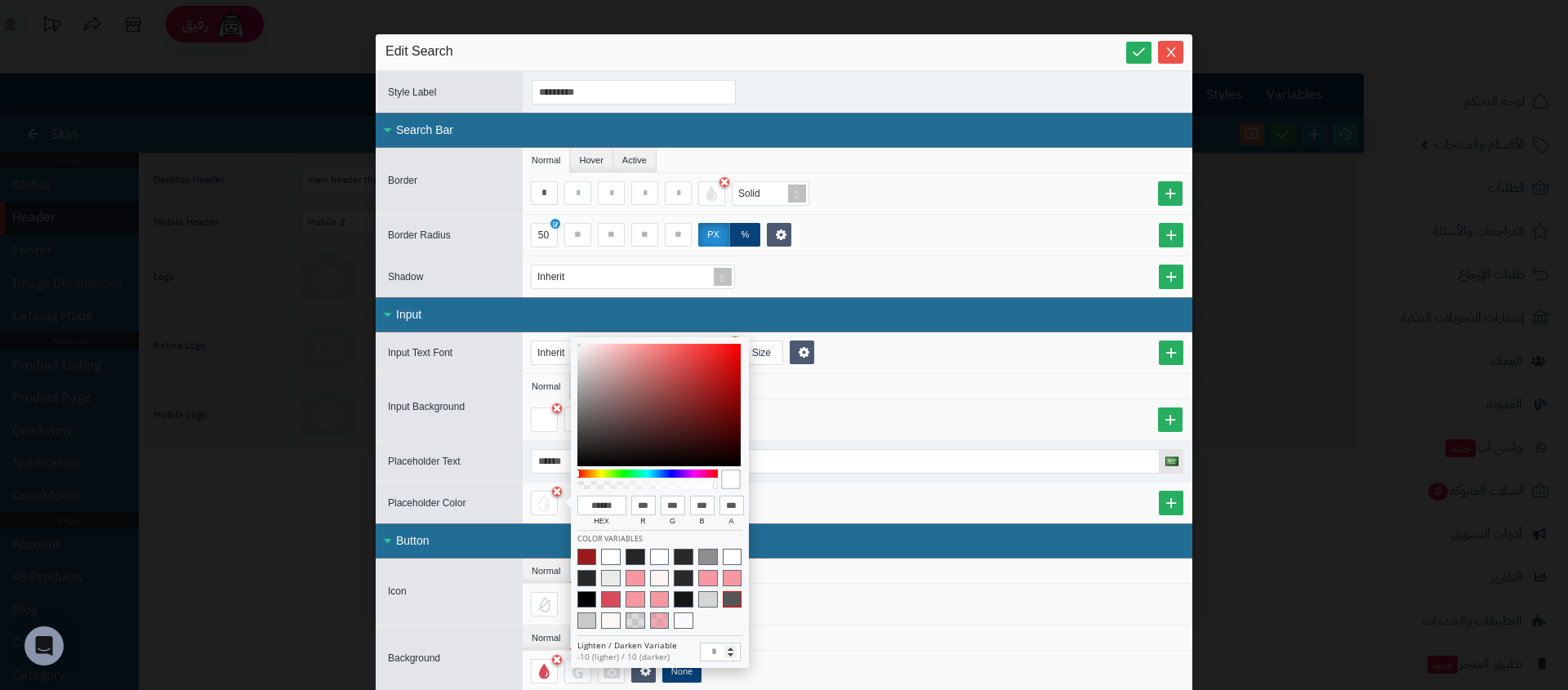
click at [734, 603] on span at bounding box center [732, 598] width 20 height 16
type input "******"
type input "**"
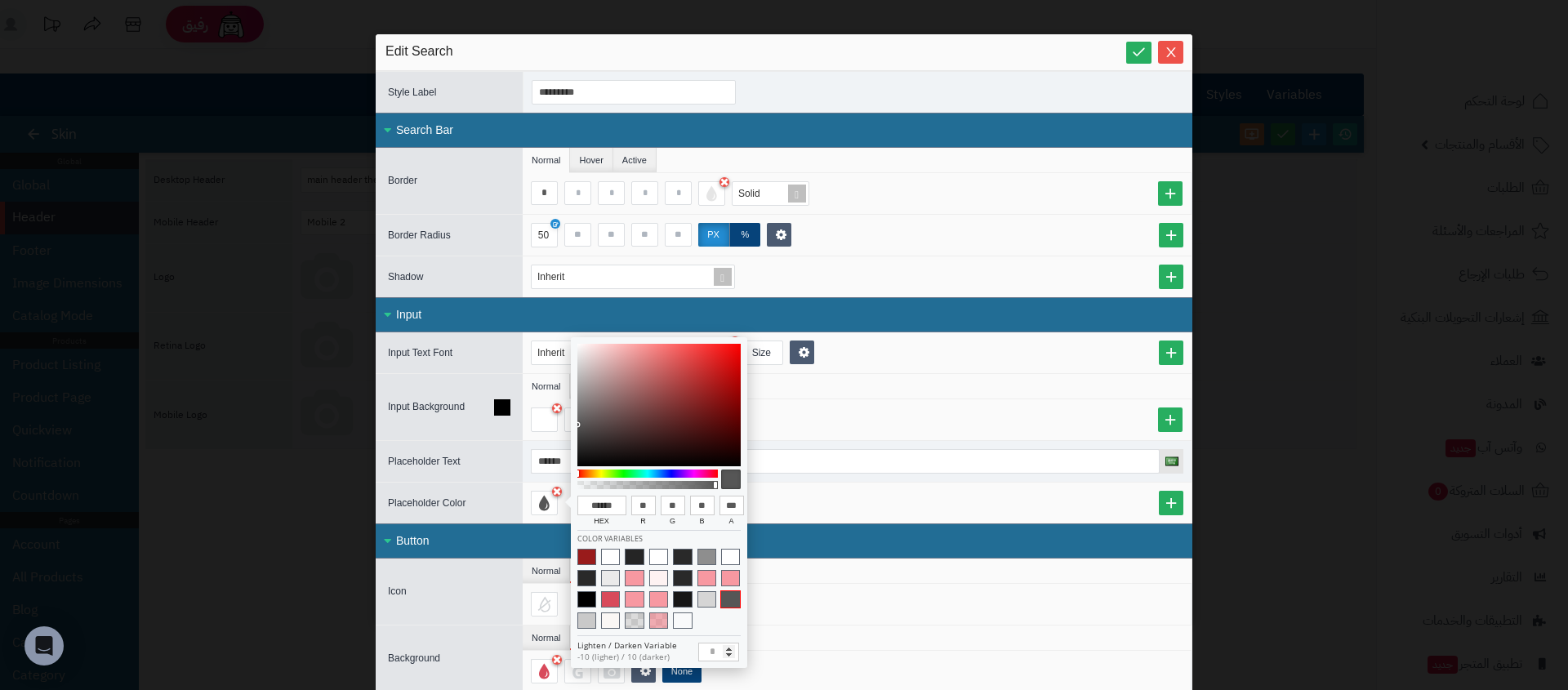
click at [886, 421] on div "None" at bounding box center [861, 420] width 660 height 24
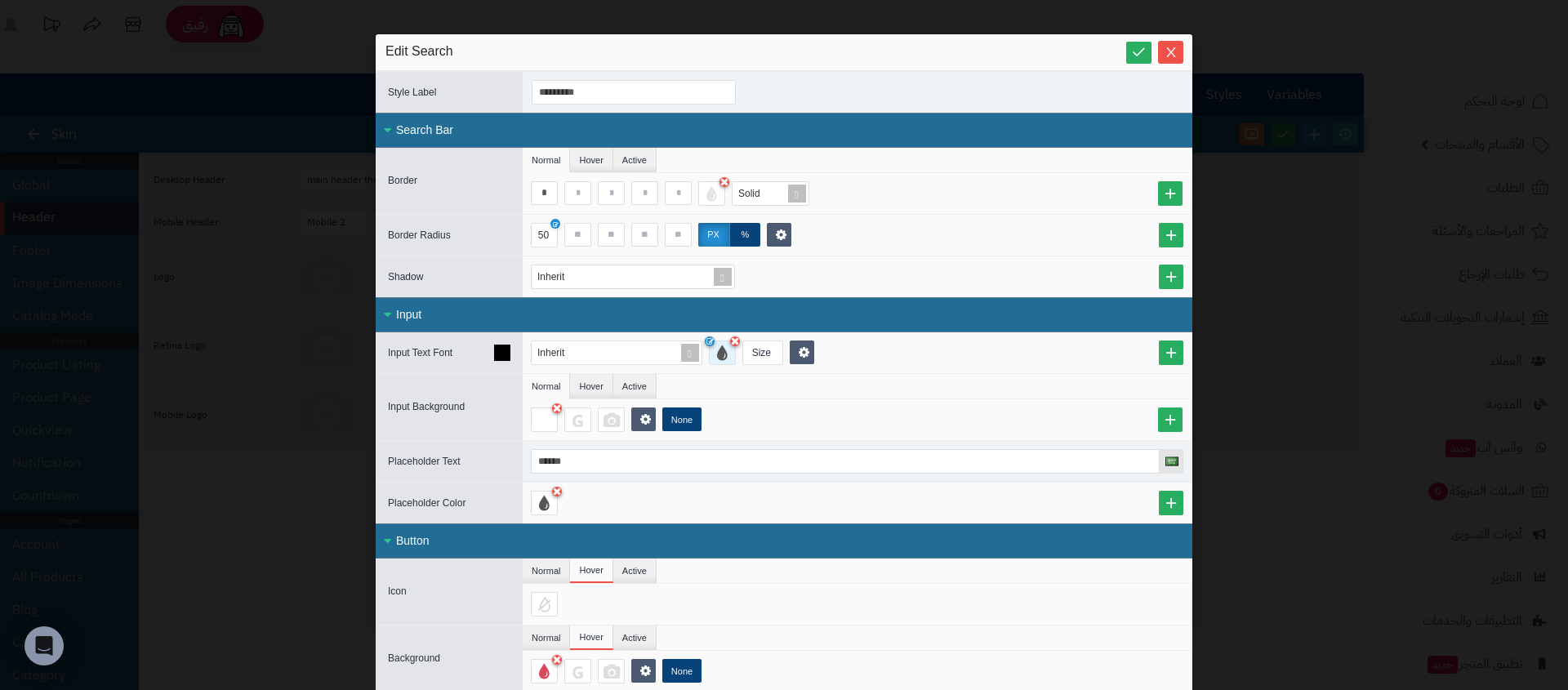
click at [732, 359] on div at bounding box center [722, 352] width 27 height 24
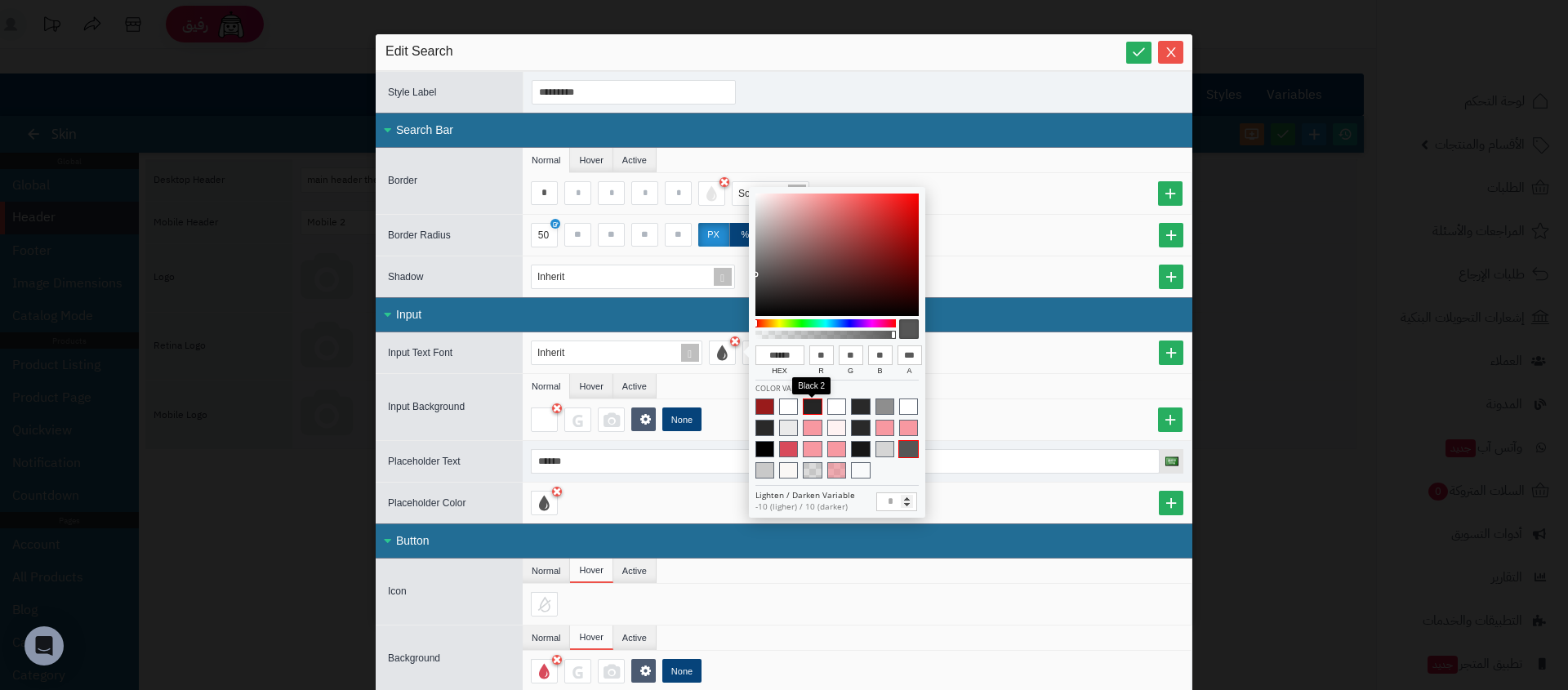
click at [808, 405] on span at bounding box center [813, 406] width 19 height 16
type input "******"
type input "**"
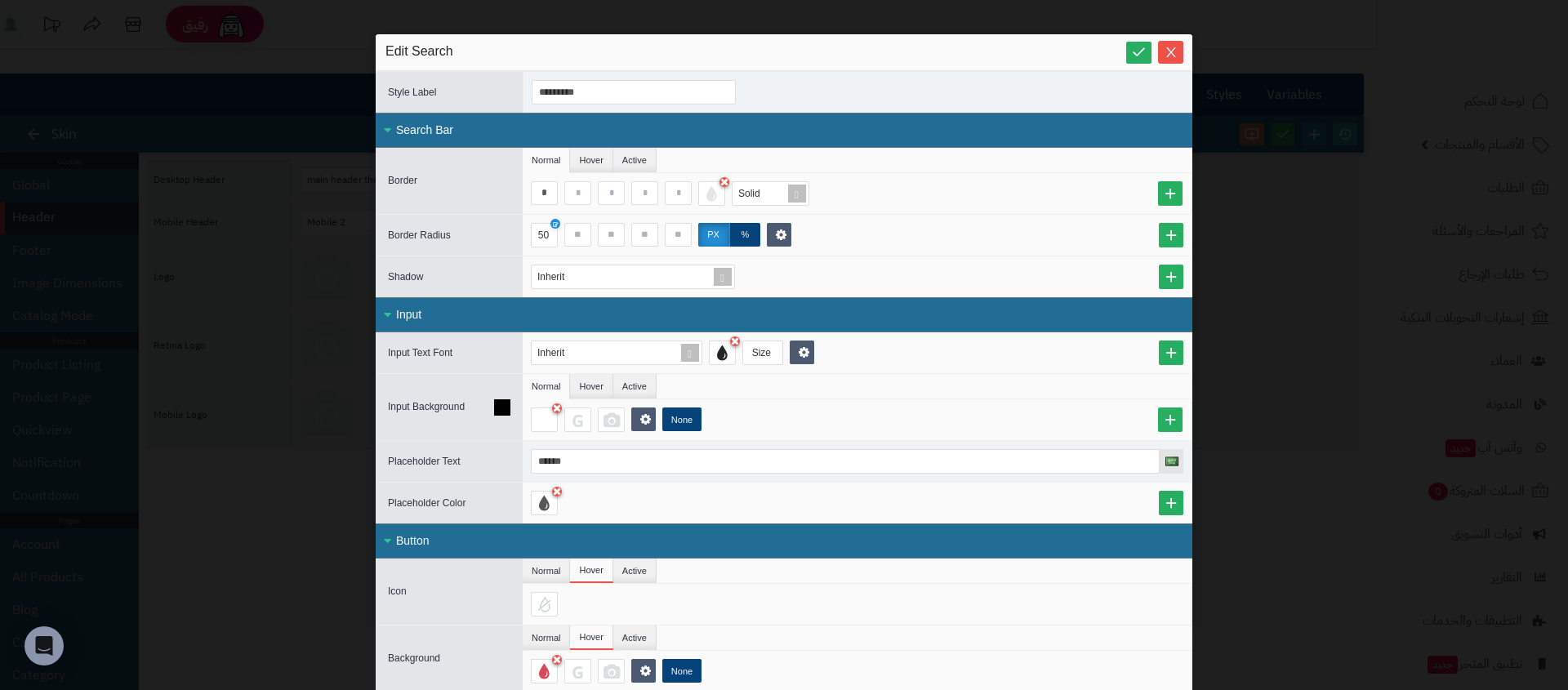
click at [977, 383] on ul "Normal Hover Active" at bounding box center [856, 386] width 669 height 25
click at [274, 209] on div "**********" at bounding box center [784, 345] width 1568 height 690
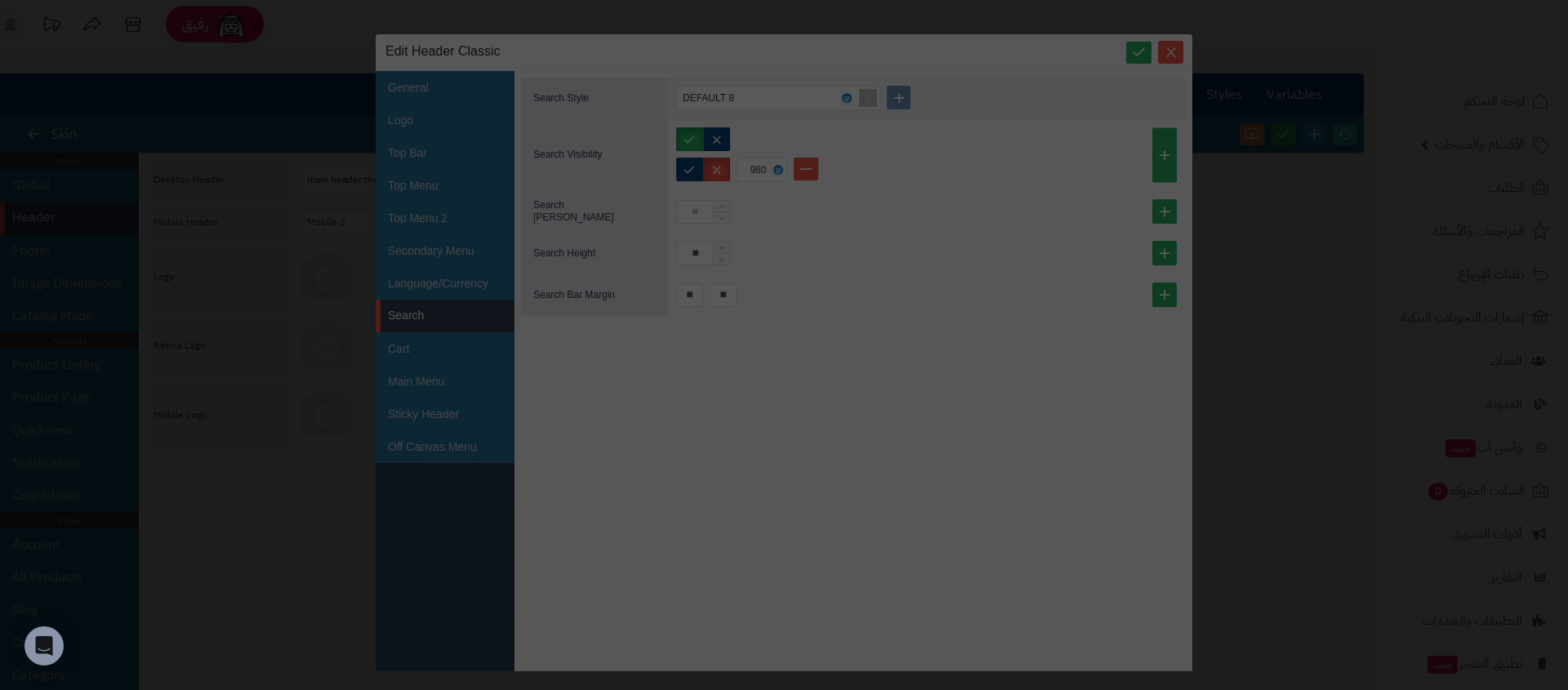
drag, startPoint x: 272, startPoint y: 217, endPoint x: 255, endPoint y: 250, distance: 37.1
click at [272, 217] on body "رفيق ! الطلبات معالجة مكتمل إرجاع المنتجات العملاء المتواجدون الان 0 عملاء منتظ…" at bounding box center [784, 345] width 1568 height 690
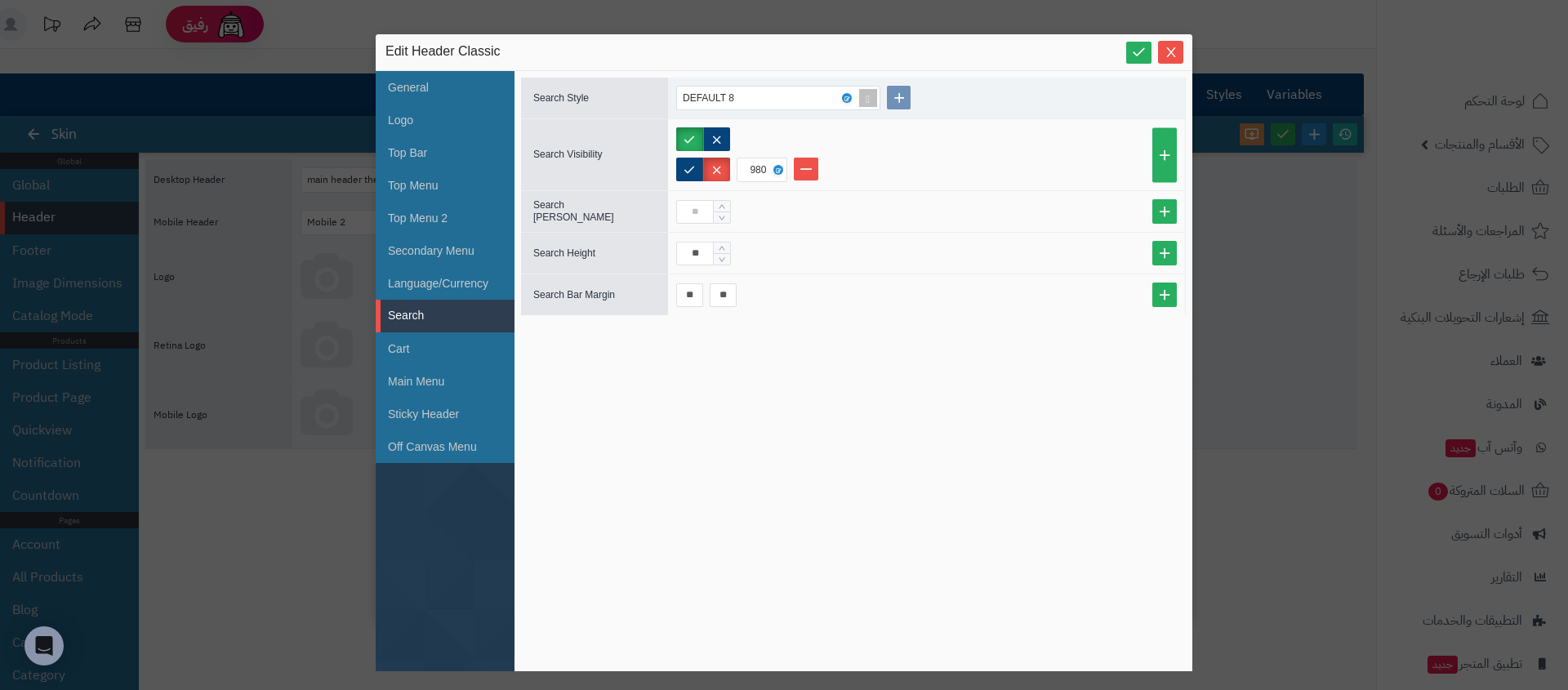
click at [253, 260] on div "sentinelStart Edit Header Classic General Logo Top Bar Top Menu Top Menu 2 Seco…" at bounding box center [784, 345] width 1568 height 690
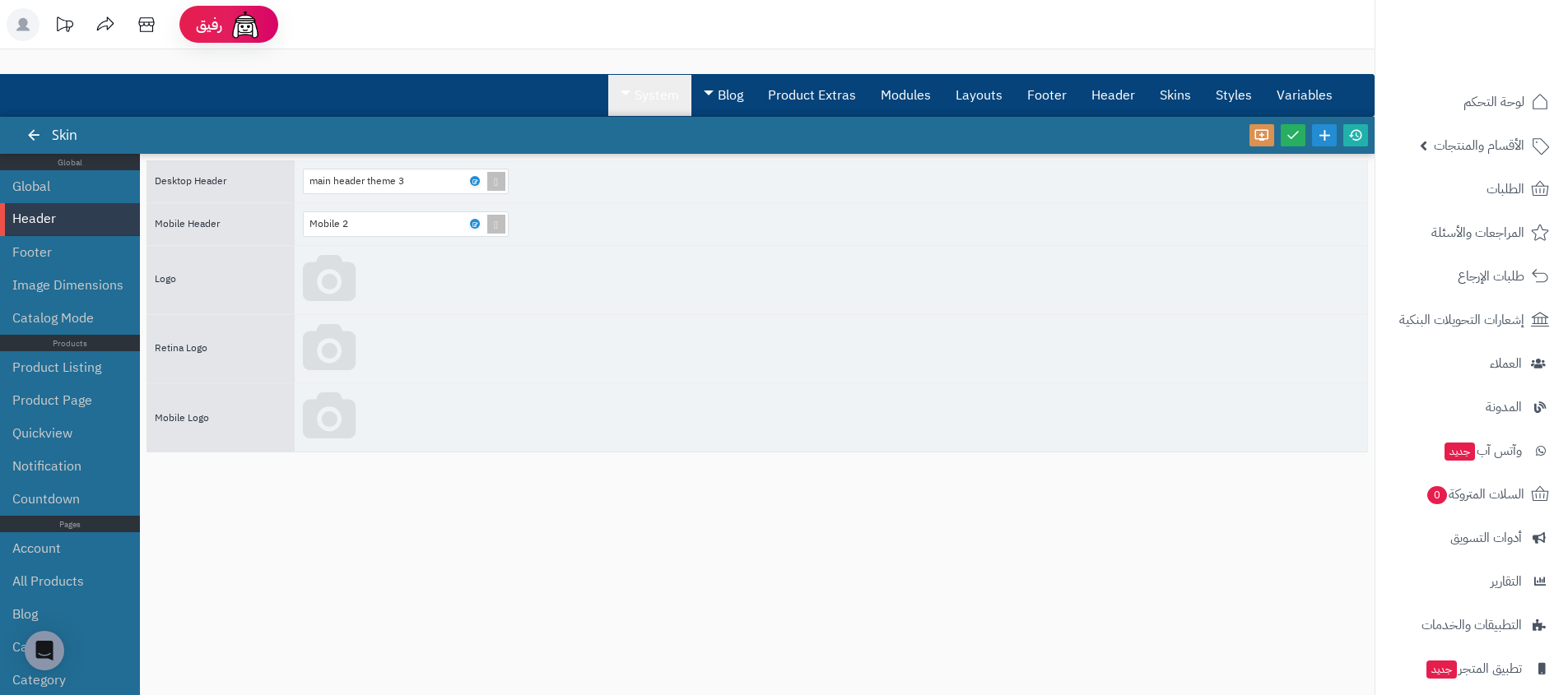
click at [618, 81] on link "System" at bounding box center [649, 95] width 83 height 41
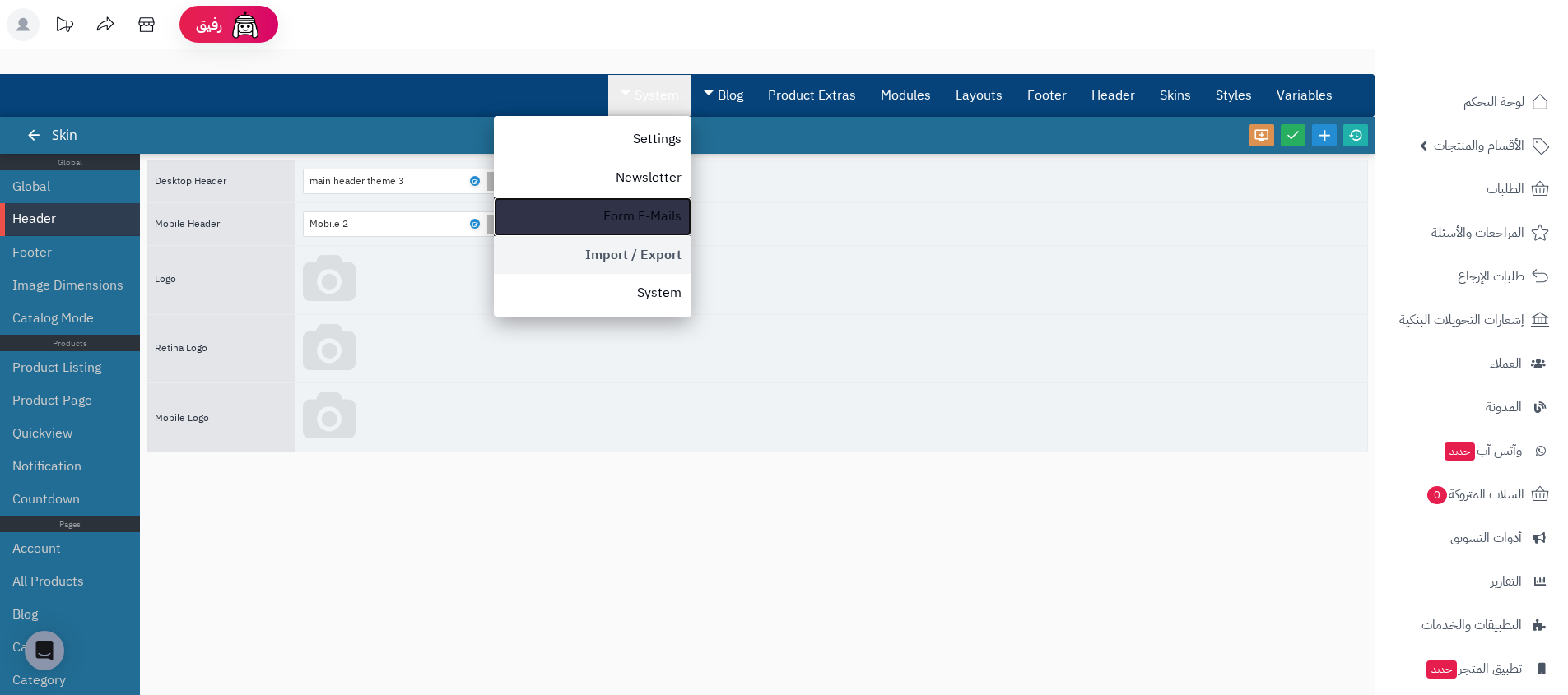
drag, startPoint x: 607, startPoint y: 233, endPoint x: 600, endPoint y: 247, distance: 15.7
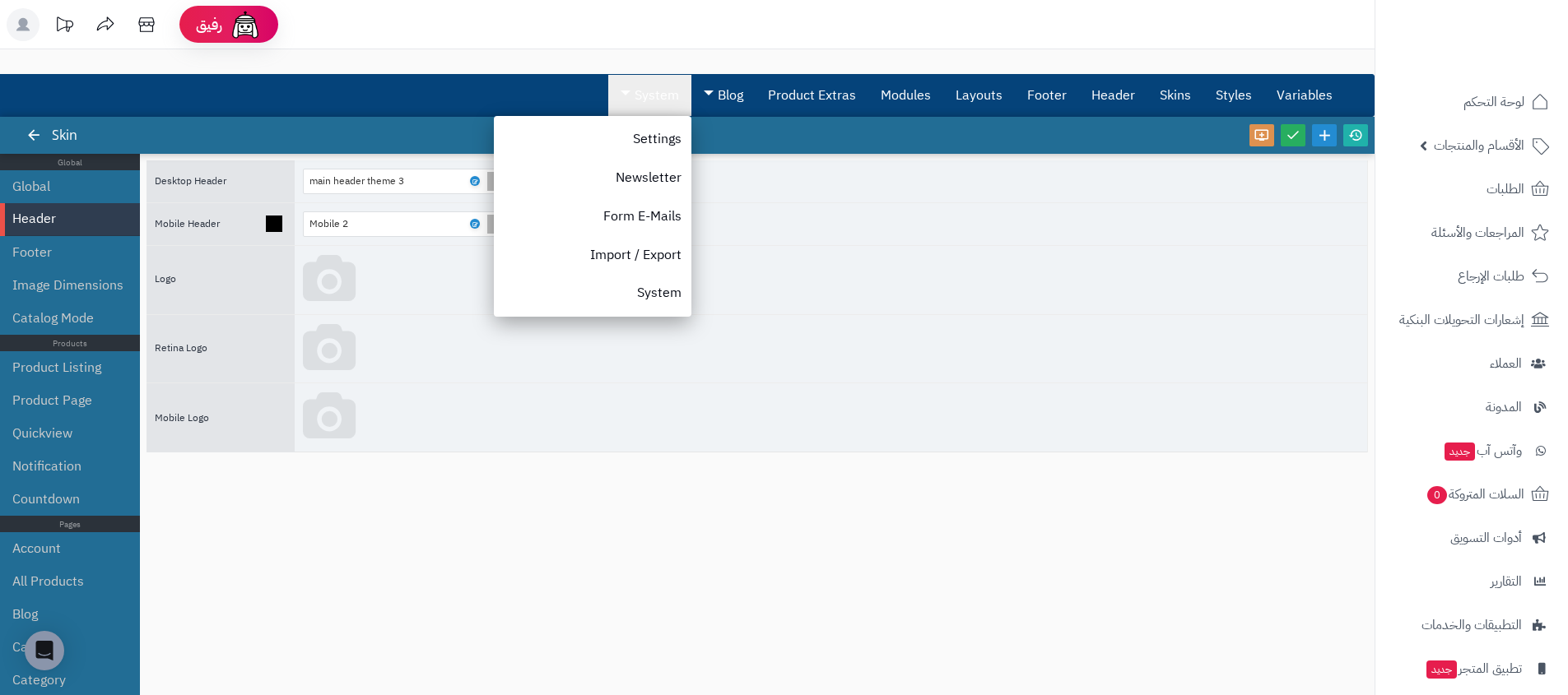
drag, startPoint x: 982, startPoint y: 351, endPoint x: 978, endPoint y: 225, distance: 126.1
click at [982, 350] on div at bounding box center [831, 348] width 1072 height 68
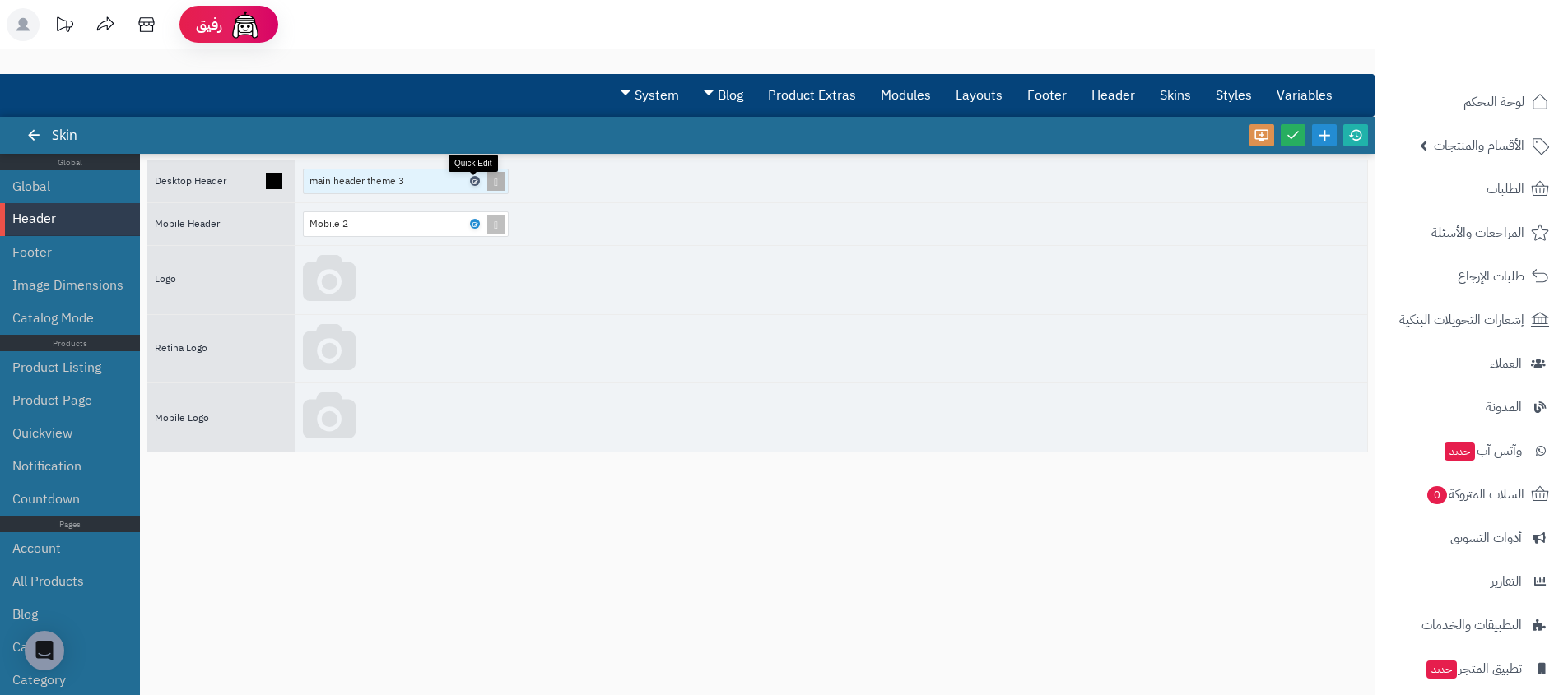
click at [476, 179] on icon at bounding box center [473, 182] width 5 height 8
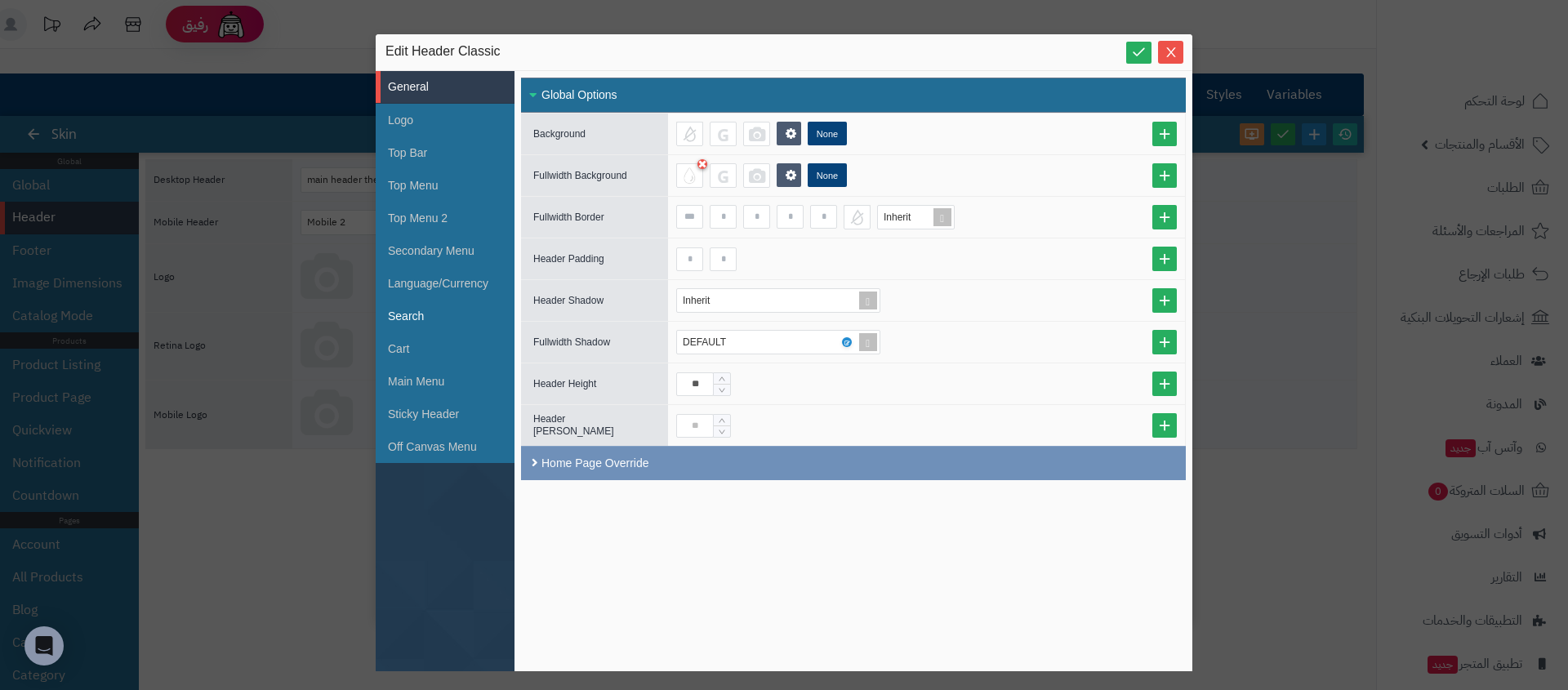
click at [439, 323] on li "Search" at bounding box center [445, 316] width 138 height 33
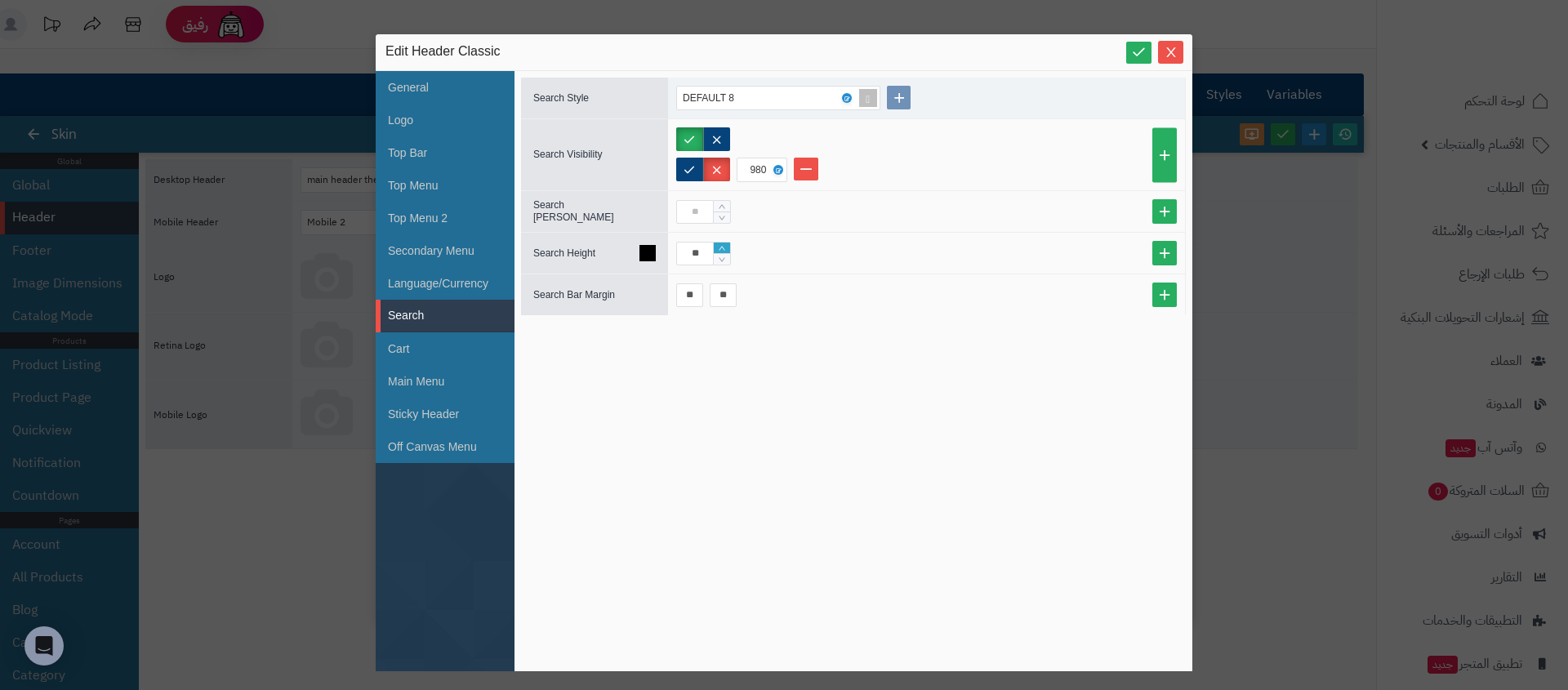
click at [726, 250] on span "Increase Value" at bounding box center [721, 248] width 16 height 11
click at [726, 250] on span "Increase Value" at bounding box center [721, 248] width 16 height 11
click at [726, 250] on icon "Increase Value" at bounding box center [722, 248] width 9 height 9
type input "**"
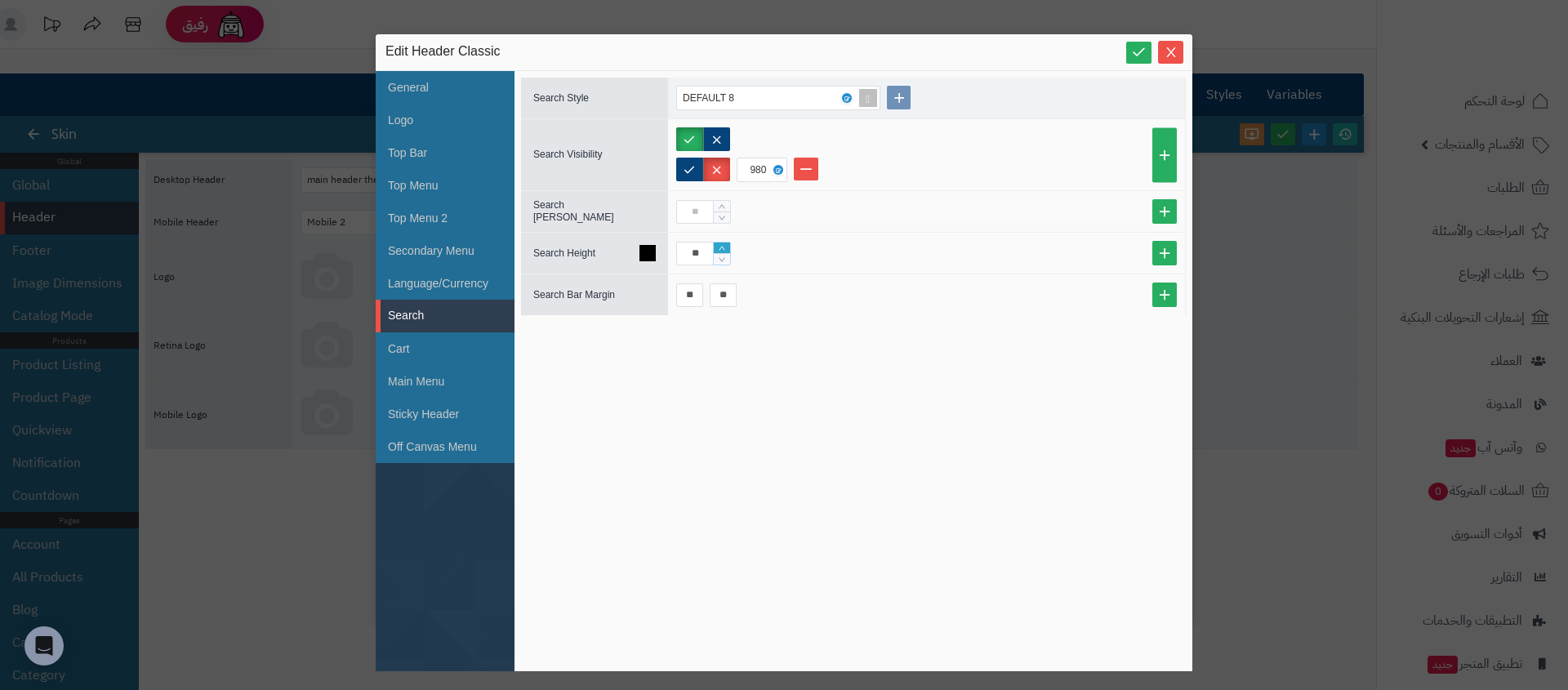
click at [726, 250] on icon "Increase Value" at bounding box center [722, 248] width 9 height 9
click at [1171, 55] on icon "Close" at bounding box center [1171, 51] width 13 height 13
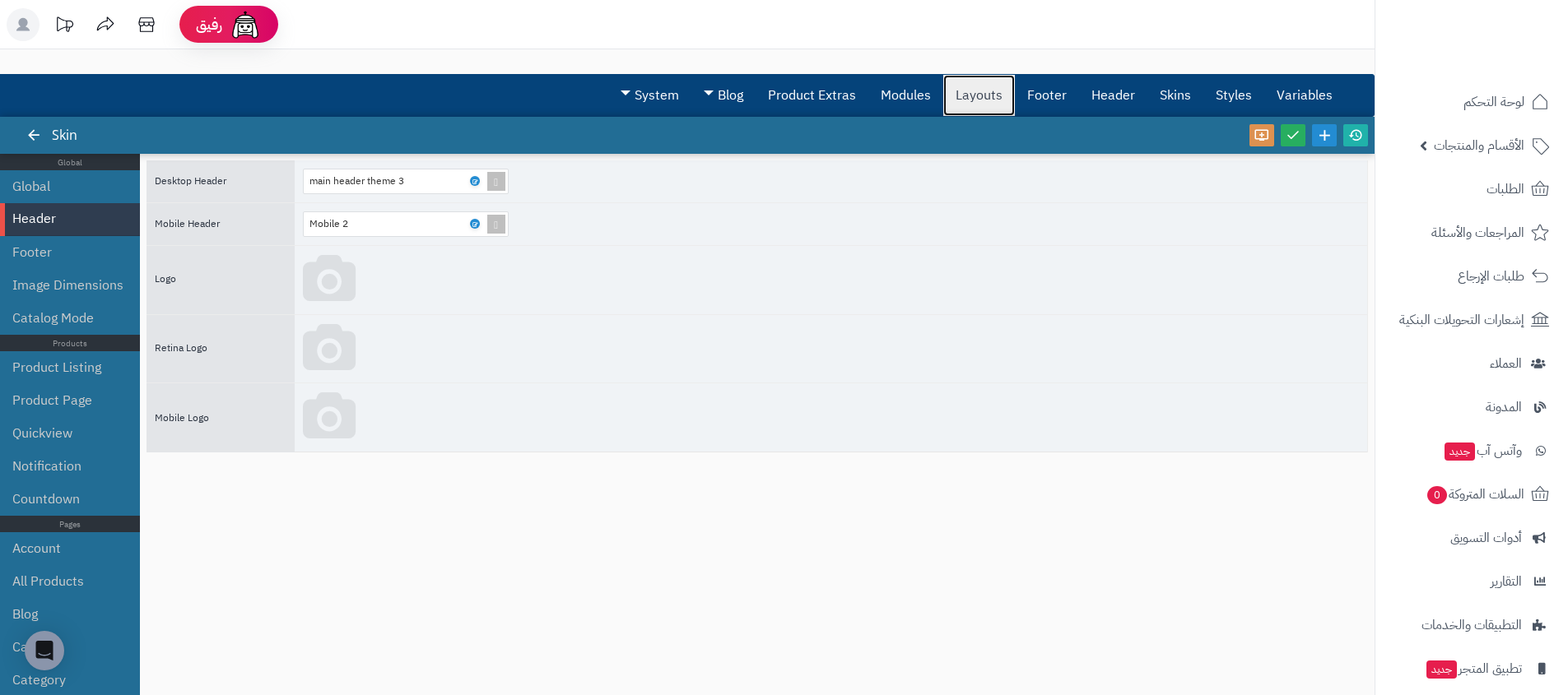
click at [967, 99] on link "Layouts" at bounding box center [979, 95] width 72 height 41
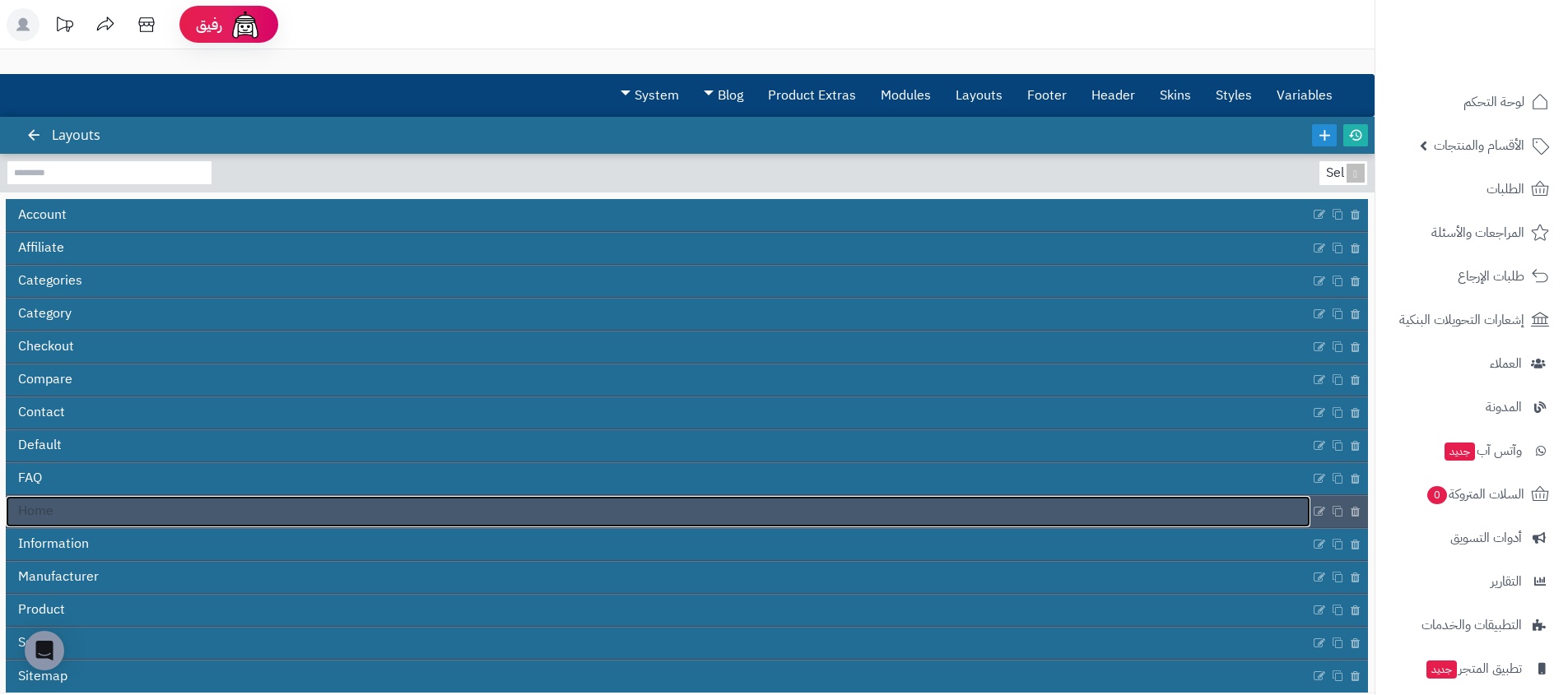
click at [187, 521] on link "Home" at bounding box center [658, 511] width 1304 height 31
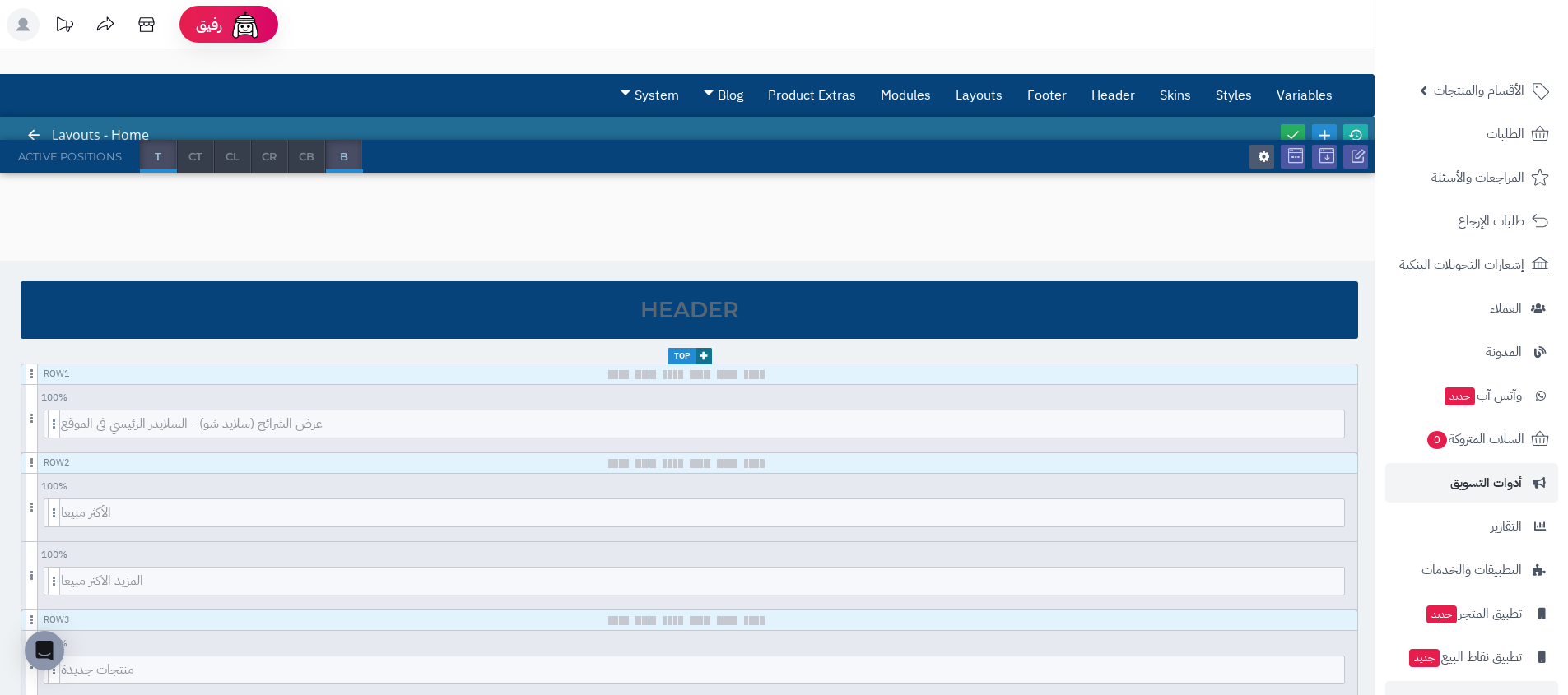
scroll to position [101, 0]
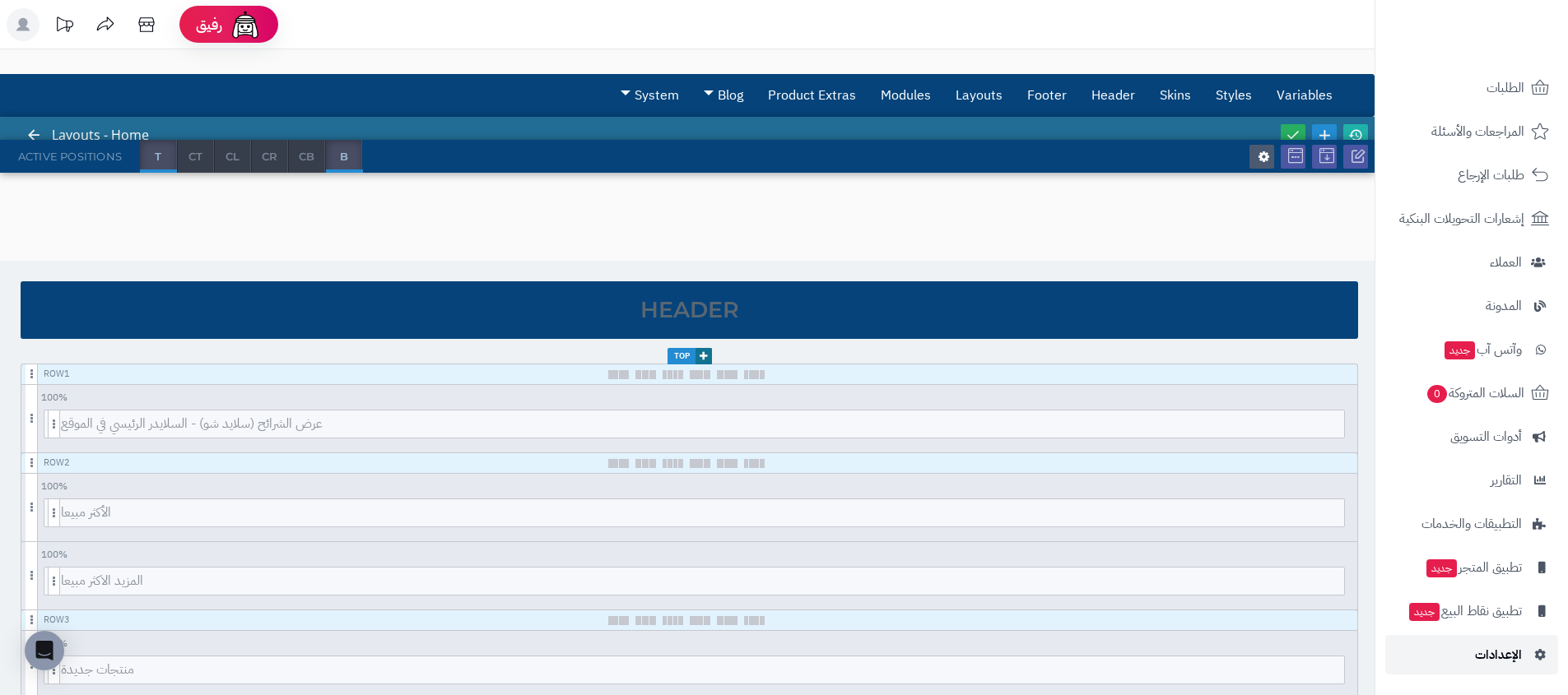
click at [1447, 645] on link "الإعدادات" at bounding box center [1471, 655] width 172 height 40
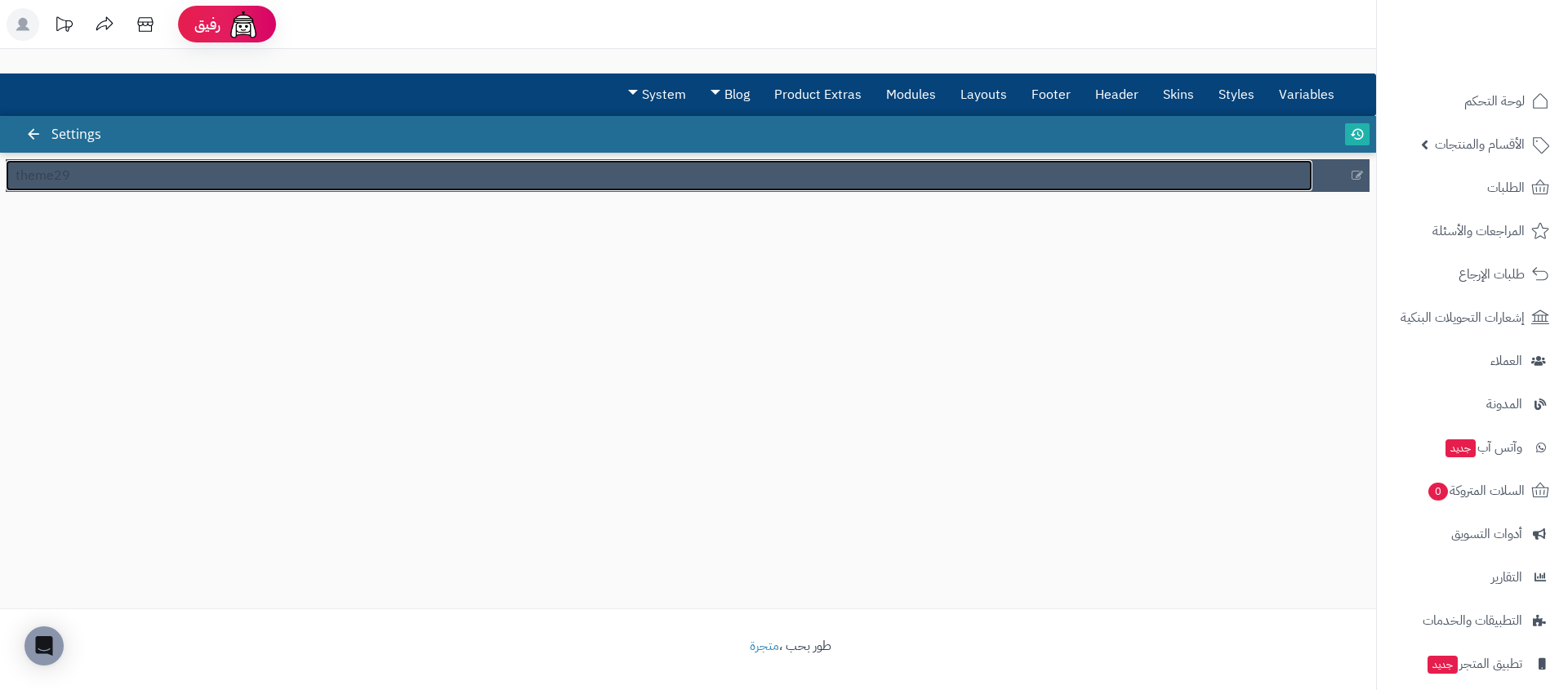
click at [260, 187] on link "theme29" at bounding box center [658, 175] width 1306 height 31
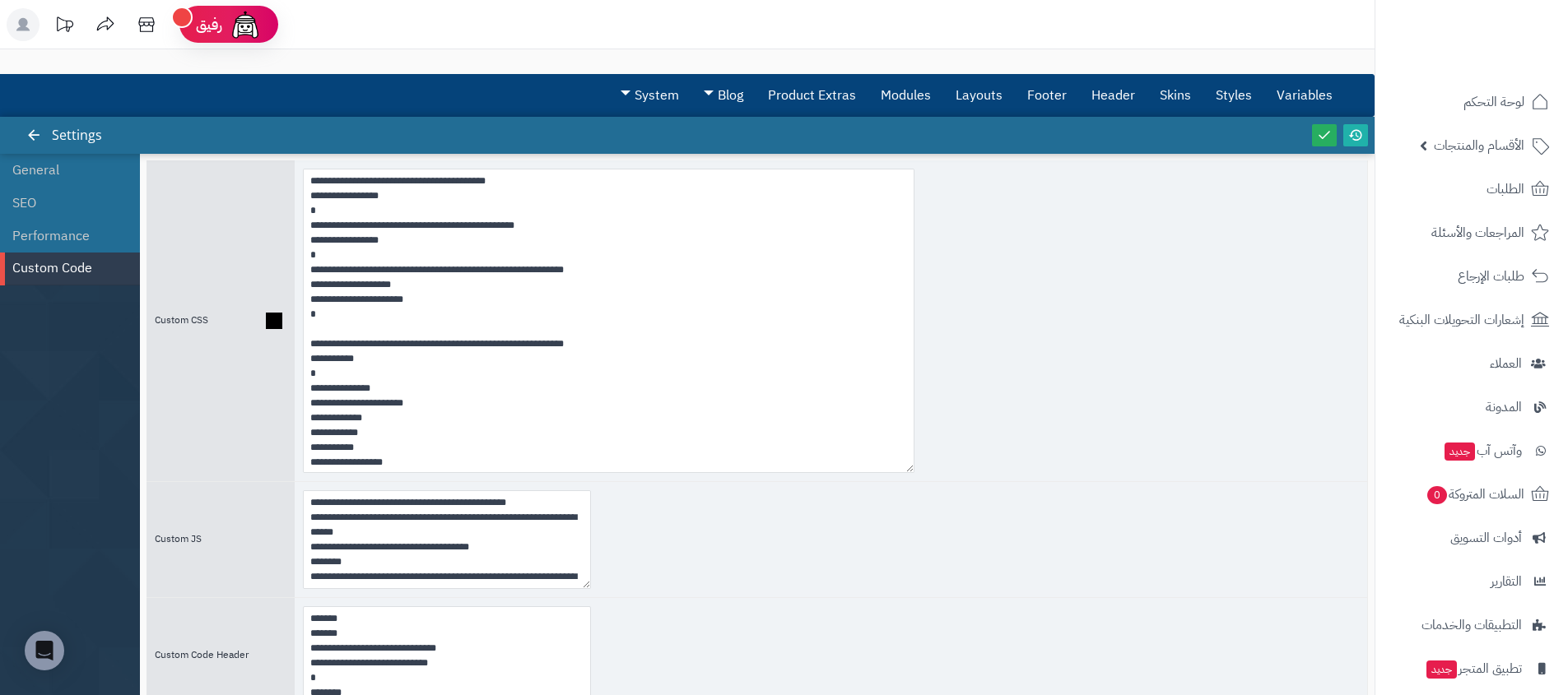
drag, startPoint x: 581, startPoint y: 255, endPoint x: 1029, endPoint y: 528, distance: 524.6
click at [914, 473] on textarea at bounding box center [608, 320] width 612 height 304
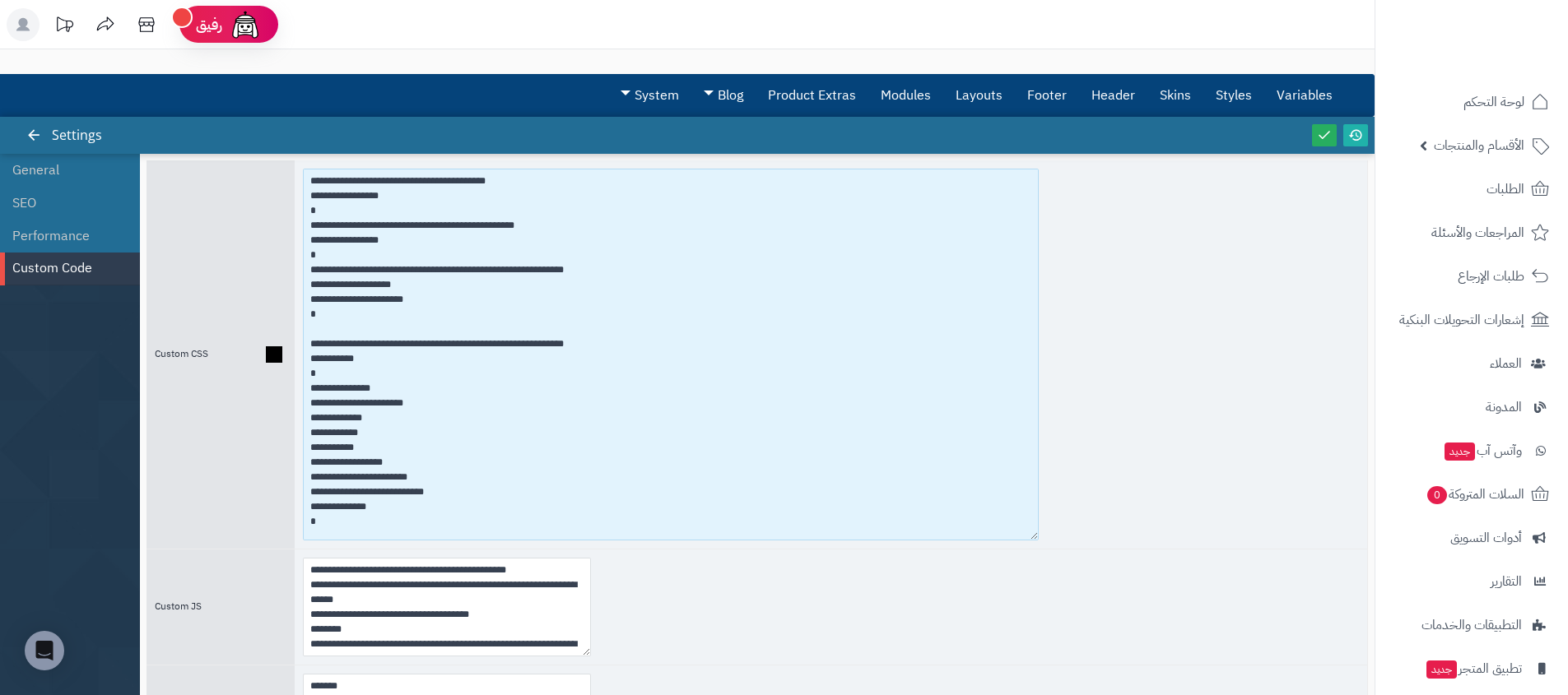
click at [304, 179] on textarea at bounding box center [670, 354] width 736 height 372
click at [351, 180] on textarea at bounding box center [670, 354] width 736 height 372
paste textarea "**********"
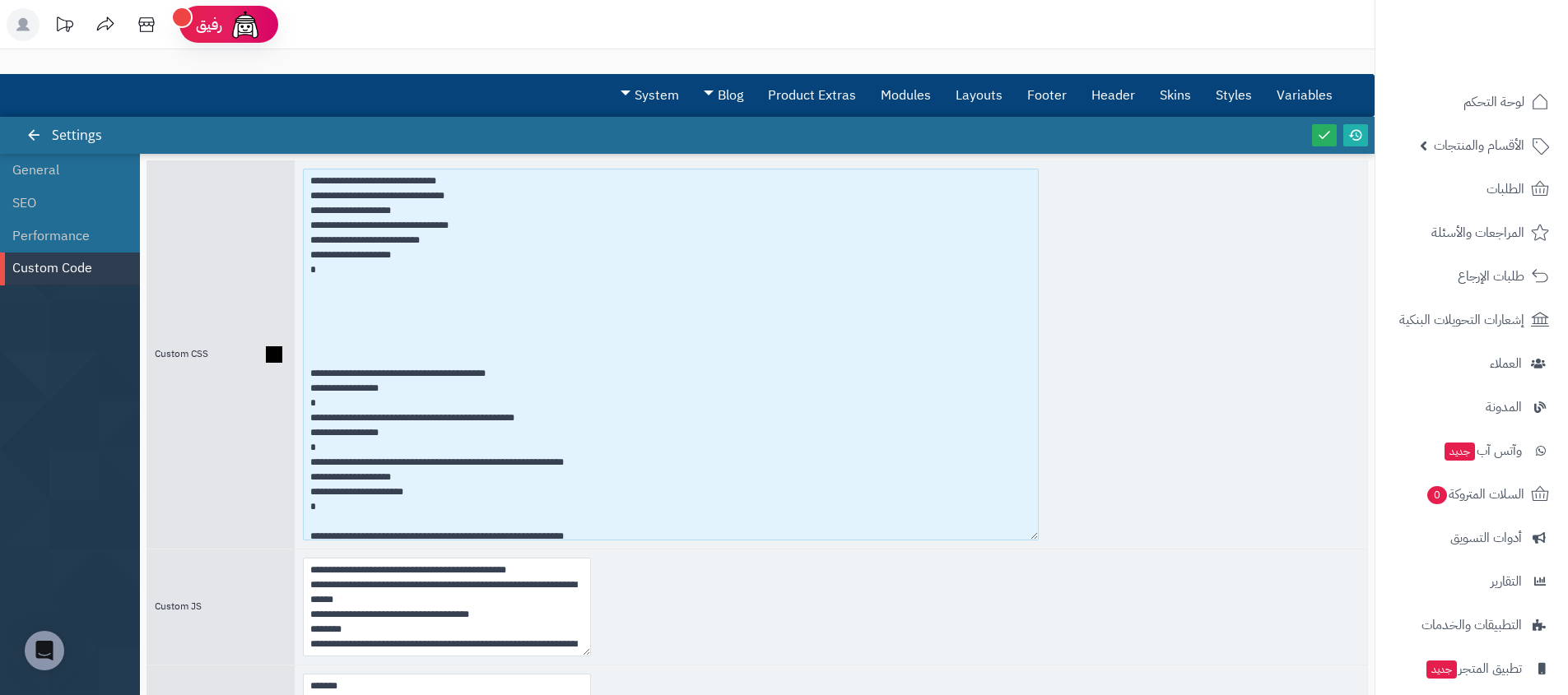
drag, startPoint x: 441, startPoint y: 241, endPoint x: 169, endPoint y: 237, distance: 272.0
click at [169, 237] on div "Custom CSS" at bounding box center [757, 354] width 1221 height 388
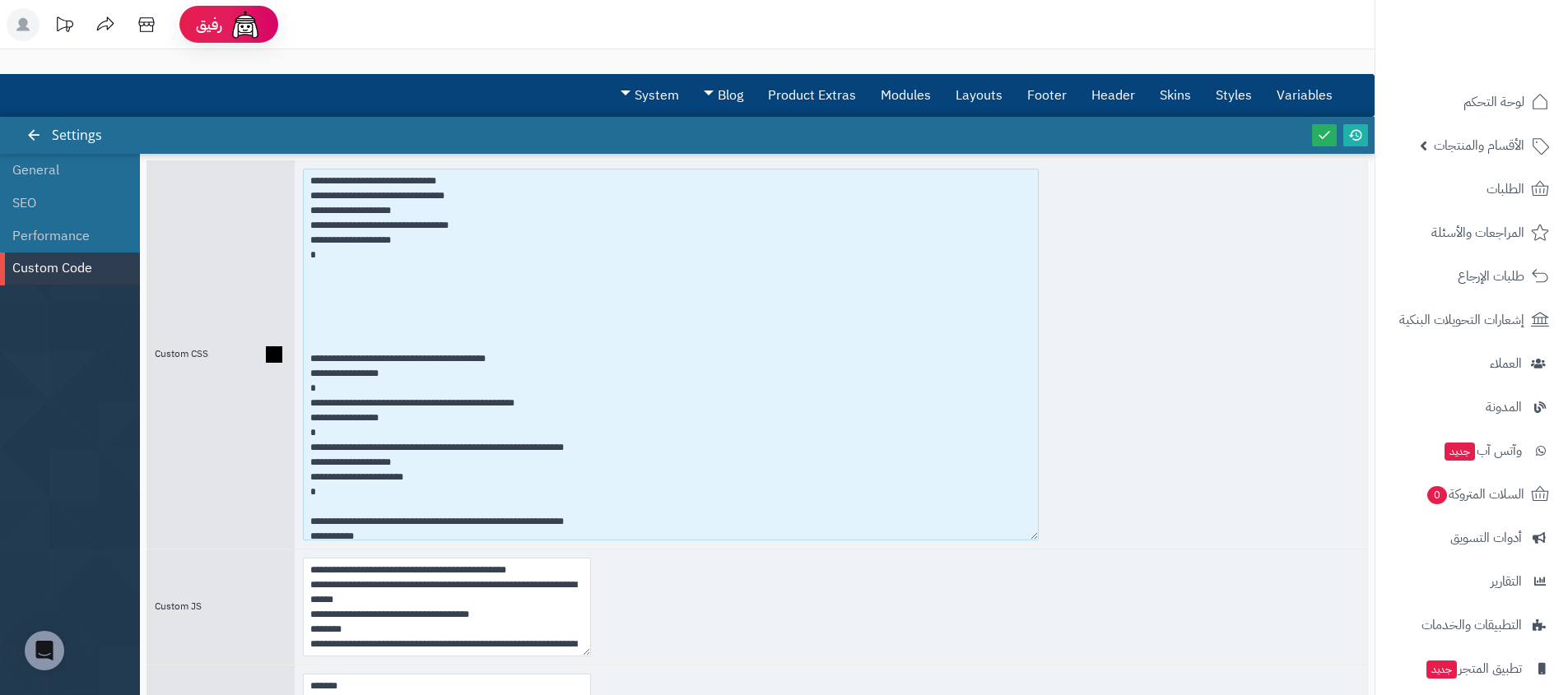
drag, startPoint x: 409, startPoint y: 213, endPoint x: 290, endPoint y: 198, distance: 119.9
click at [290, 198] on div "Custom CSS" at bounding box center [757, 354] width 1221 height 388
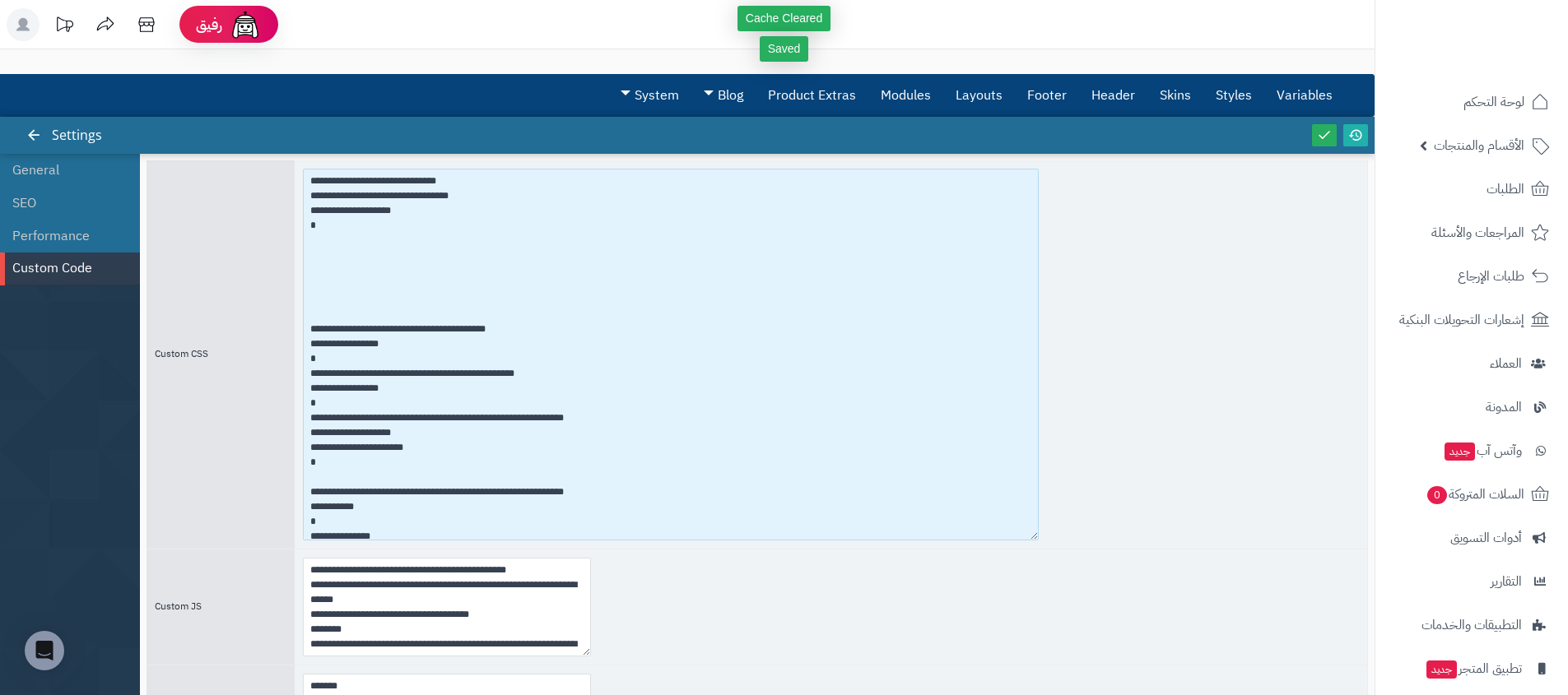
type textarea "**********"
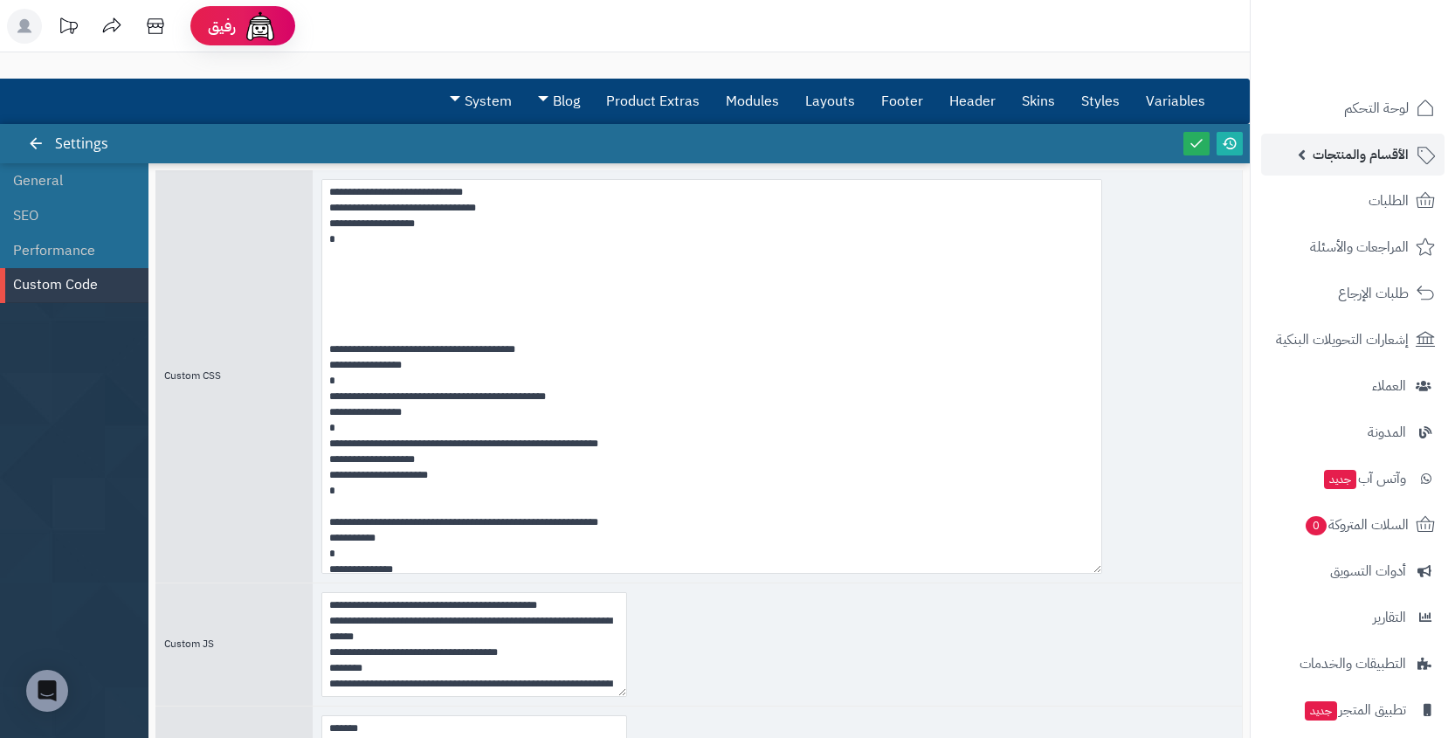
click at [1327, 147] on span "الأقسام والمنتجات" at bounding box center [1361, 154] width 96 height 24
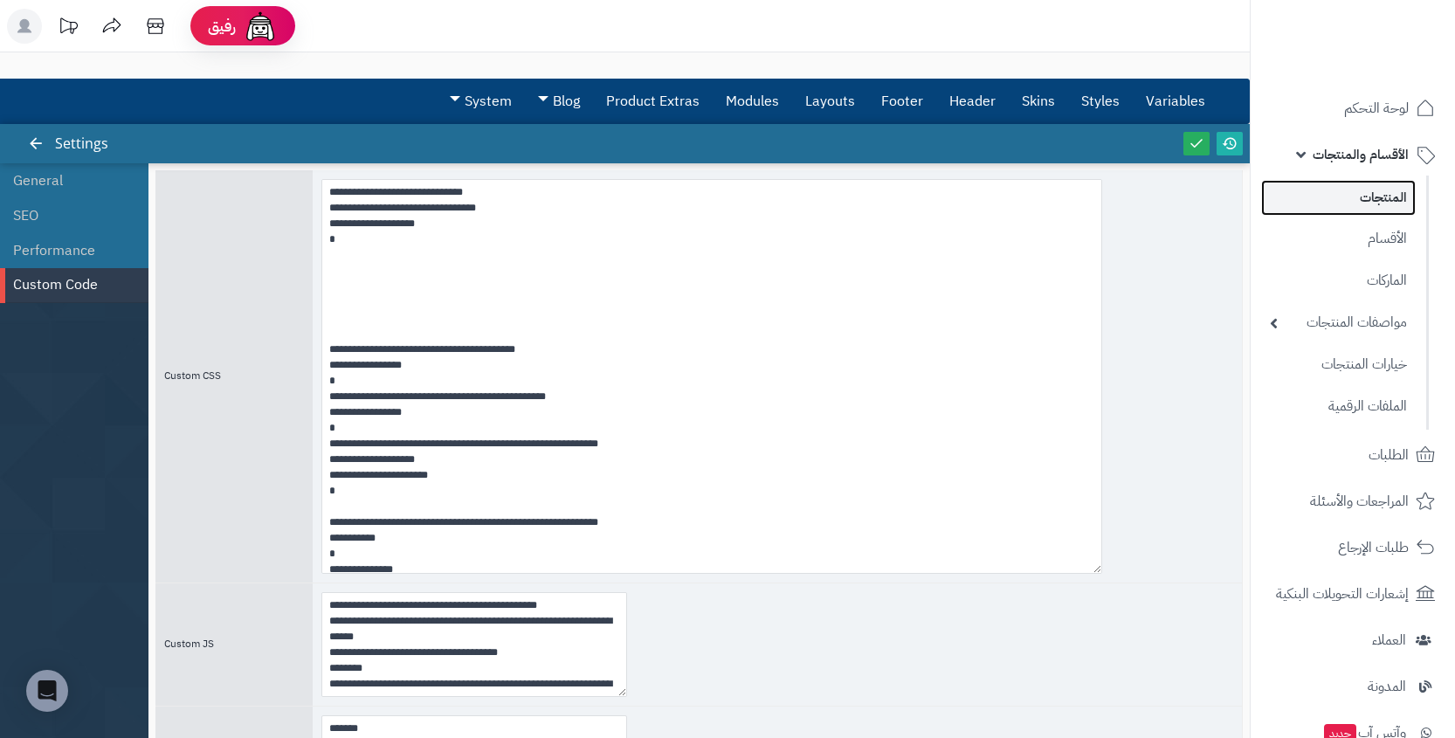
click at [1362, 203] on link "المنتجات" at bounding box center [1338, 198] width 155 height 36
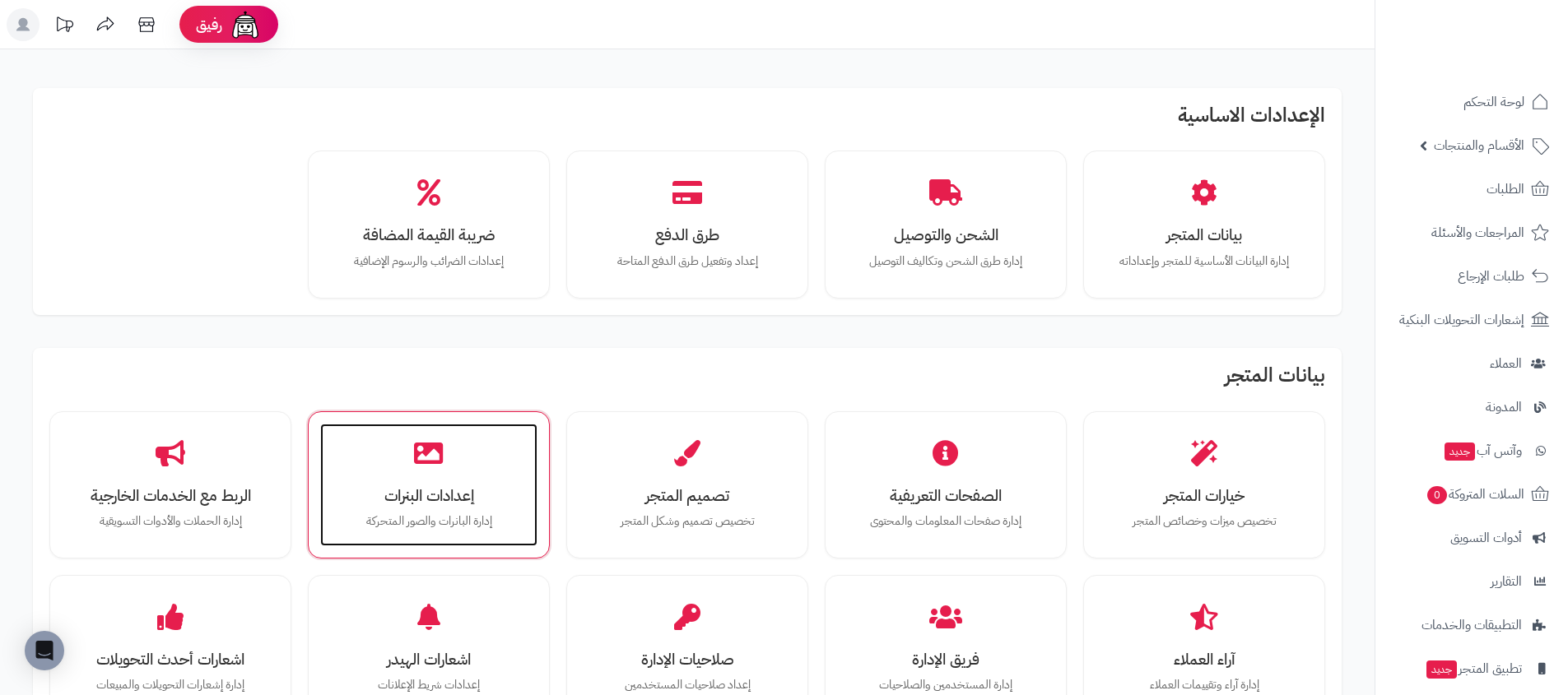
click at [442, 450] on icon at bounding box center [428, 452] width 29 height 29
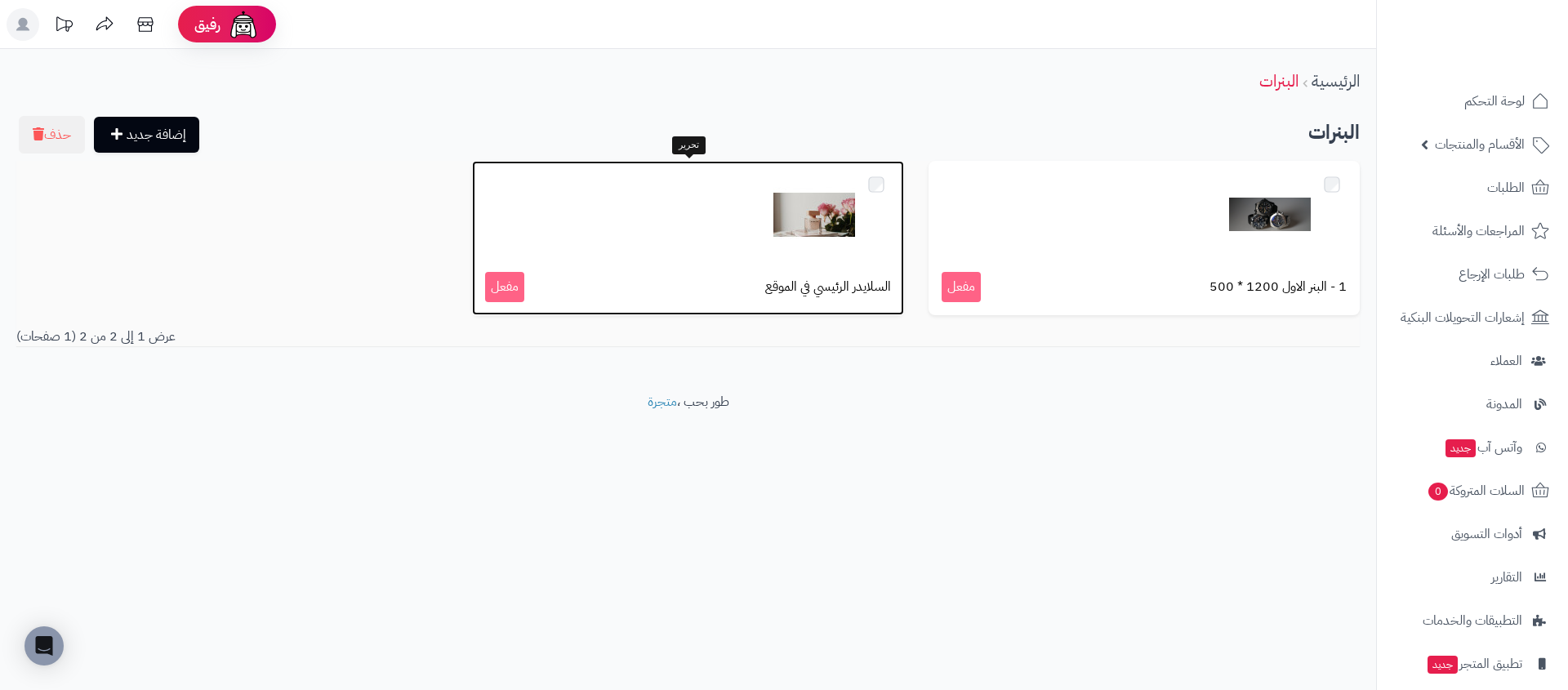
click at [790, 233] on img at bounding box center [813, 214] width 81 height 81
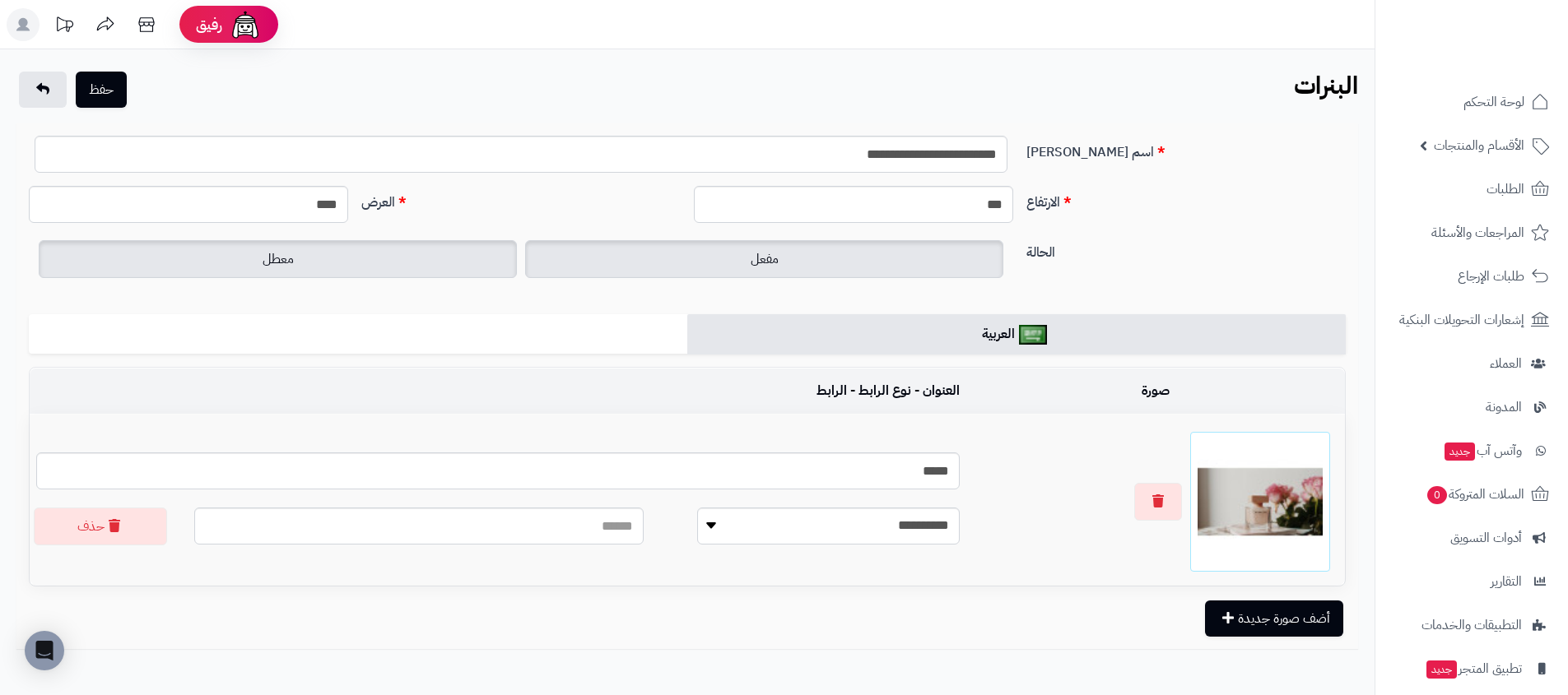
click at [439, 258] on label "معطل" at bounding box center [277, 259] width 478 height 38
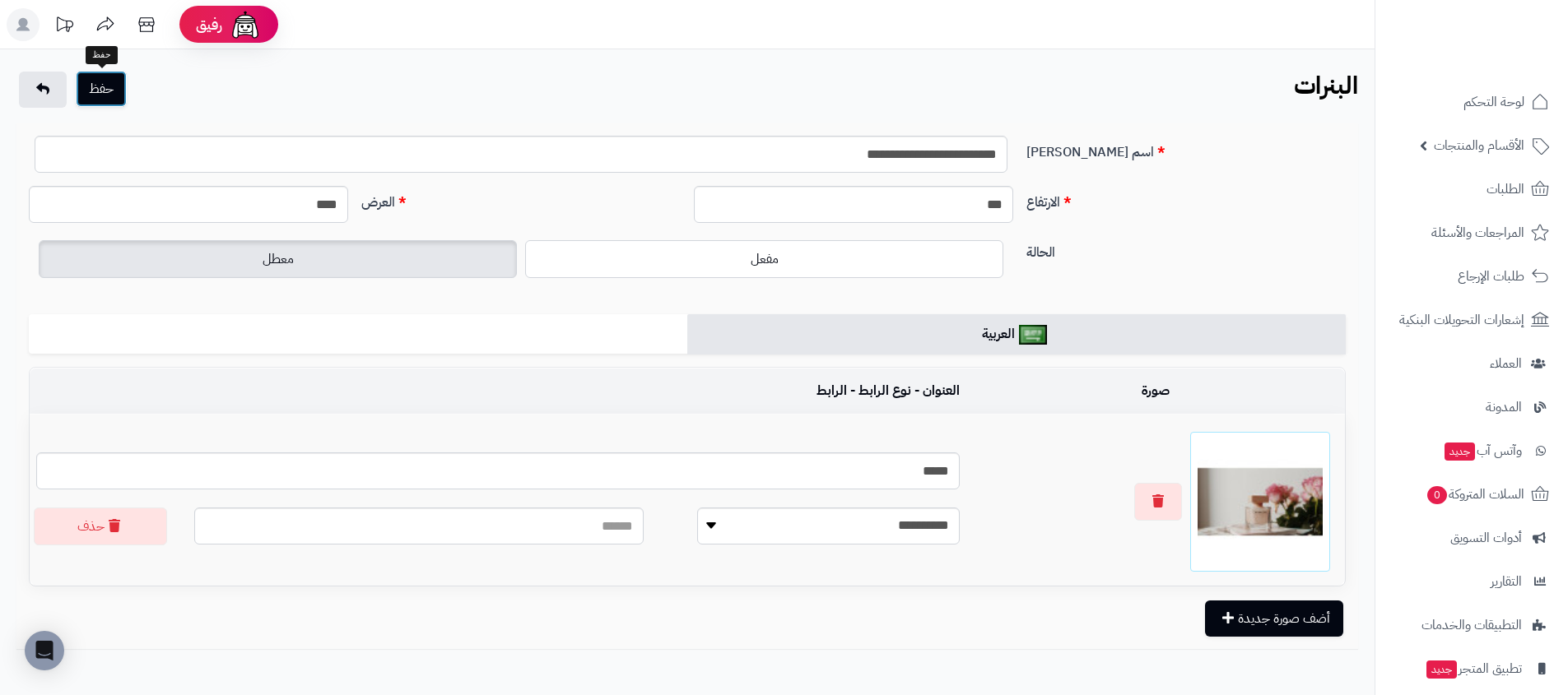
click at [113, 89] on button "حفظ" at bounding box center [101, 89] width 51 height 36
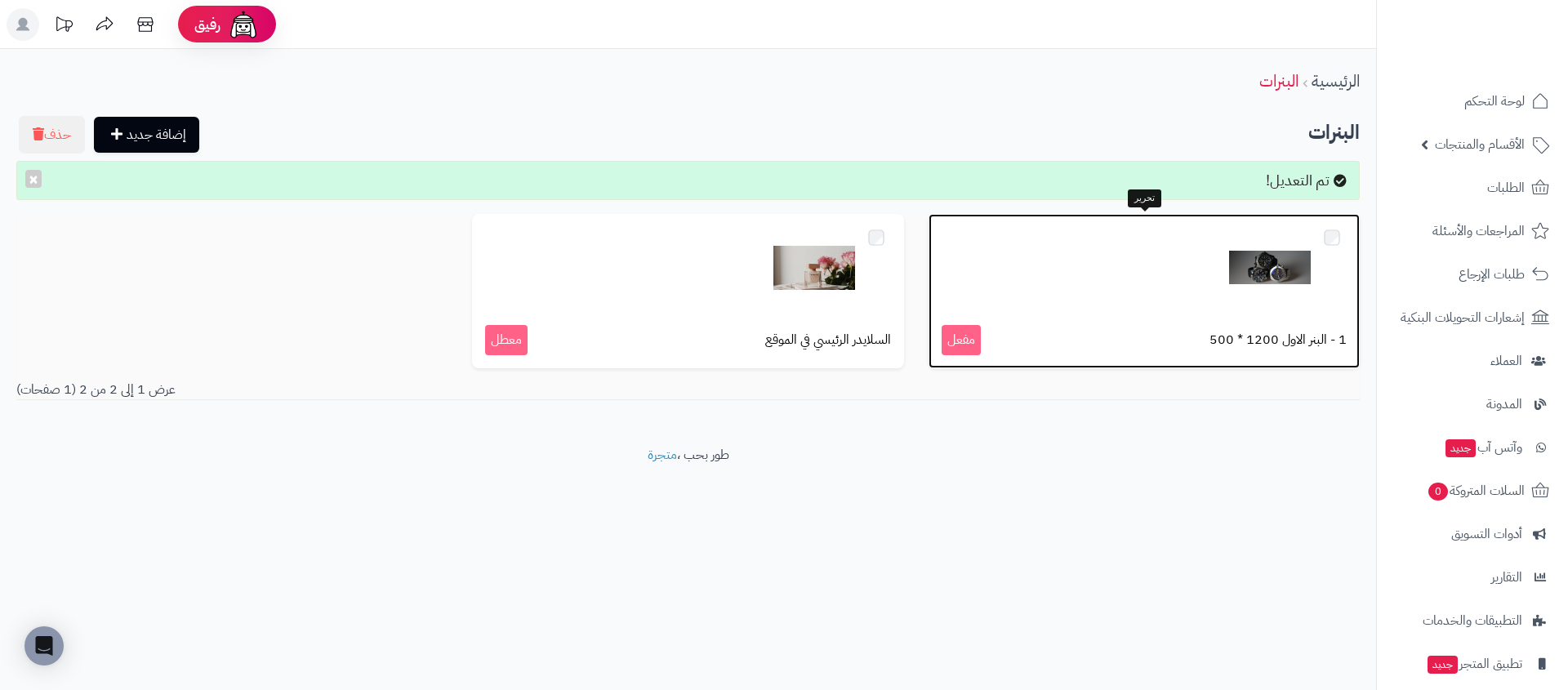
click at [1265, 259] on img at bounding box center [1269, 267] width 81 height 81
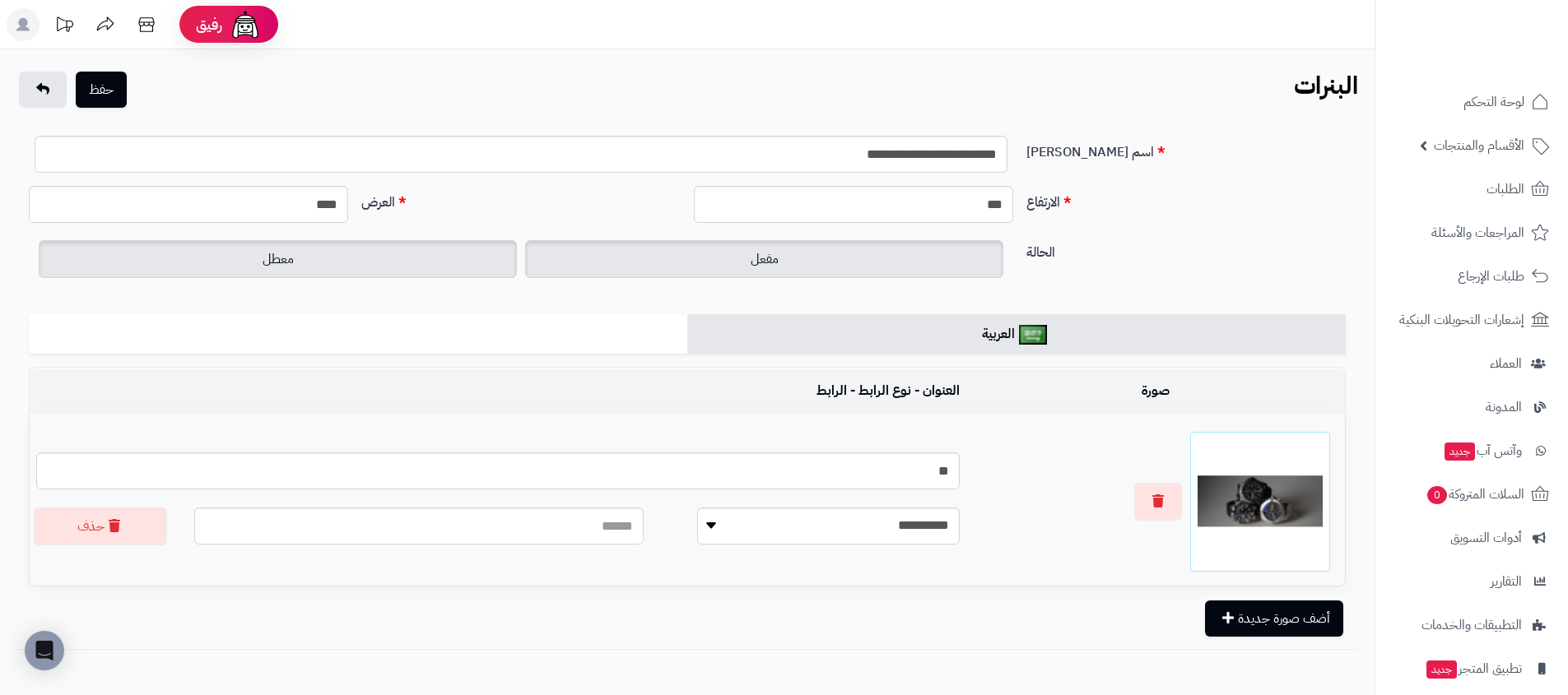
click at [425, 250] on label "معطل" at bounding box center [277, 259] width 478 height 38
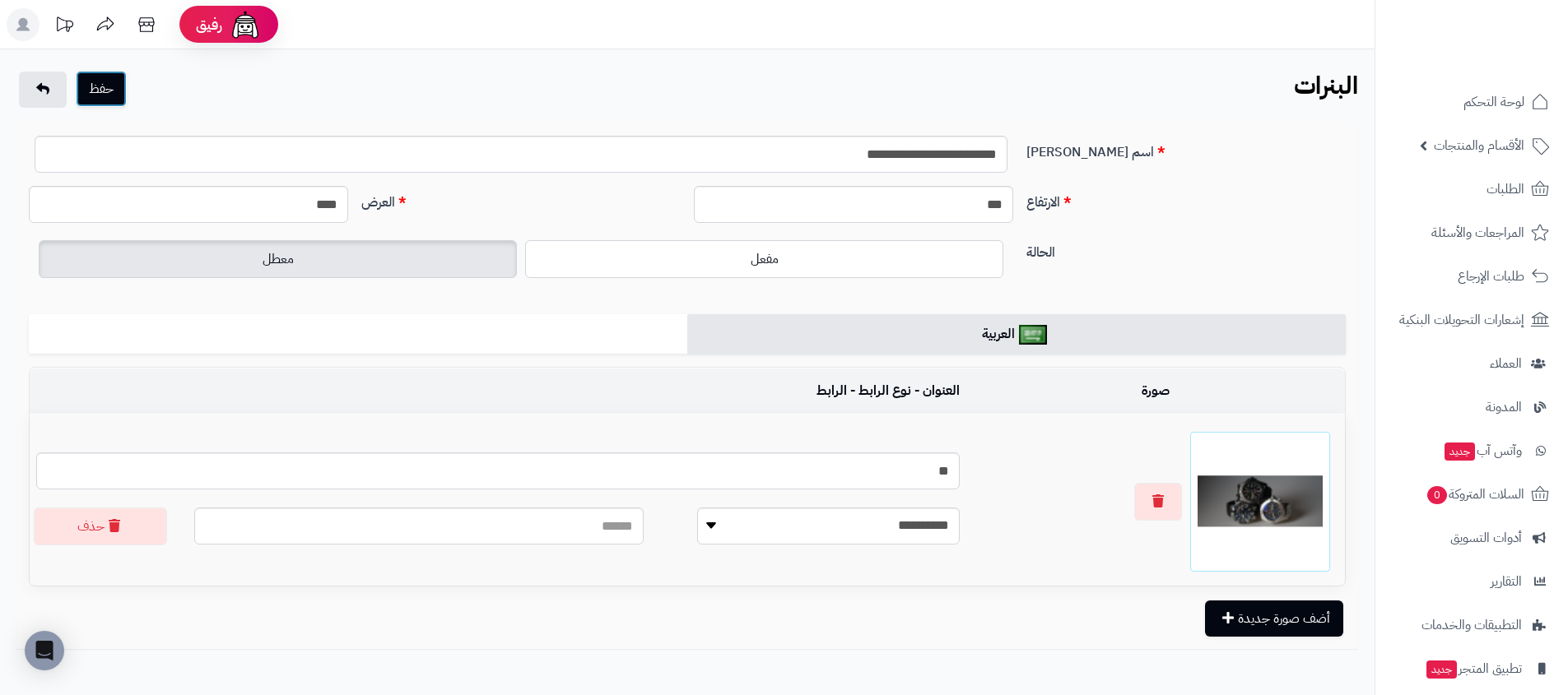
click at [90, 88] on button "حفظ" at bounding box center [101, 89] width 51 height 36
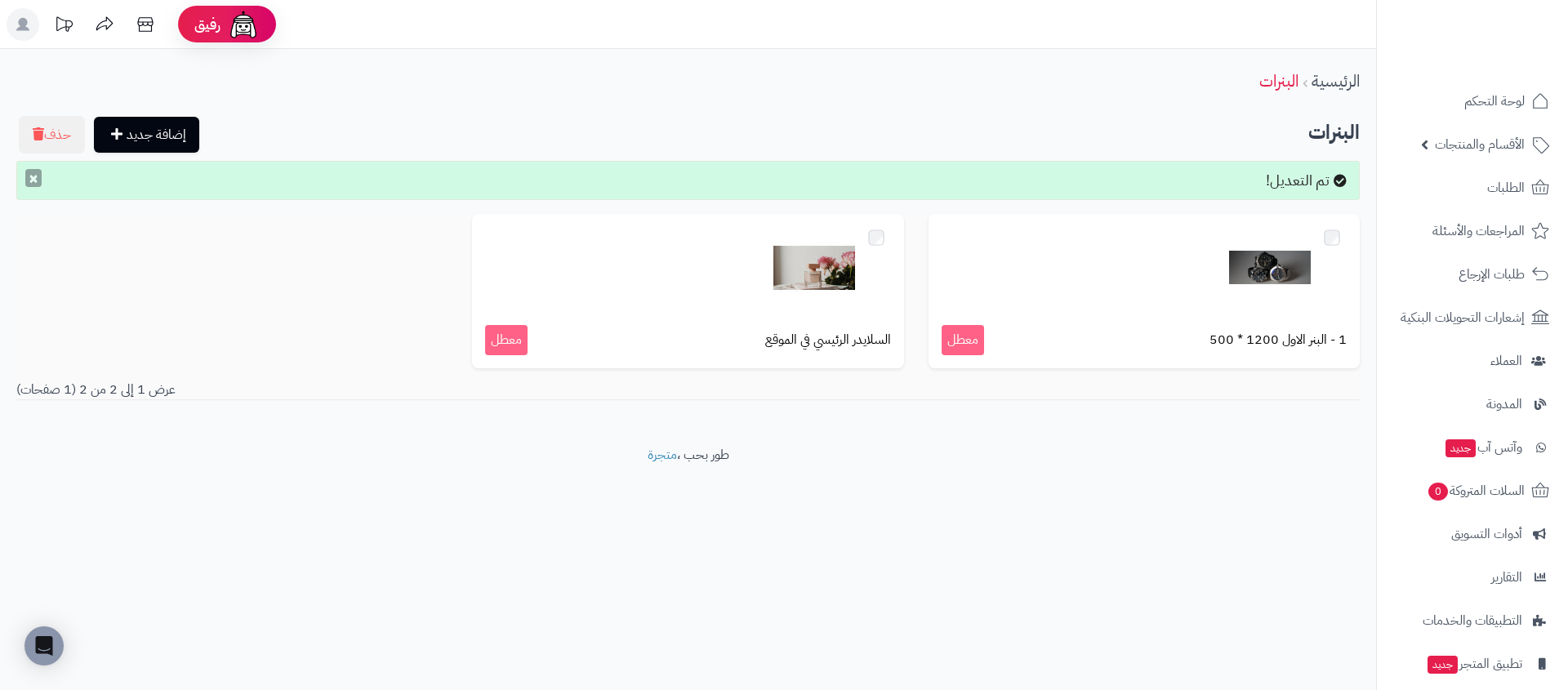
click at [38, 177] on button "×" at bounding box center [33, 178] width 16 height 18
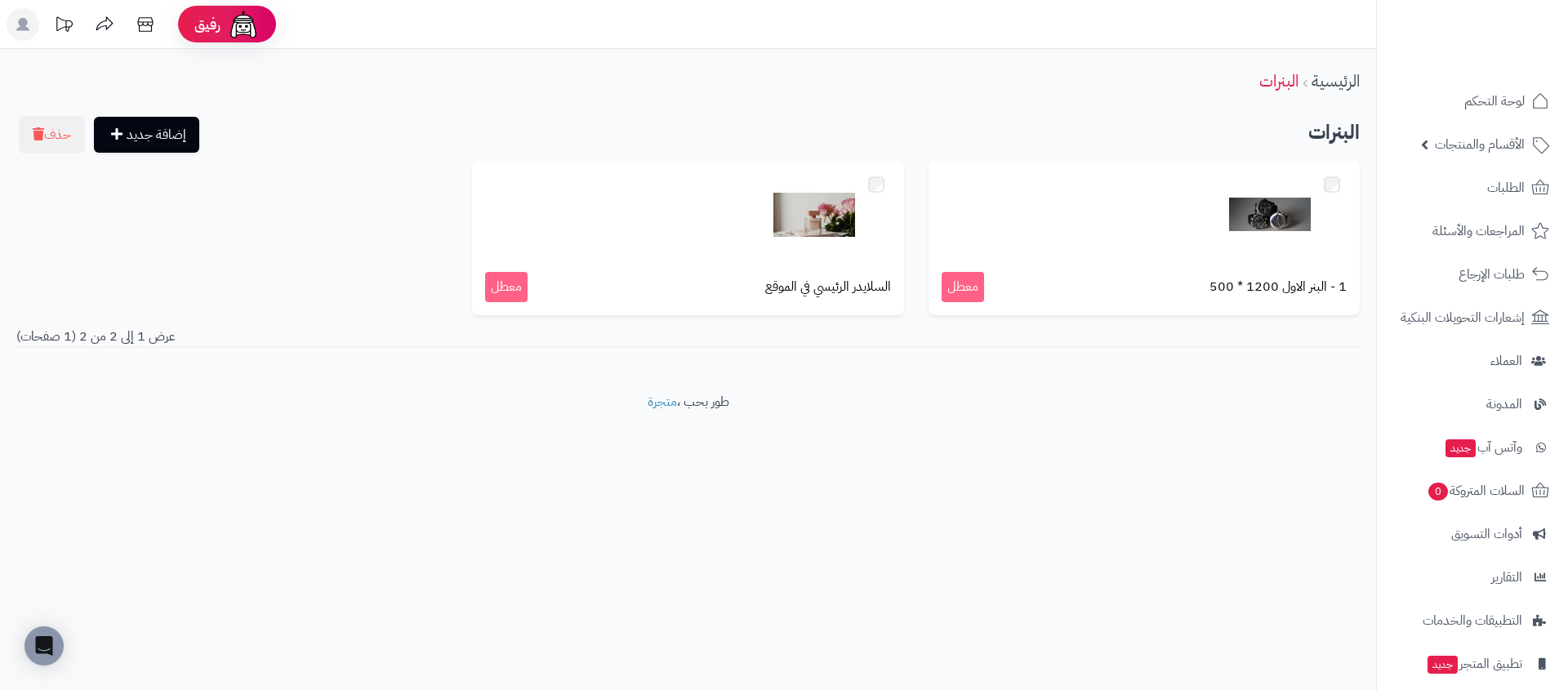
click at [601, 110] on div "الرئيسية البنرات إضافة جديد حذف البنرات 1 - البنر الاول 1200 * 500 معطل السلايد…" at bounding box center [688, 221] width 1376 height 344
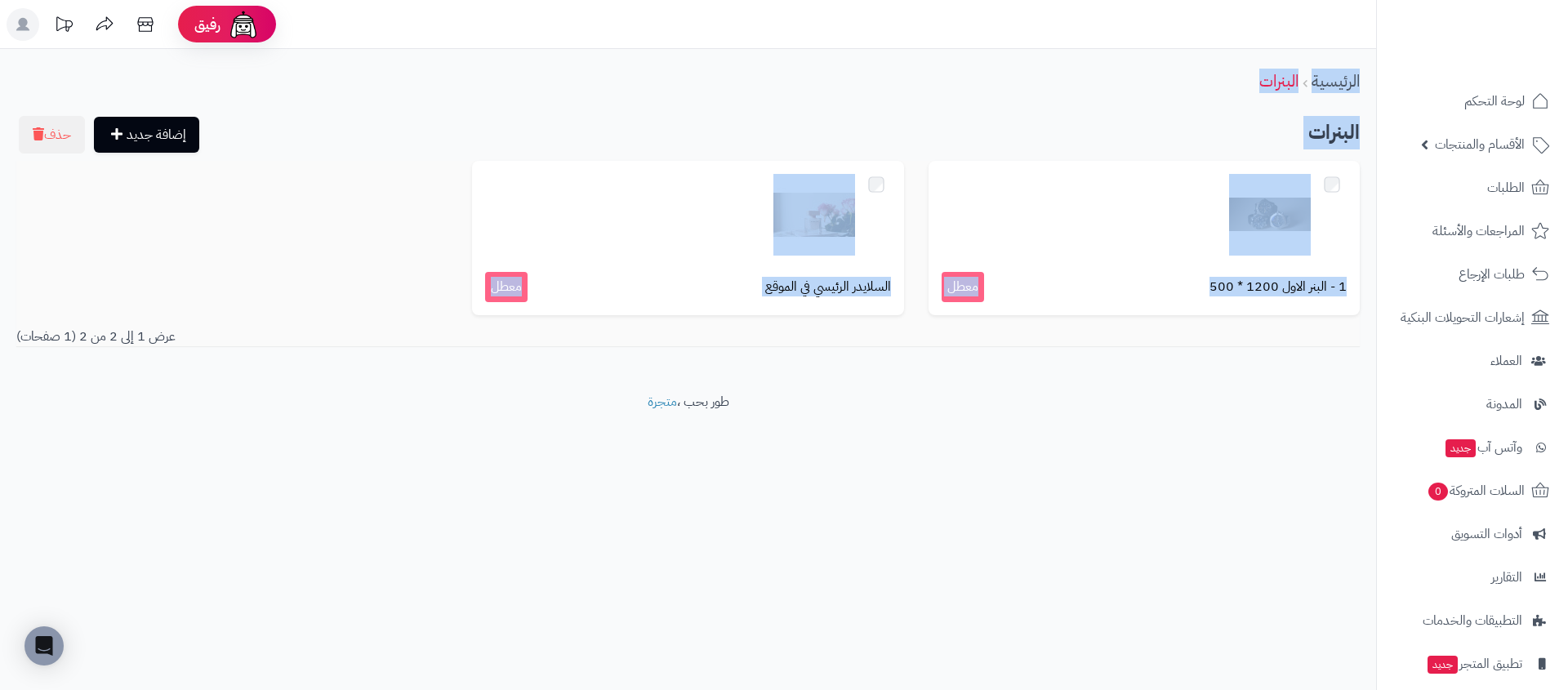
drag, startPoint x: 1359, startPoint y: 56, endPoint x: 429, endPoint y: 302, distance: 962.0
click at [429, 302] on div "الرئيسية البنرات إضافة جديد حذف البنرات 1 - البنر الاول 1200 * 500 معطل السلايد…" at bounding box center [688, 221] width 1376 height 344
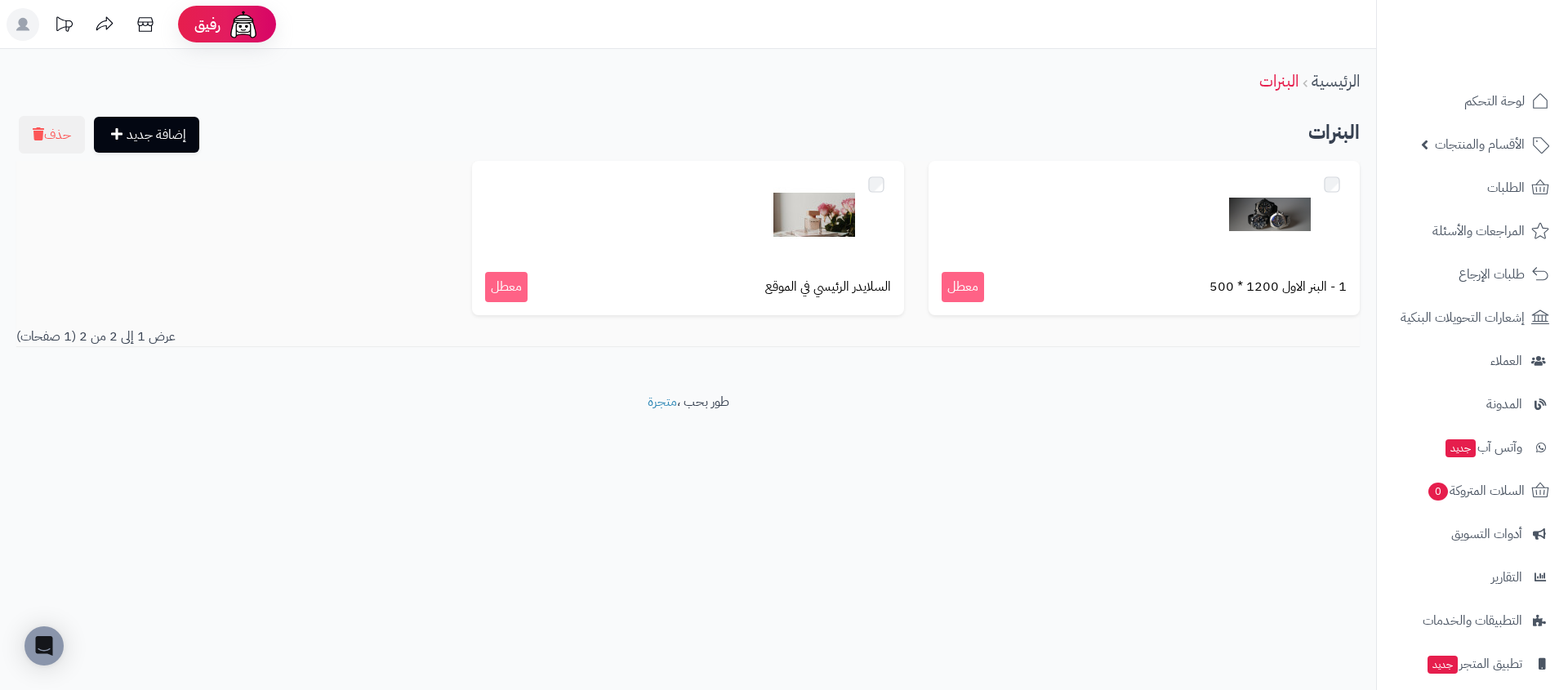
click at [557, 376] on div "الرئيسية البنرات إضافة جديد حذف البنرات 1 - البنر الاول 1200 * 500 معطل السلايد…" at bounding box center [688, 221] width 1376 height 344
click at [844, 112] on div "الرئيسية البنرات إضافة جديد حذف البنرات 1 - البنر الاول 1200 * 500 معطل السلايد…" at bounding box center [688, 221] width 1376 height 344
drag, startPoint x: 837, startPoint y: 392, endPoint x: 1240, endPoint y: 389, distance: 403.0
click at [841, 393] on footer "طور بحب ، متجرة" at bounding box center [688, 433] width 1376 height 81
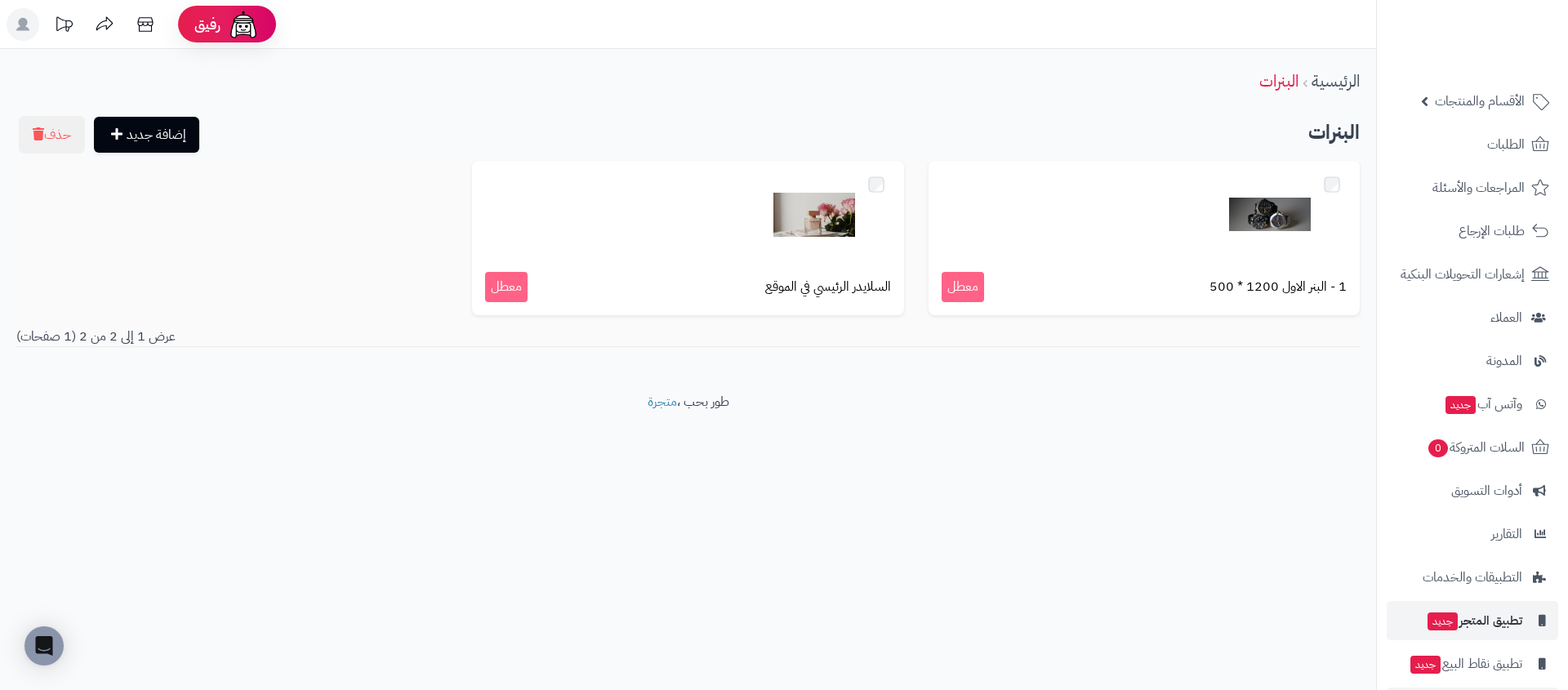
scroll to position [100, 0]
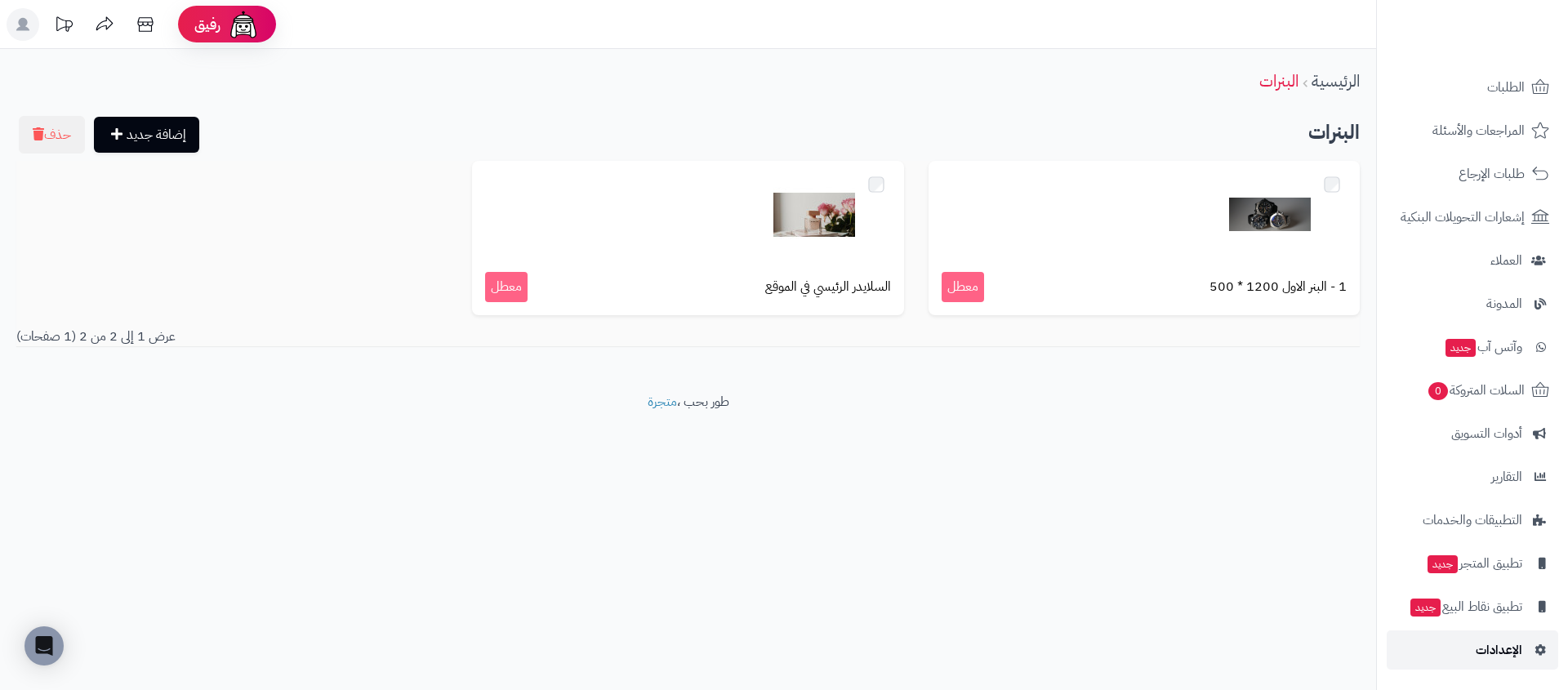
click at [1484, 640] on span "الإعدادات" at bounding box center [1499, 650] width 47 height 22
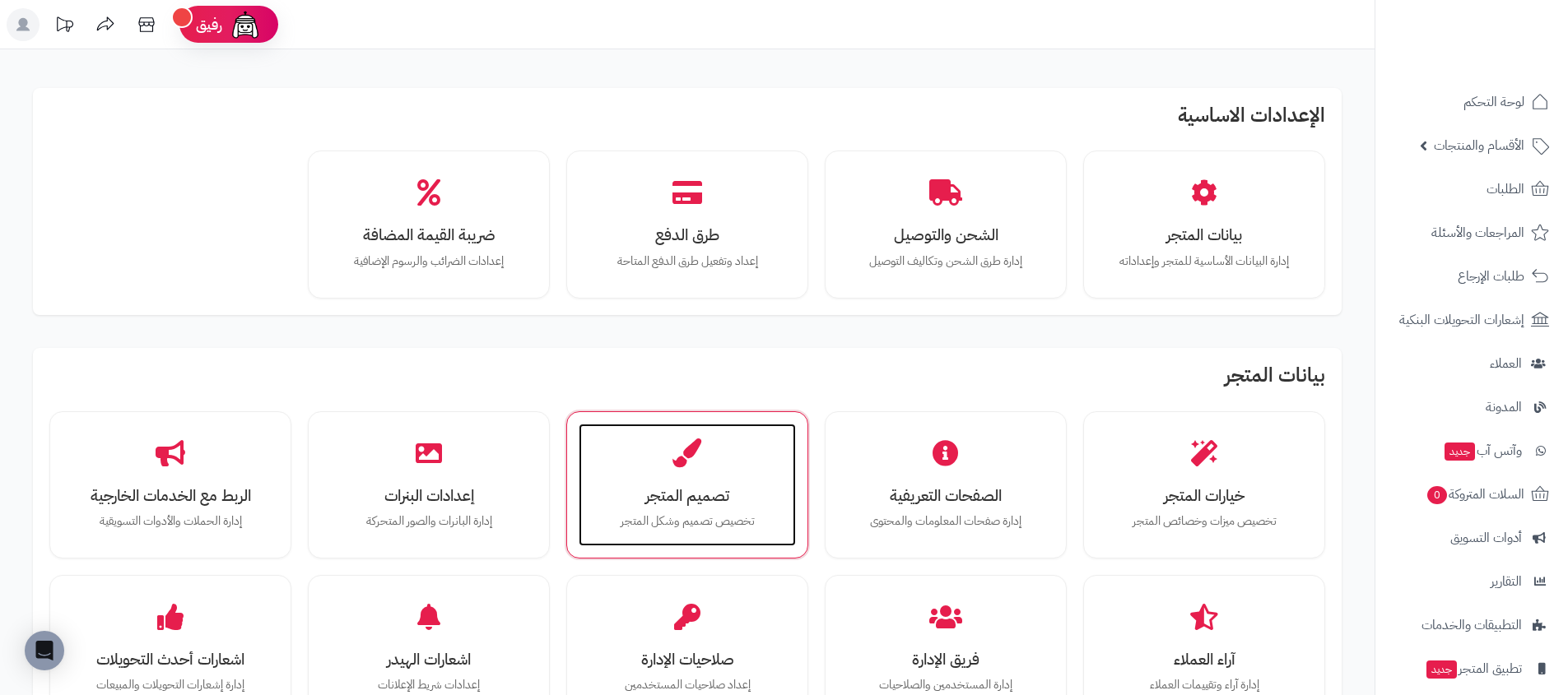
click at [705, 487] on h3 "تصميم المتجر" at bounding box center [687, 495] width 185 height 17
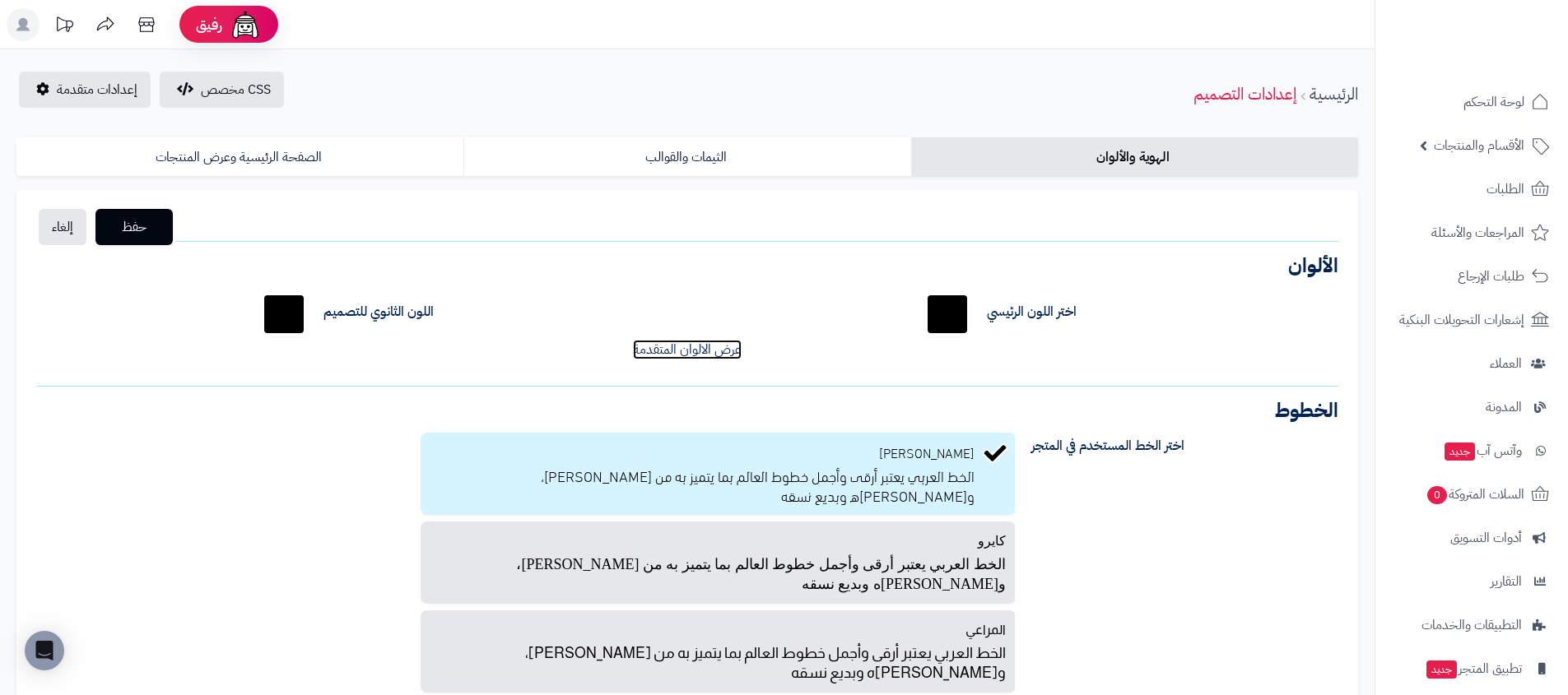
click at [729, 348] on link "عرض الالوان المتقدمة" at bounding box center [687, 349] width 108 height 20
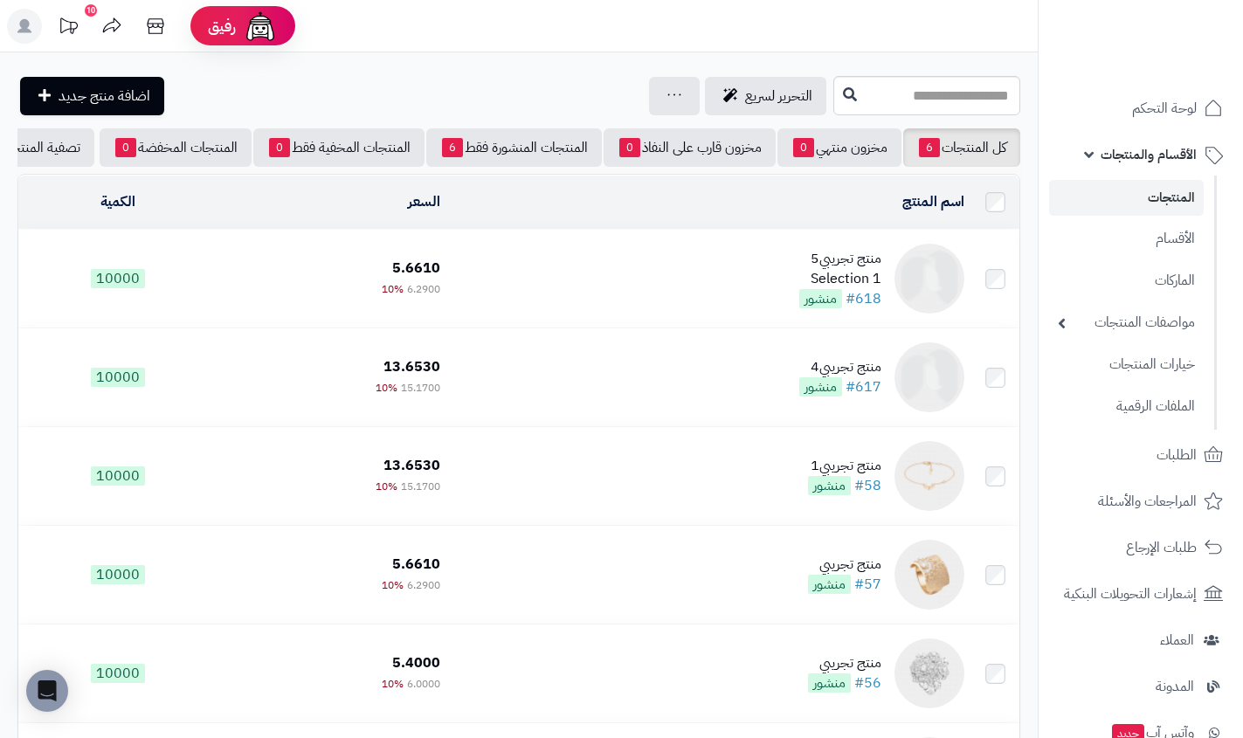
click at [830, 277] on div "منتج تجريبي5 Selection 1" at bounding box center [840, 269] width 82 height 40
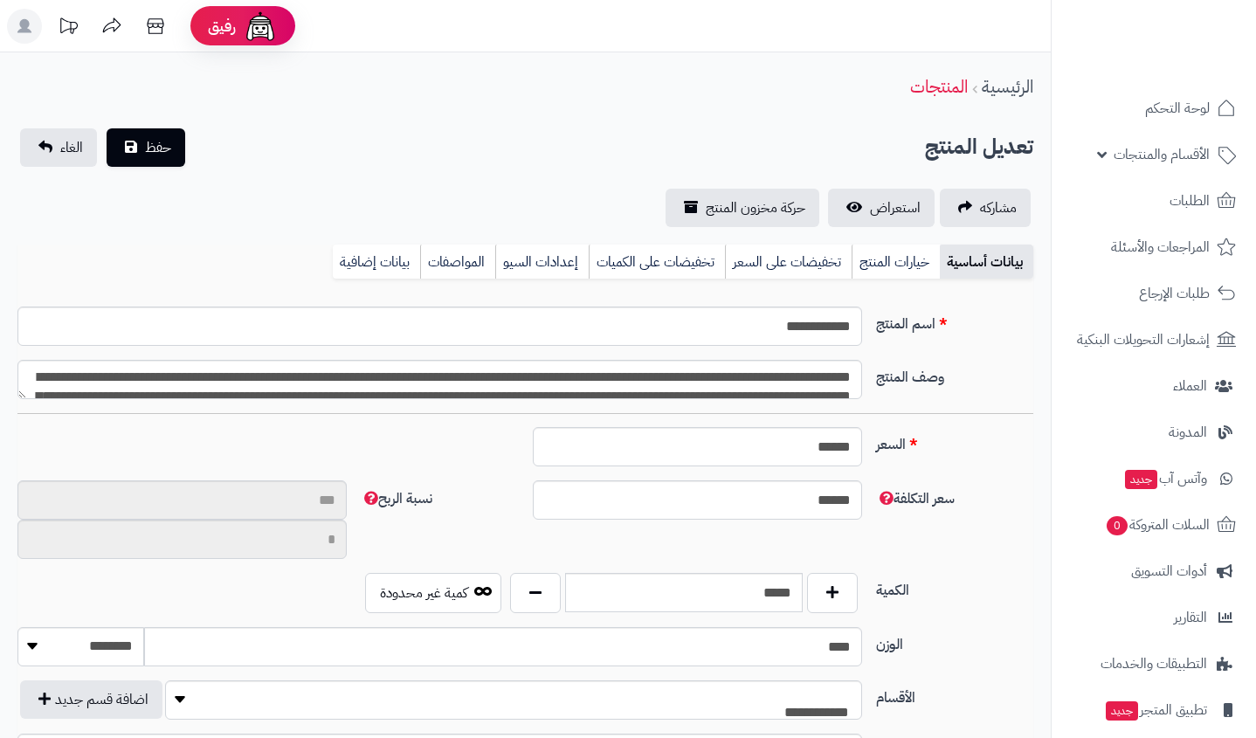
select select
type input "**"
type input "********"
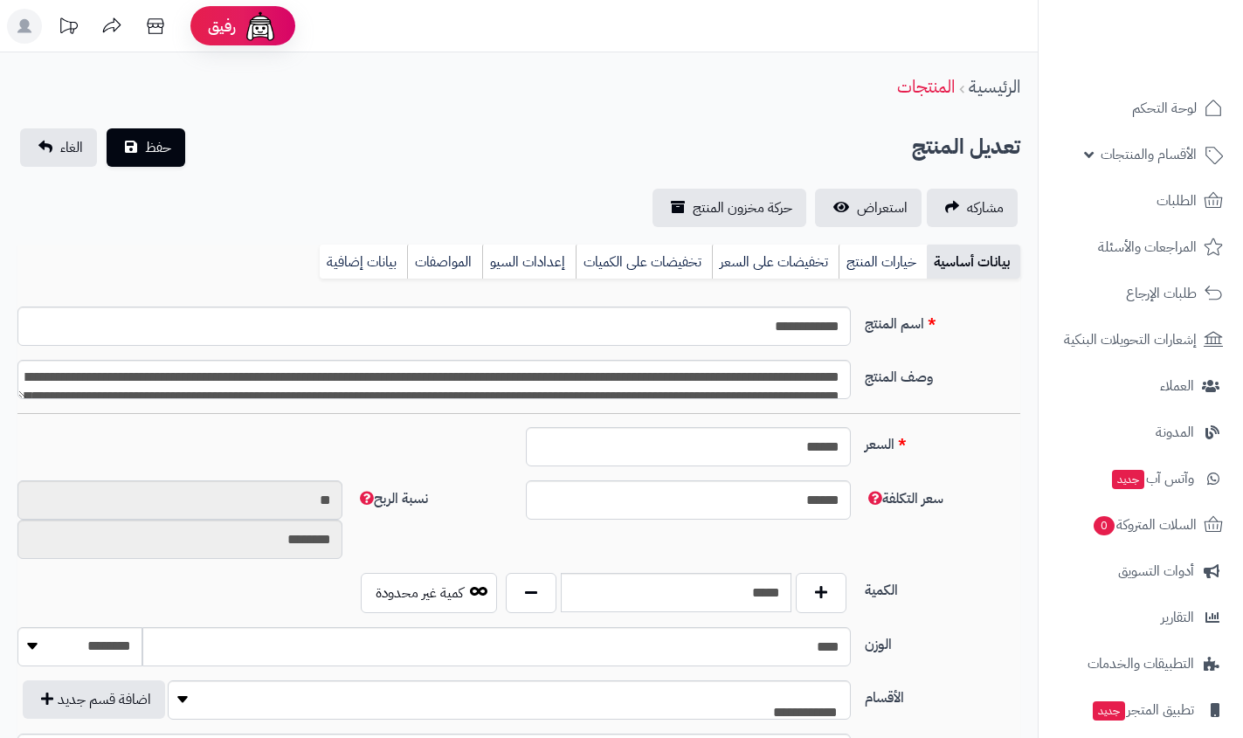
type input "****"
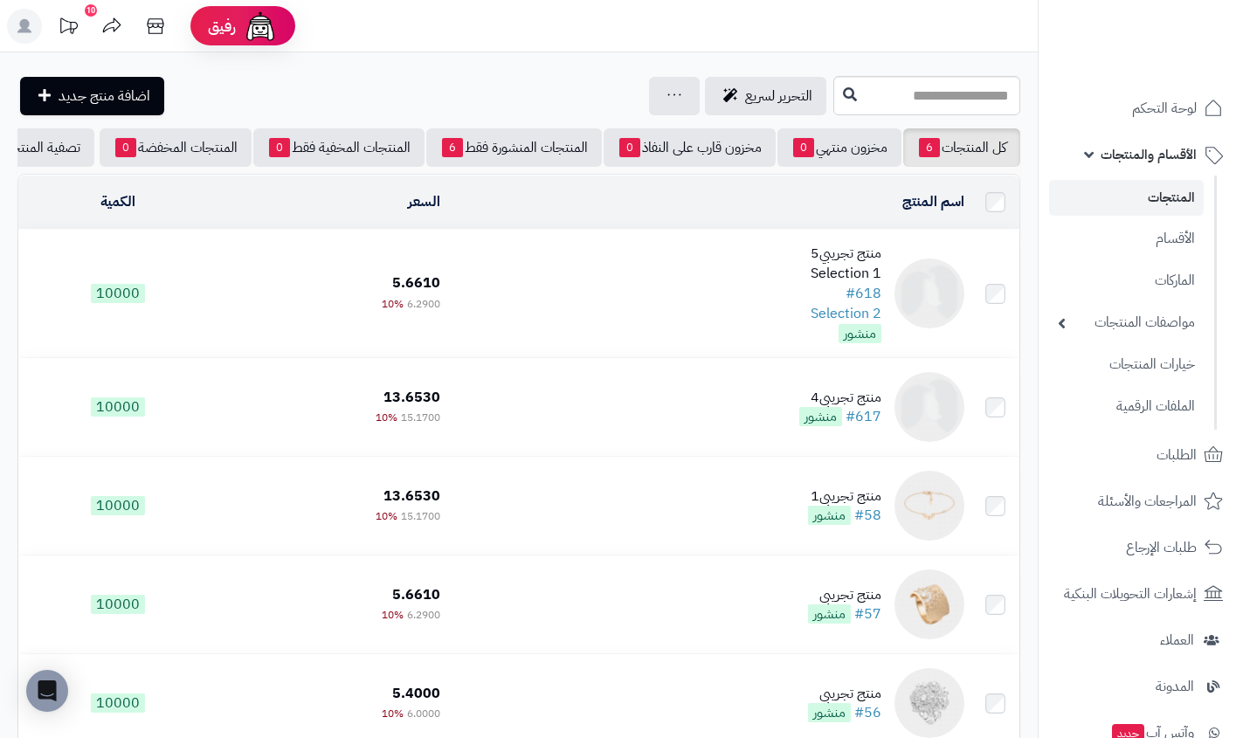
click at [828, 264] on div "Selection 1" at bounding box center [845, 274] width 71 height 20
click at [857, 304] on div "Selection 2" at bounding box center [845, 314] width 71 height 20
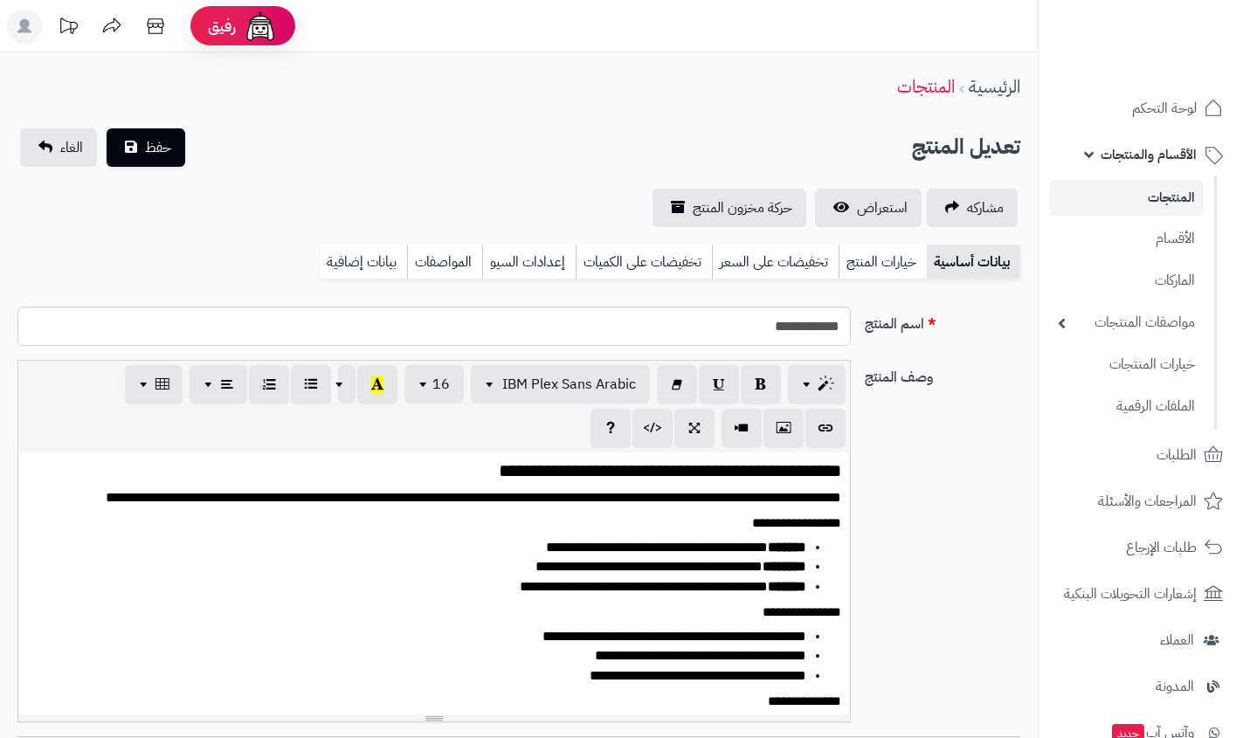
select select
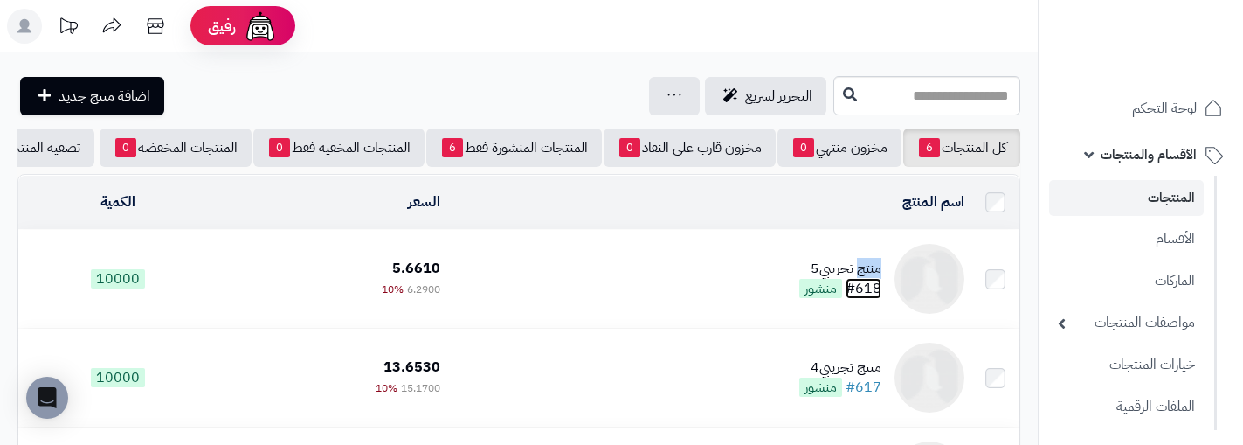
click at [865, 299] on link "#618" at bounding box center [863, 288] width 36 height 21
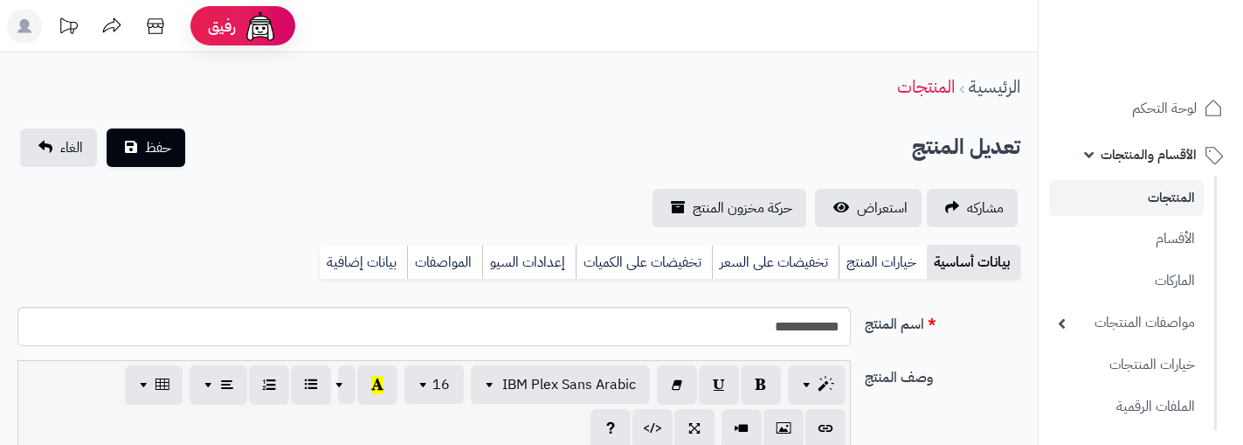
select select
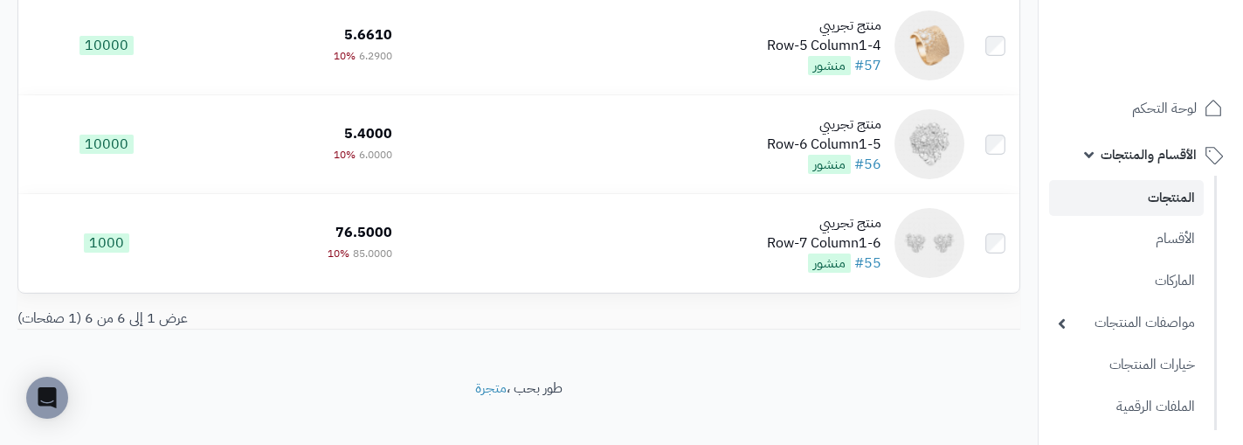
scroll to position [530, 0]
